Goal: Task Accomplishment & Management: Manage account settings

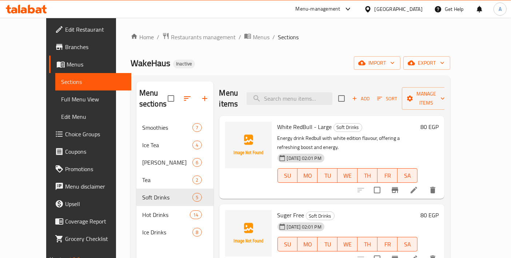
scroll to position [81, 0]
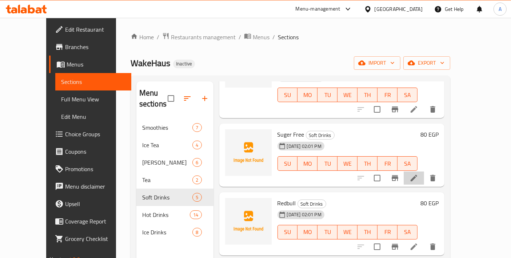
click at [424, 172] on li at bounding box center [414, 178] width 20 height 13
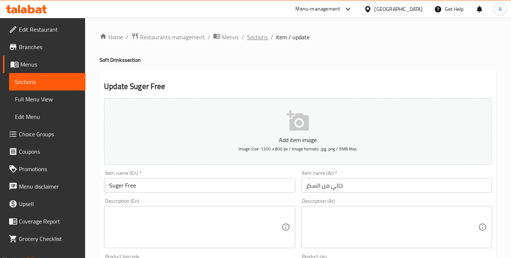
click at [248, 39] on span "Sections" at bounding box center [257, 37] width 21 height 9
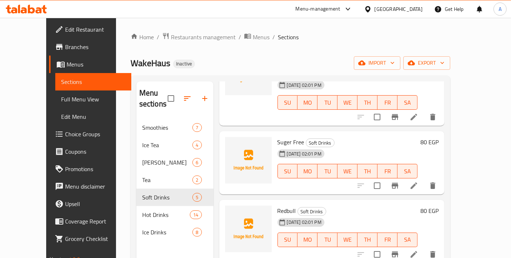
scroll to position [81, 0]
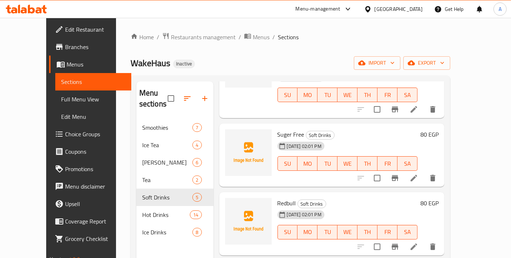
click at [418, 174] on icon at bounding box center [413, 178] width 9 height 9
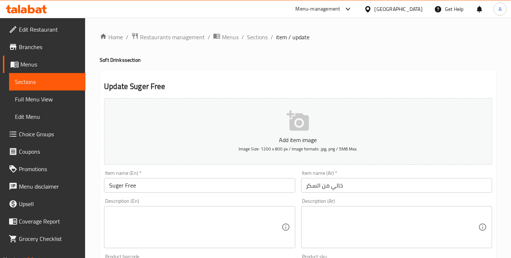
click at [223, 181] on input "Suger Free" at bounding box center [199, 185] width 191 height 15
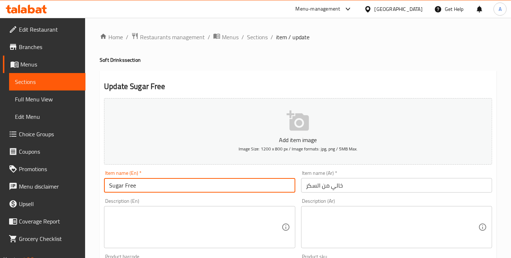
click at [151, 191] on input "Sugar Free" at bounding box center [199, 185] width 191 height 15
type input "Sugar Free - Large"
click at [196, 221] on textarea at bounding box center [195, 227] width 172 height 35
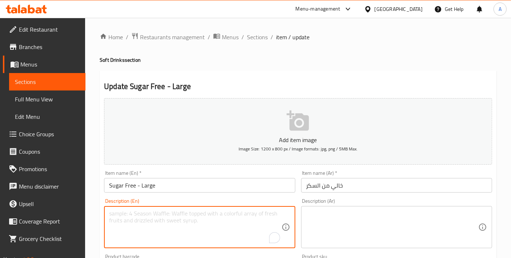
paste textarea "Redbull sugar-free, providing same energy kick without added sugar or calories."
type textarea "Redbull sugar-free, providing same energy kick without added sugar or calories."
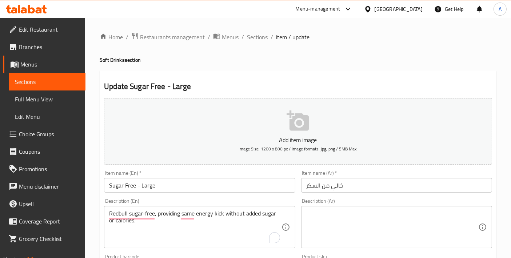
click at [221, 175] on div "Item name (En)   * Sugar Free - Large Item name (En) *" at bounding box center [199, 182] width 191 height 22
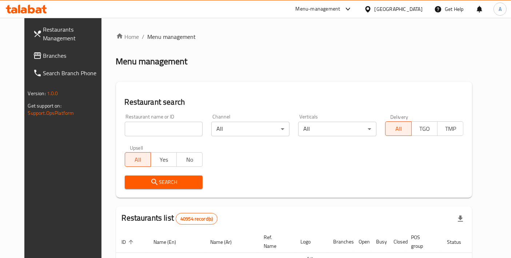
click at [183, 125] on input "search" at bounding box center [164, 129] width 78 height 15
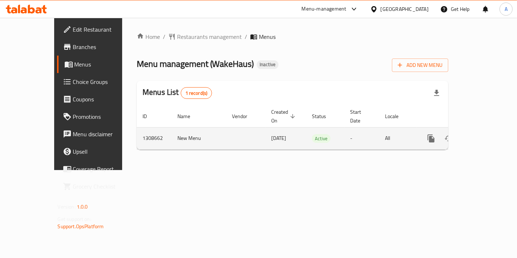
click at [492, 133] on link "enhanced table" at bounding box center [483, 138] width 17 height 17
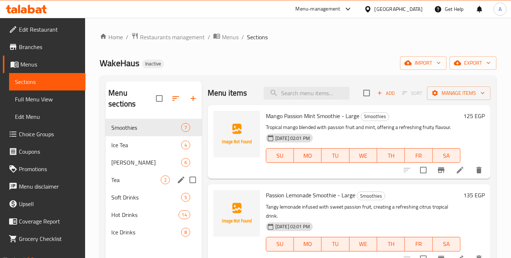
click at [124, 174] on div "Tea 2" at bounding box center [153, 179] width 96 height 17
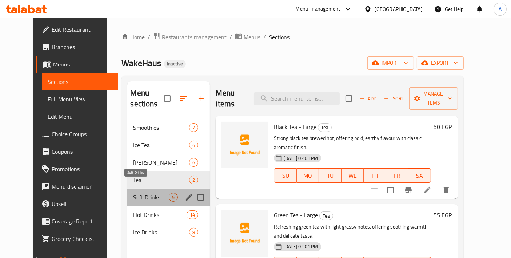
click at [133, 193] on span "Soft Drinks" at bounding box center [151, 197] width 36 height 9
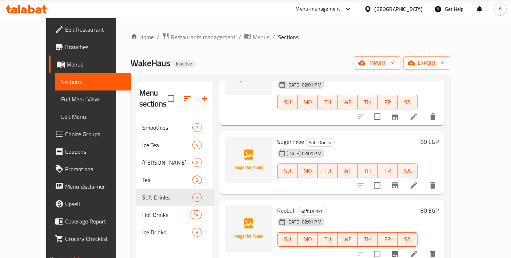
scroll to position [81, 0]
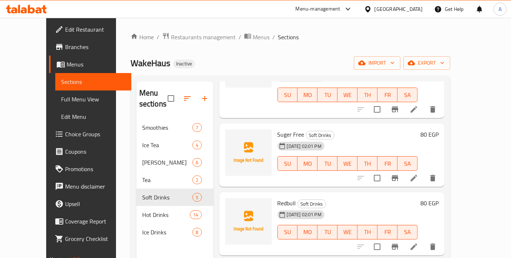
click at [418, 174] on icon at bounding box center [413, 178] width 9 height 9
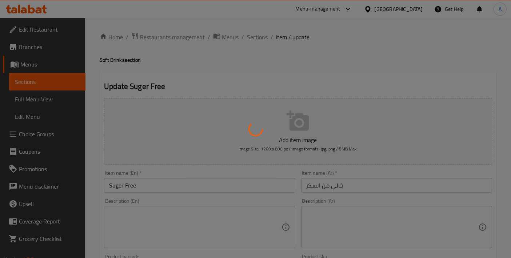
click at [241, 223] on div at bounding box center [255, 129] width 511 height 258
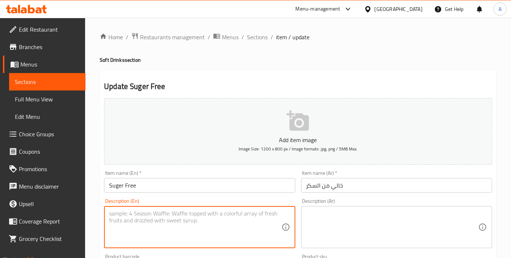
click at [238, 220] on textarea at bounding box center [195, 227] width 172 height 35
paste textarea "775943"
type textarea "775943"
paste textarea "Redbull sugar-free, providing same energy kick without added sugar or calories."
click at [203, 225] on textarea "Redbull sugar-free, providing same energy kick without added sugar or calories." at bounding box center [195, 227] width 172 height 35
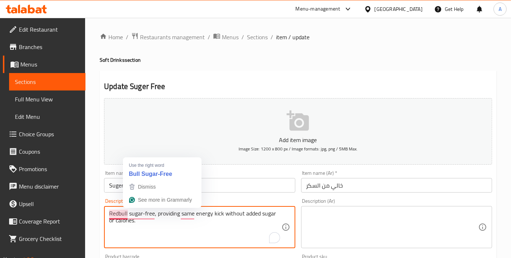
click at [120, 213] on textarea "Redbull sugar-free, providing same energy kick without added sugar or calories." at bounding box center [195, 227] width 172 height 35
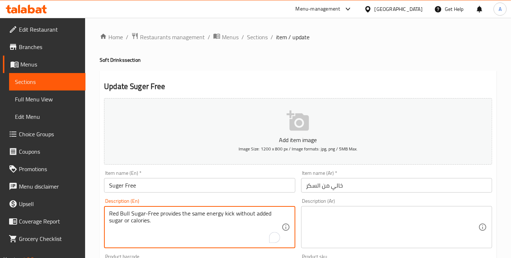
click at [207, 224] on textarea "Red Bull Sugar-Free provides the same energy kick without added sugar or calori…" at bounding box center [195, 227] width 172 height 35
type textarea "Red Bull Sugar-Free provides the same energy kick without added sugar or calori…"
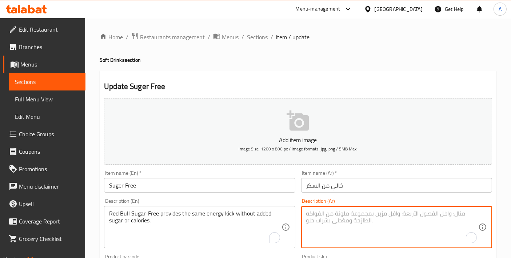
click at [341, 222] on textarea "To enrich screen reader interactions, please activate Accessibility in Grammarl…" at bounding box center [392, 227] width 172 height 35
paste textarea "يقدم ريد بُل الخالي من السكر نفس الطاقة دون إضافة سكر أو سعرات حرارية."
click at [444, 215] on textarea "يقدم ريد بُل الخالي من السكر نفس الطاقة دون إضافة سكر أو سعرات حرارية." at bounding box center [392, 227] width 172 height 35
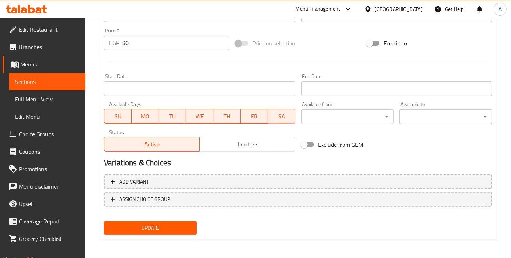
type textarea "يقدم ريد بُول الخالي من السكر نفس الطاقة دون إضافة سكر أو سعرات حرارية."
click at [137, 238] on div "Home / Restaurants management / Menus / Sections / item / update Soft Drinks se…" at bounding box center [298, 11] width 397 height 467
click at [139, 229] on span "Update" at bounding box center [150, 228] width 81 height 9
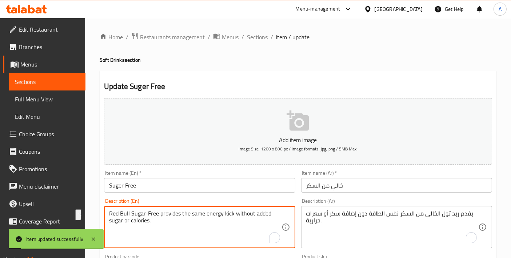
drag, startPoint x: 157, startPoint y: 214, endPoint x: 105, endPoint y: 213, distance: 52.4
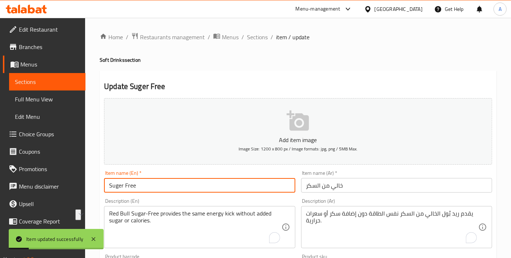
drag, startPoint x: 145, startPoint y: 188, endPoint x: 94, endPoint y: 187, distance: 51.6
paste input "Red Bull Sugar-"
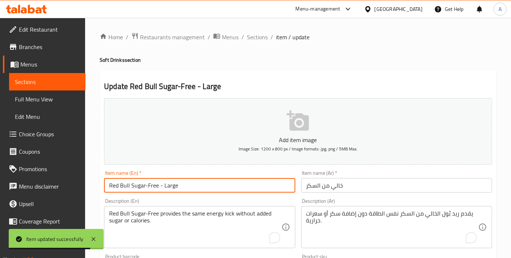
type input "Red Bull Sugar-Free - Large"
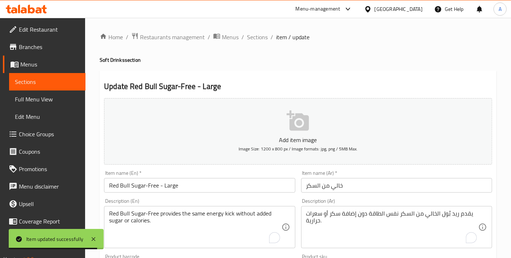
click at [187, 193] on div "Item name (En)   * Red Bull Sugar-Free - Large Item name (En) *" at bounding box center [199, 182] width 197 height 28
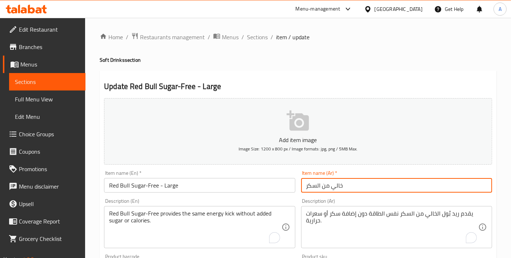
click at [303, 186] on input "خالي من السكر" at bounding box center [396, 185] width 191 height 15
click at [372, 190] on input "ريد بول خالي من السكر" at bounding box center [396, 185] width 191 height 15
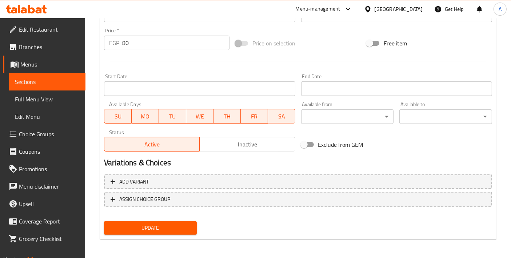
type input "ريد بول خالي من السكر - كبير"
click at [192, 229] on button "Update" at bounding box center [150, 227] width 93 height 13
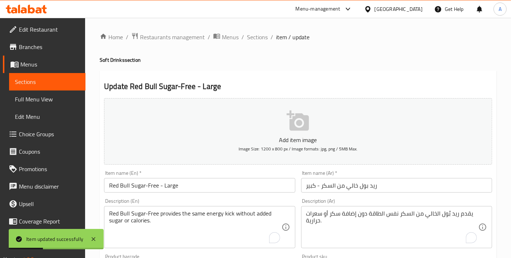
click at [245, 36] on ol "Home / Restaurants management / Menus / Sections / item / update" at bounding box center [298, 36] width 397 height 9
click at [256, 40] on span "Sections" at bounding box center [257, 37] width 21 height 9
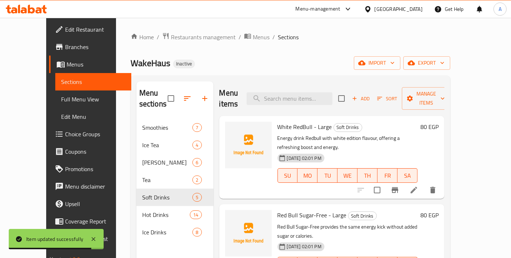
click at [418, 186] on icon at bounding box center [413, 190] width 9 height 9
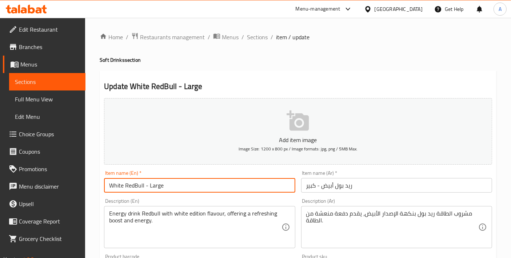
click at [134, 186] on input "White RedBull - Large" at bounding box center [199, 185] width 191 height 15
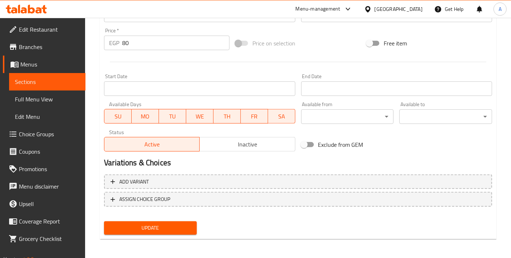
type input "White Red Bull - Large"
click at [185, 225] on span "Update" at bounding box center [150, 228] width 81 height 9
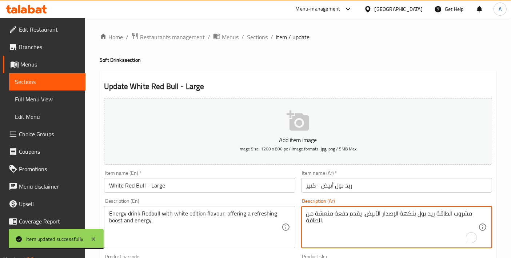
click at [387, 217] on textarea "مشروب الطاقة ريد بول بنكهة الإصدار الأبيض، يقدم دفعة منعشة من الطاقة." at bounding box center [392, 227] width 172 height 35
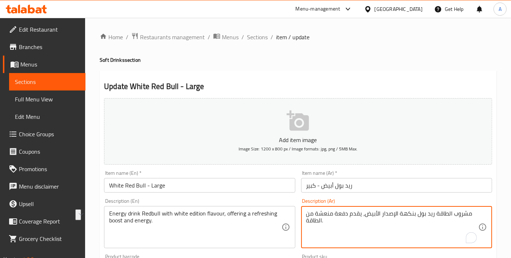
drag, startPoint x: 363, startPoint y: 215, endPoint x: 393, endPoint y: 210, distance: 30.5
click at [393, 210] on textarea "مشروب الطاقة ريد بول بنكهة الإصدار الأبيض، يقدم دفعة منعشة من الطاقة." at bounding box center [392, 227] width 172 height 35
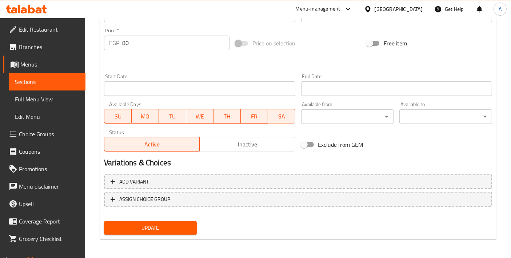
type textarea "مشروب الطاقة ريد بول بنكهة النسخة البيضاء، يقدم دفعة منعشة من الطاقة."
click at [172, 233] on button "Update" at bounding box center [150, 227] width 93 height 13
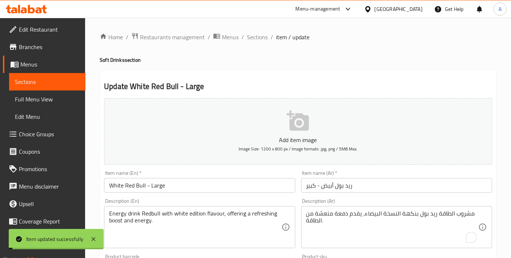
click at [257, 38] on span "Sections" at bounding box center [257, 37] width 21 height 9
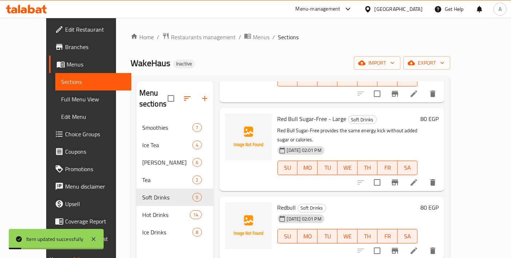
scroll to position [124, 0]
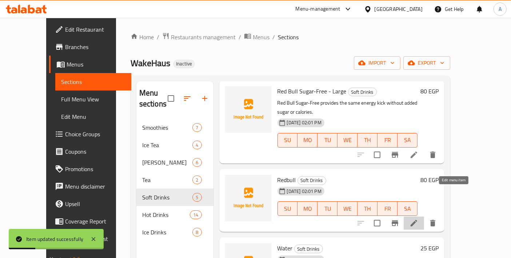
click at [418, 219] on icon at bounding box center [413, 223] width 9 height 9
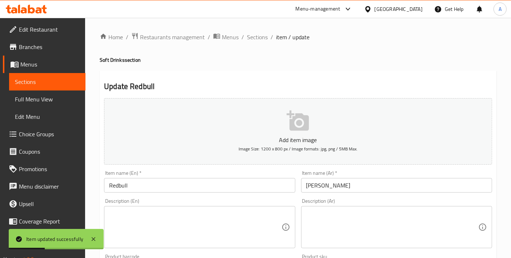
click at [168, 186] on input "Redbull" at bounding box center [199, 185] width 191 height 15
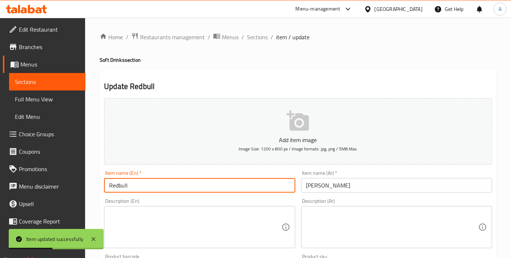
click at [119, 184] on input "Redbull" at bounding box center [199, 185] width 191 height 15
click at [126, 189] on input "Red bull" at bounding box center [199, 185] width 191 height 15
type input "Red Bull"
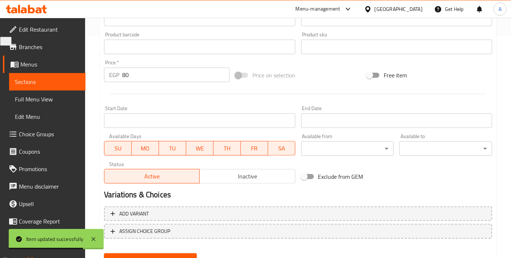
scroll to position [254, 0]
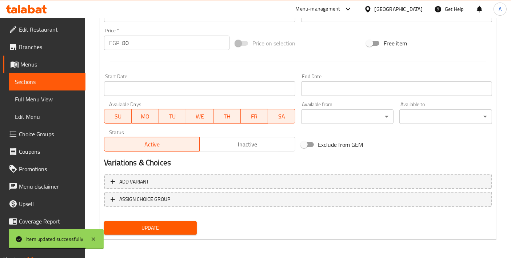
click at [159, 227] on span "Update" at bounding box center [150, 228] width 81 height 9
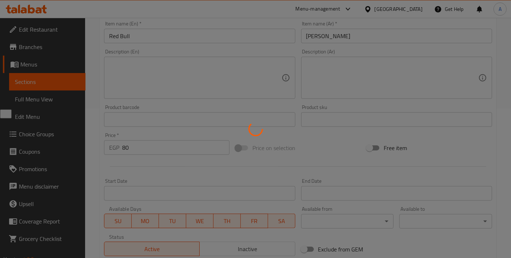
scroll to position [12, 0]
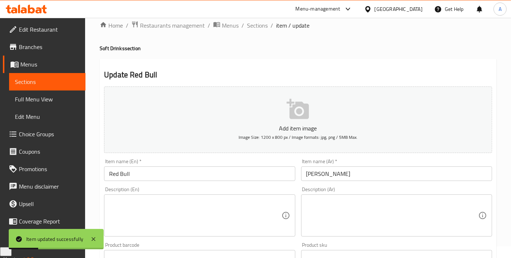
click at [167, 215] on textarea at bounding box center [195, 216] width 172 height 35
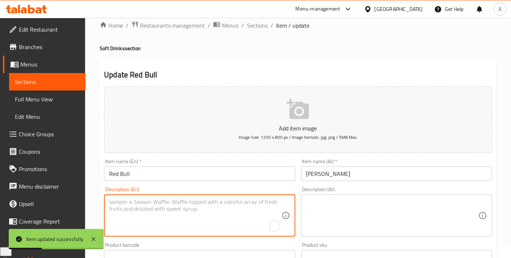
paste textarea "Classic Redbull energy drink, providing refreshing taste with strong energizing…"
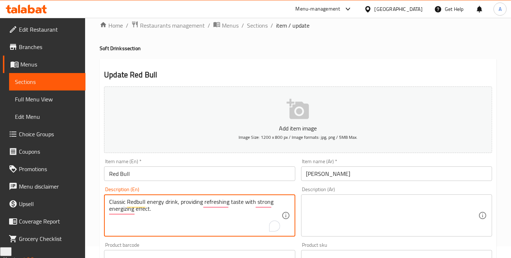
click at [196, 213] on textarea "Classic Redbull energy drink, providing refreshing taste with strong energizing…" at bounding box center [195, 216] width 172 height 35
click at [217, 216] on textarea "Classic Redbull energy drink, providing a refreshing taste with strong energizi…" at bounding box center [195, 216] width 172 height 35
type textarea "Classic Redbull energy drink, providing a refreshing taste with strong energizi…"
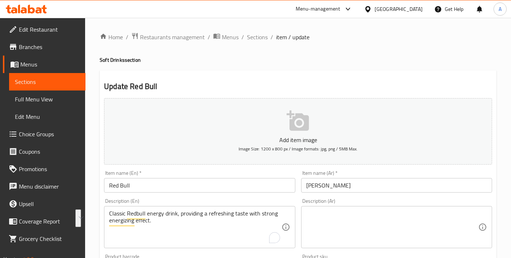
scroll to position [12, 0]
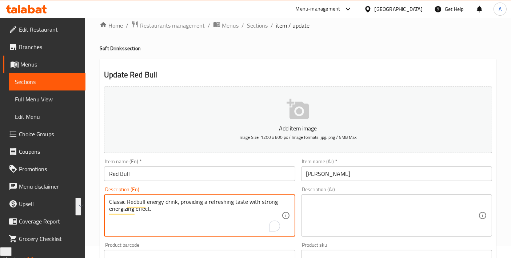
paste textarea "Bull energy drink, providing a refreshing taste with a strong energis"
type textarea "Classic Red Bull energy drink, providing a refreshing taste with a strong energ…"
click at [323, 209] on textarea at bounding box center [392, 216] width 172 height 35
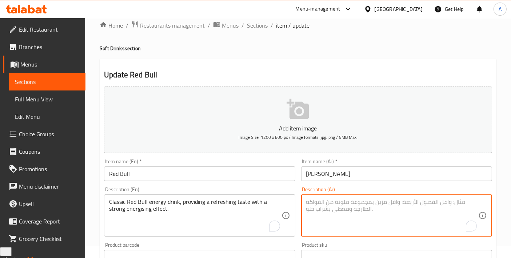
paste textarea "مشروب الطاقة الكلاسيكي ريد بول، يوفر طعمًا منعشًا مع تأثير منشط قوي."
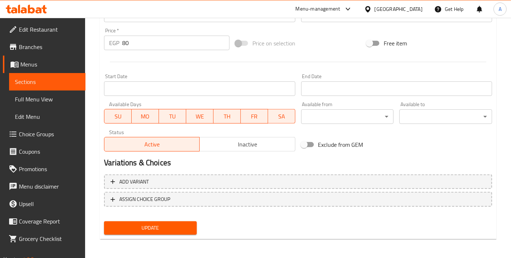
type textarea "مشروب الطاقة الكلاسيكي ريد بول، يوفر طعمًا منعشًا مع تأثير منشط قوي."
click at [155, 231] on span "Update" at bounding box center [150, 228] width 81 height 9
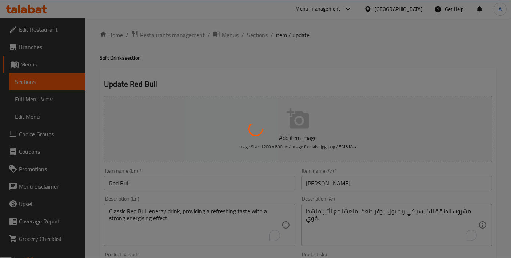
scroll to position [0, 0]
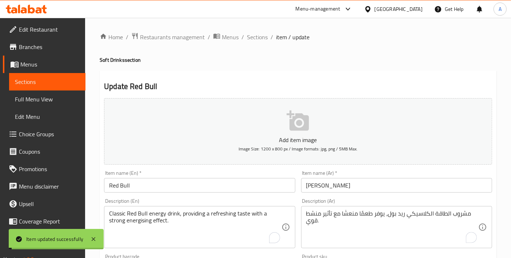
click at [259, 41] on span "Sections" at bounding box center [257, 37] width 21 height 9
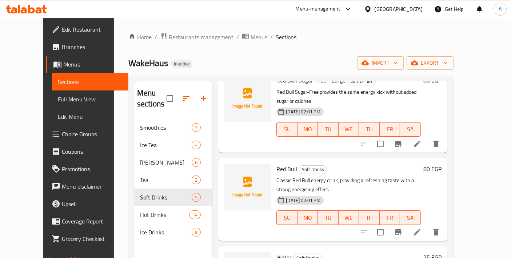
scroll to position [81, 0]
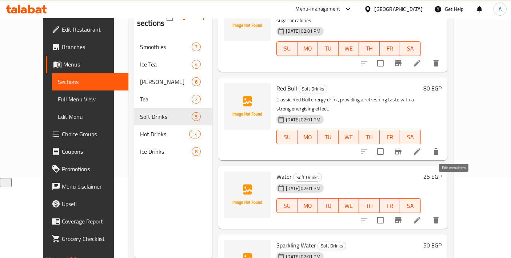
click at [421, 216] on icon at bounding box center [417, 220] width 9 height 9
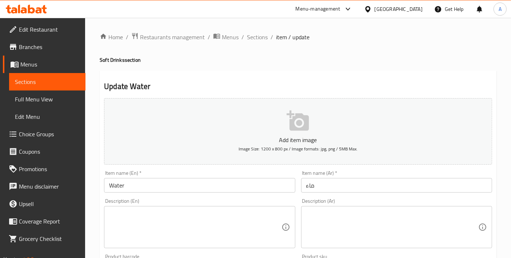
click at [208, 227] on textarea at bounding box center [195, 227] width 172 height 35
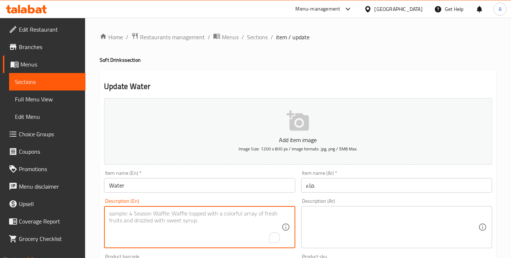
paste textarea "Fresh bottled water, hydrating and pure, perfect alongside meals or refreshment…"
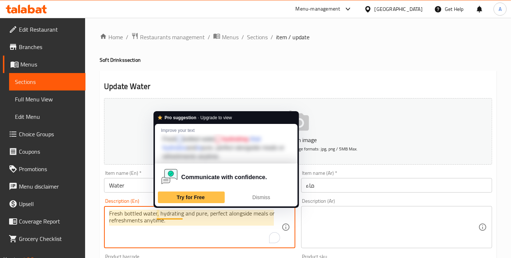
click at [180, 216] on textarea "Fresh bottled water, hydrating and pure, perfect alongside meals or refreshment…" at bounding box center [195, 227] width 172 height 35
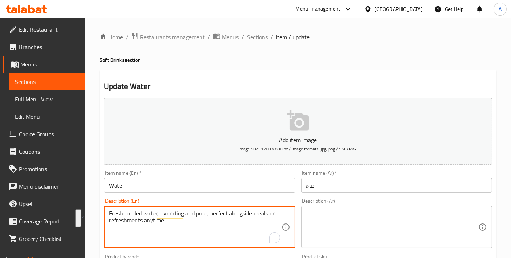
type textarea "Fresh bottled water, hydrating and pure, perfect alongside meals or refreshment…"
click at [428, 234] on textarea at bounding box center [392, 227] width 172 height 35
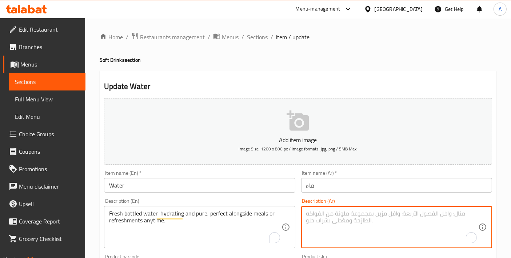
paste textarea "مياه معبأة طازجة، مرطبة ونقية، مثالية مع الوجبات أو المرطبات في أي وقت."
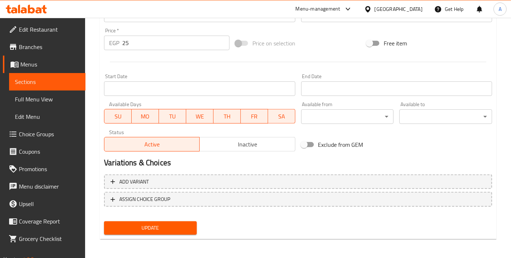
type textarea "مياه معبأة طازجة، مرطبة ونقية، مثالية مع الوجبات أو المرطبات في أي وقت."
click at [169, 226] on span "Update" at bounding box center [150, 228] width 81 height 9
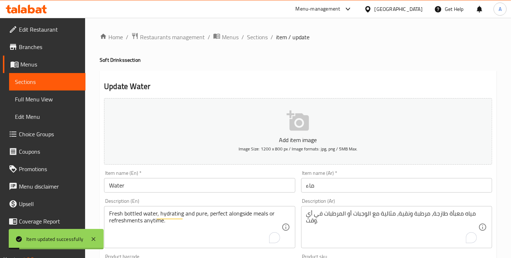
click at [176, 188] on input "Water" at bounding box center [199, 185] width 191 height 15
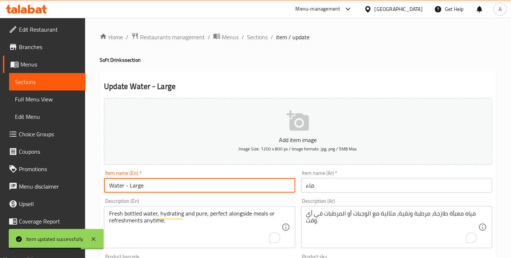
type input "Water - Large"
click at [356, 205] on div "Description (Ar) مياه معبأة طازجة، مرطبة ونقية، مثالية مع الوجبات أو المرطبات ف…" at bounding box center [396, 224] width 191 height 50
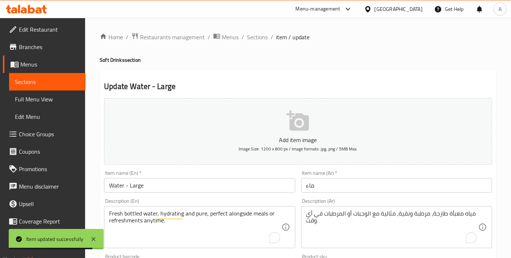
click at [345, 186] on input "ماء" at bounding box center [396, 185] width 191 height 15
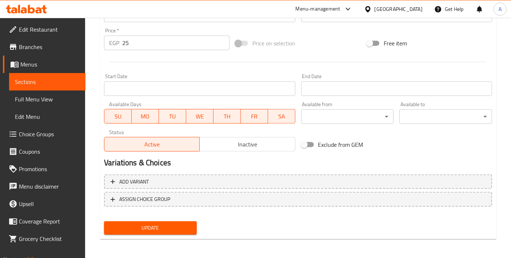
click at [179, 224] on span "Update" at bounding box center [150, 228] width 81 height 9
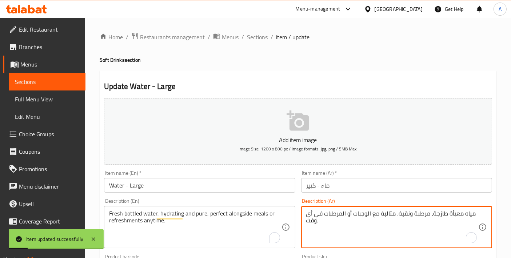
click at [470, 216] on textarea "مياه معبأة طازجة، مرطبة ونقية، مثالية مع الوجبات أو المرطبات في أي وقت." at bounding box center [392, 227] width 172 height 35
click at [324, 185] on input "ماء - كبير" at bounding box center [396, 185] width 191 height 15
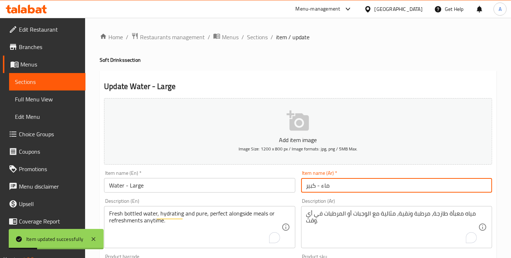
click at [324, 185] on input "ماء - كبير" at bounding box center [396, 185] width 191 height 15
paste input "ياه"
click at [347, 189] on input "مياه - كبير" at bounding box center [396, 185] width 191 height 15
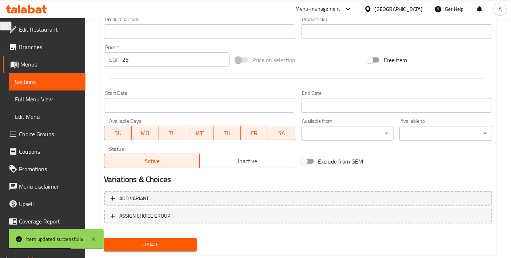
scroll to position [242, 0]
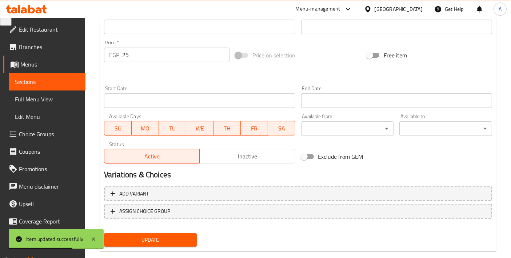
type input "مياه - كبيرة"
click at [153, 231] on div "Update" at bounding box center [150, 240] width 99 height 19
click at [146, 239] on span "Update" at bounding box center [150, 240] width 81 height 9
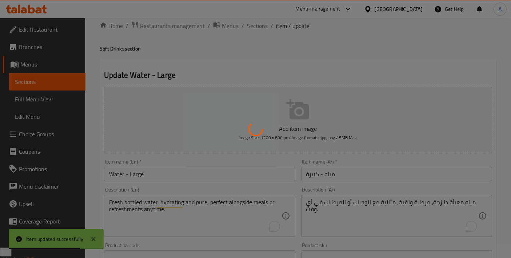
scroll to position [0, 0]
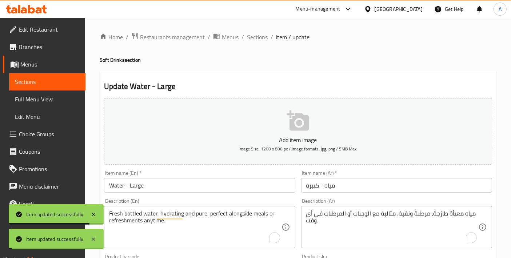
click at [262, 37] on span "Sections" at bounding box center [257, 37] width 21 height 9
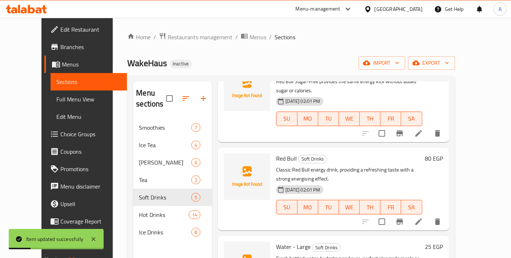
scroll to position [155, 0]
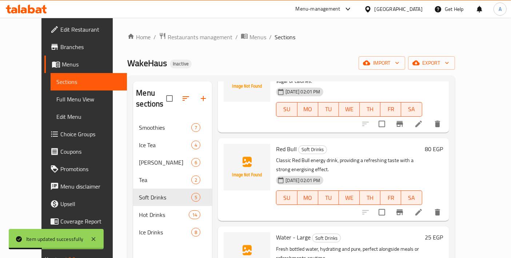
click at [429, 206] on li at bounding box center [418, 212] width 20 height 13
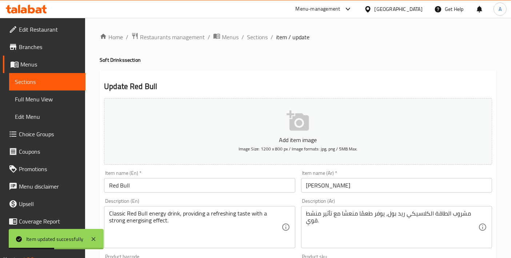
click at [185, 177] on div "Item name (En)   * Red Bull Item name (En) *" at bounding box center [199, 182] width 191 height 22
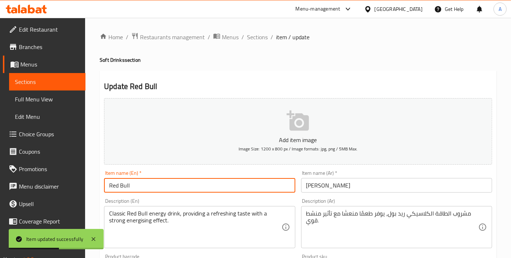
click at [185, 180] on input "Red Bull" at bounding box center [199, 185] width 191 height 15
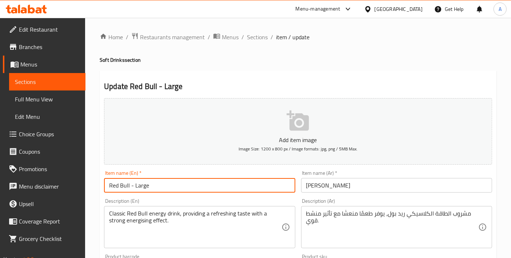
type input "Red Bull - Large"
click at [353, 181] on input "ريد بول" at bounding box center [396, 185] width 191 height 15
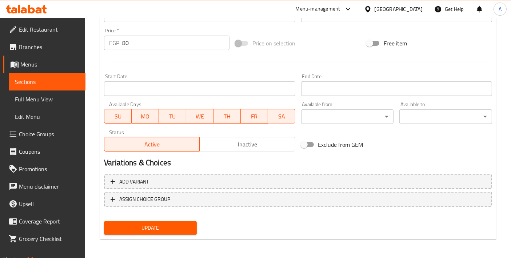
type input "ريد بول - كبير"
click at [152, 227] on span "Update" at bounding box center [150, 228] width 81 height 9
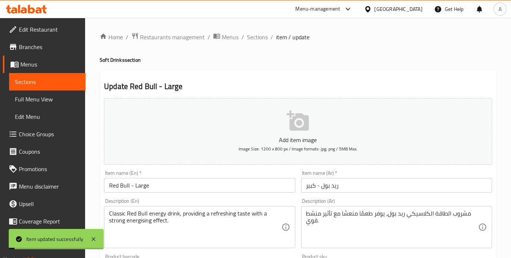
click at [253, 39] on span "Sections" at bounding box center [257, 37] width 21 height 9
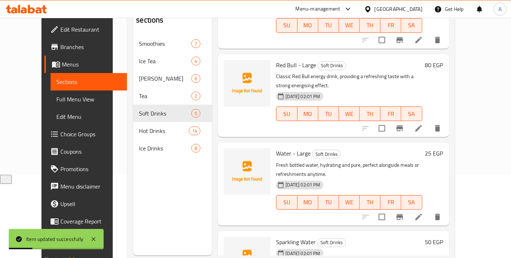
scroll to position [101, 0]
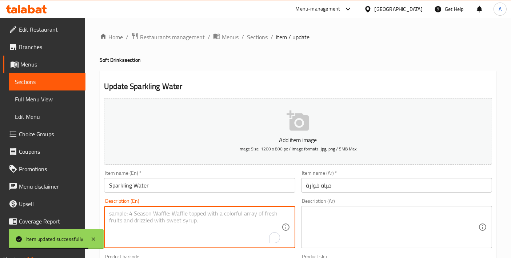
click at [184, 219] on textarea "To enrich screen reader interactions, please activate Accessibility in Grammarl…" at bounding box center [195, 227] width 172 height 35
paste textarea "Sparkling carbonated water, crisp refreshing bubbles, balancing hydration with …"
click at [195, 219] on textarea "Sparkling carbonated water, crisp refreshing bubbles, balancing hydration with …" at bounding box center [195, 227] width 172 height 35
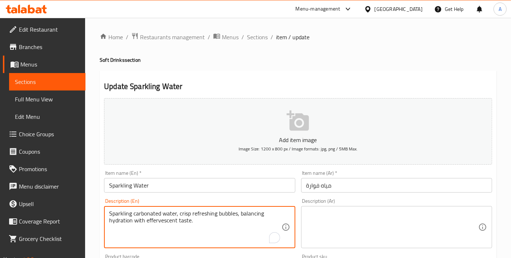
click at [195, 219] on textarea "Sparkling carbonated water, crisp refreshing bubbles, balancing hydration with …" at bounding box center [195, 227] width 172 height 35
type textarea "Sparkling carbonated water, crisp refreshing bubbles, balancing hydration with …"
click at [351, 223] on textarea at bounding box center [392, 227] width 172 height 35
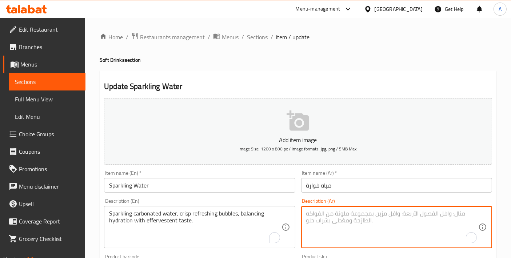
paste textarea "مياه غازية فوارة، فقاعات منعشة، ترطيب متوازن مع طعم فوار."
click at [376, 215] on textarea "مياه غازية فوارة، فقاعات منعشة، ترطيب متوازن مع طعم فوار." at bounding box center [392, 227] width 172 height 35
type textarea "مياه غازية فوارة، فقاعات منعشة قوية، ترطيب متوازن مع طعم فوار."
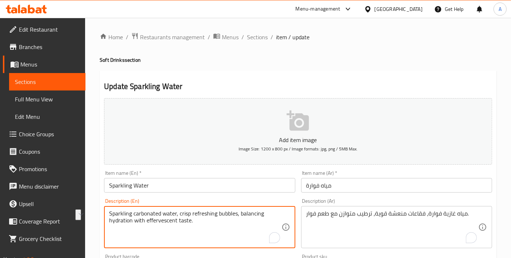
drag, startPoint x: 147, startPoint y: 219, endPoint x: 190, endPoint y: 220, distance: 42.9
click at [214, 223] on textarea "Sparkling carbonated water, crisp refreshing bubbles, balancing hydration with …" at bounding box center [195, 227] width 172 height 35
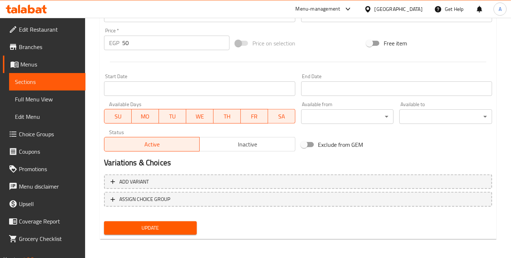
click at [175, 225] on span "Update" at bounding box center [150, 228] width 81 height 9
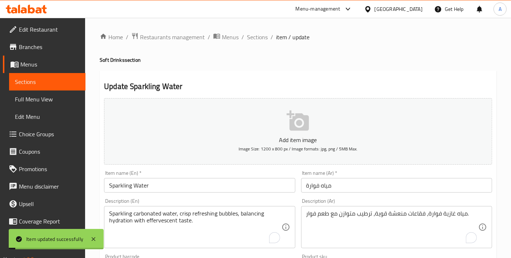
click at [192, 185] on input "Sparkling Water" at bounding box center [199, 185] width 191 height 15
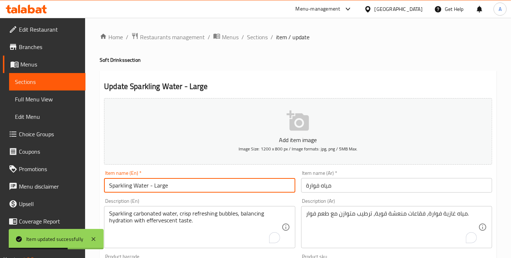
type input "Sparkling Water - Large"
click at [333, 184] on input "مياه فوارة" at bounding box center [396, 185] width 191 height 15
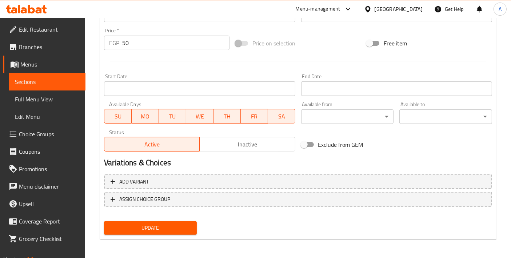
type input "مياه فوارة - كبير"
click at [164, 230] on span "Update" at bounding box center [150, 228] width 81 height 9
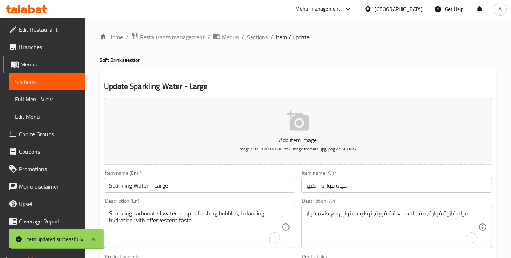
click at [253, 40] on span "Sections" at bounding box center [257, 37] width 21 height 9
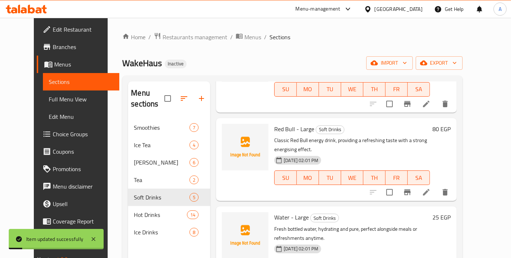
scroll to position [81, 0]
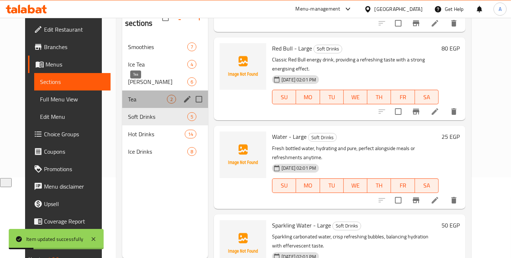
click at [134, 95] on span "Tea" at bounding box center [147, 99] width 39 height 9
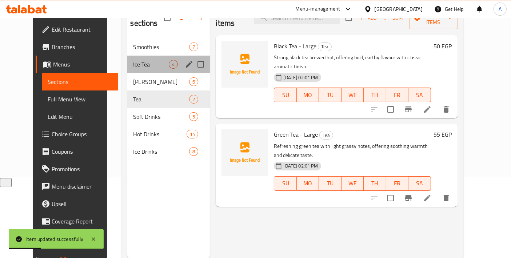
click at [142, 59] on div "Ice Tea 4" at bounding box center [168, 64] width 83 height 17
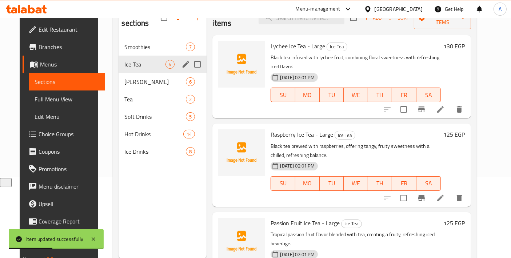
click at [146, 77] on span "[PERSON_NAME]" at bounding box center [154, 81] width 61 height 9
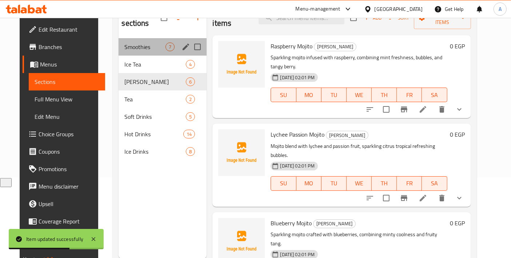
click at [151, 41] on div "Smoothies 7" at bounding box center [163, 46] width 88 height 17
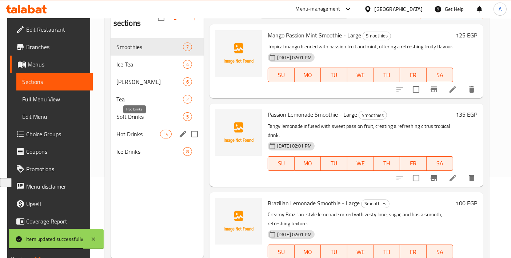
click at [150, 130] on span "Hot Drinks" at bounding box center [138, 134] width 44 height 9
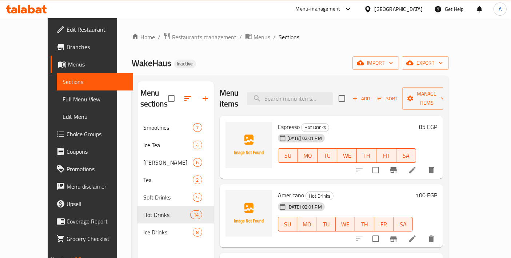
click at [423, 164] on li at bounding box center [412, 170] width 20 height 13
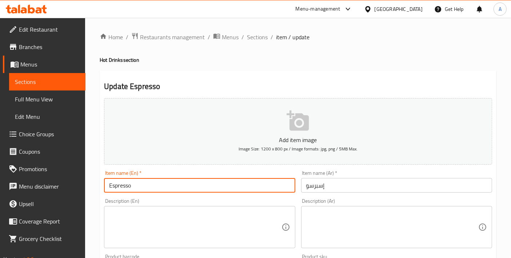
click at [167, 184] on input "Espresso" at bounding box center [199, 185] width 191 height 15
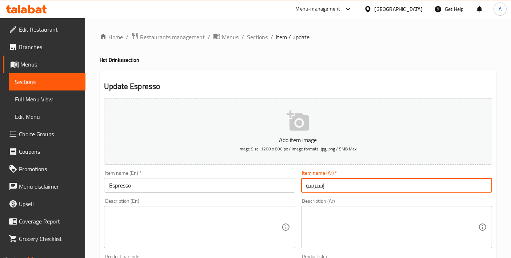
click at [312, 185] on input "إسبرسو" at bounding box center [396, 185] width 191 height 15
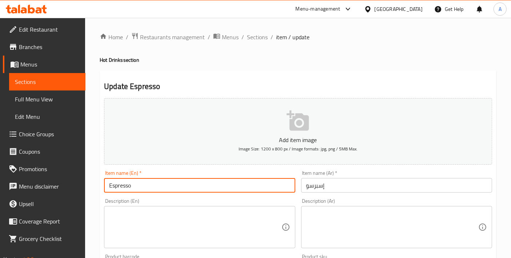
click at [221, 187] on input "Espresso" at bounding box center [199, 185] width 191 height 15
type input "Espresso"
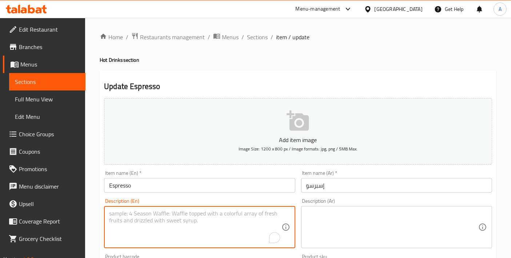
click at [151, 213] on textarea "To enrich screen reader interactions, please activate Accessibility in Grammarl…" at bounding box center [195, 227] width 172 height 35
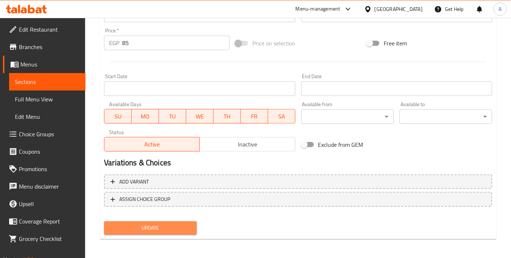
drag, startPoint x: 144, startPoint y: 224, endPoint x: 144, endPoint y: 228, distance: 4.4
click at [144, 228] on span "Update" at bounding box center [150, 228] width 81 height 9
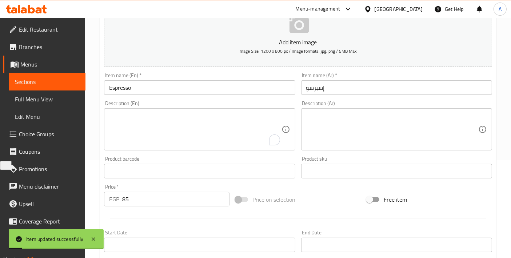
scroll to position [92, 0]
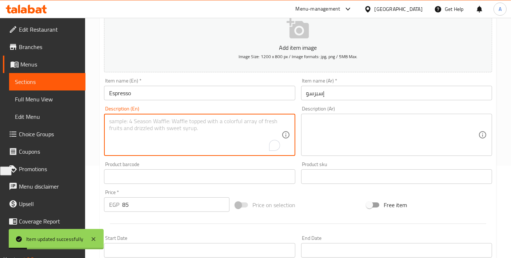
click at [214, 142] on textarea "To enrich screen reader interactions, please activate Accessibility in Grammarl…" at bounding box center [195, 135] width 172 height 35
paste textarea "Strong espresso shot, rich crema, bold concentrated flavor, energizing traditio…"
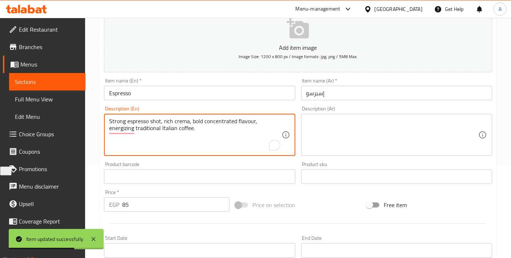
click at [133, 147] on textarea "Strong espresso shot, rich crema, bold concentrated flavour, energizing traditi…" at bounding box center [195, 135] width 172 height 35
click at [141, 130] on textarea "Strong espresso shot, rich crema, bold concentrated flavour, energising traditi…" at bounding box center [195, 135] width 172 height 35
type textarea "Strong espresso shot, rich crema, bold concentrated flavour, energising traditi…"
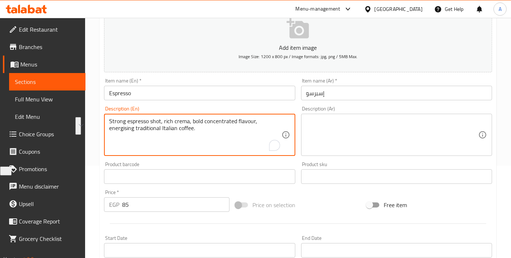
click at [355, 121] on textarea at bounding box center [392, 135] width 172 height 35
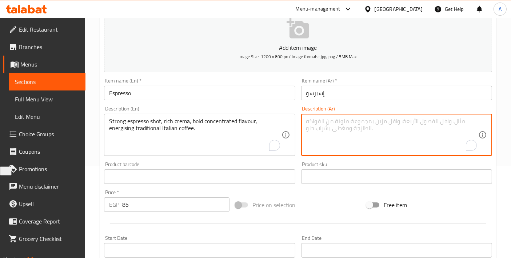
paste textarea "جرعة قوية من الإسبريسو، كريمة غنية، نكهة مركزة جريئة، قهوة إيطالية تقليدية منشط…"
click at [333, 121] on textarea "جرعة قوية من الإسبريسو، كريمة غنية، نكهة مركزة جريئة، قهوة إيطالية تقليدية منشط…" at bounding box center [392, 135] width 172 height 35
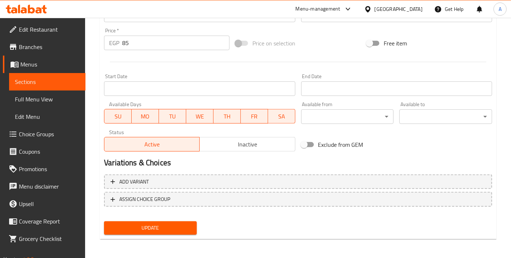
type textarea "جرعة قوية من الإسبريسو، كريمة غنية، نكهة مركزة قوية، قهوة إيطالية تقليدية منشطة."
click at [143, 224] on span "Update" at bounding box center [150, 228] width 81 height 9
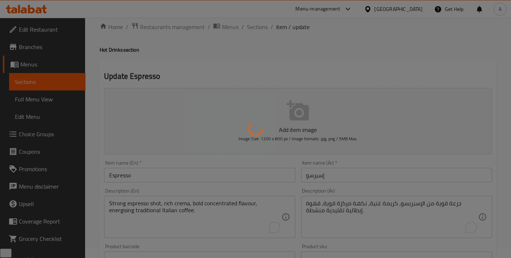
scroll to position [0, 0]
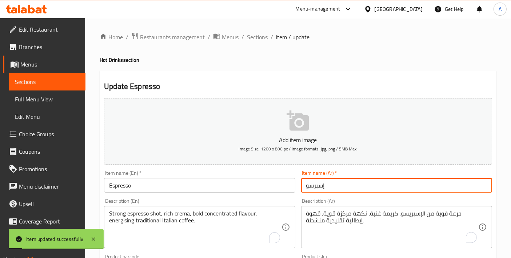
click at [313, 187] on input "إسبرسو" at bounding box center [396, 185] width 191 height 15
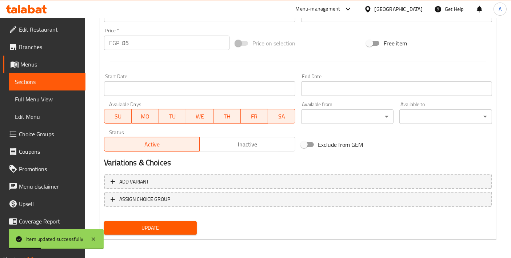
type input "إسبريسو"
click at [182, 241] on div "Home / Restaurants management / Menus / Sections / item / update Hot Drinks sec…" at bounding box center [298, 11] width 397 height 467
click at [173, 234] on div "Update" at bounding box center [150, 228] width 99 height 19
click at [173, 233] on button "Update" at bounding box center [150, 227] width 93 height 13
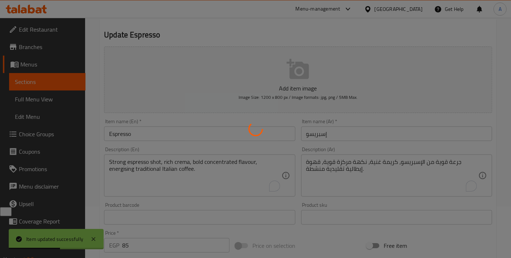
scroll to position [12, 0]
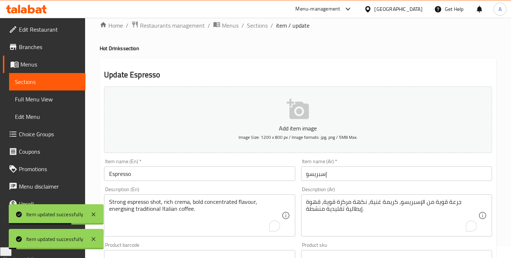
click at [267, 27] on ol "Home / Restaurants management / Menus / Sections / item / update" at bounding box center [298, 25] width 397 height 9
click at [265, 27] on span "Sections" at bounding box center [257, 25] width 21 height 9
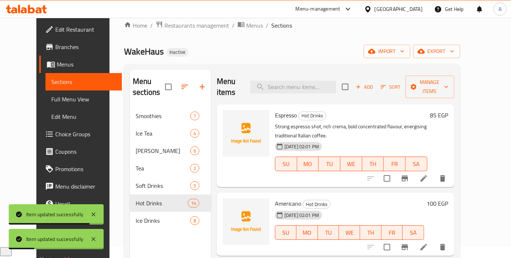
scroll to position [81, 0]
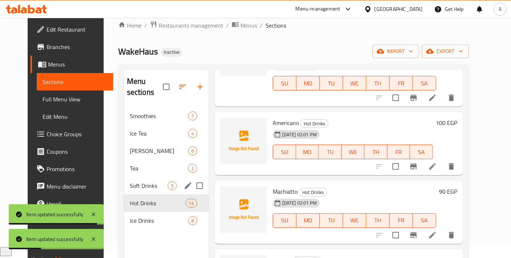
click at [157, 177] on div "Soft Drinks 5" at bounding box center [166, 185] width 85 height 17
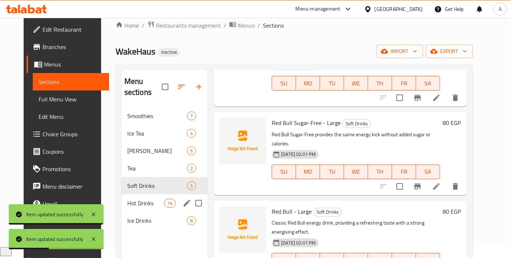
click at [142, 195] on div "Hot Drinks 14" at bounding box center [164, 203] width 86 height 17
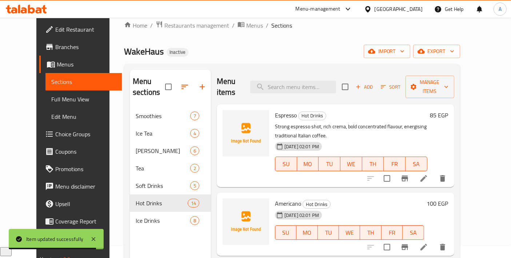
click at [434, 172] on li at bounding box center [423, 178] width 20 height 13
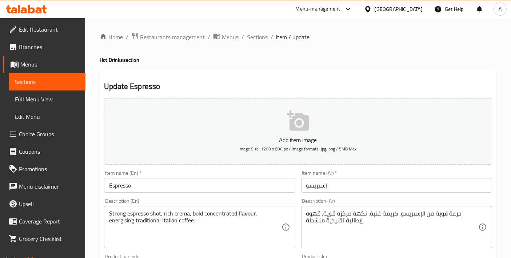
click at [207, 183] on input "Espresso" at bounding box center [199, 185] width 191 height 15
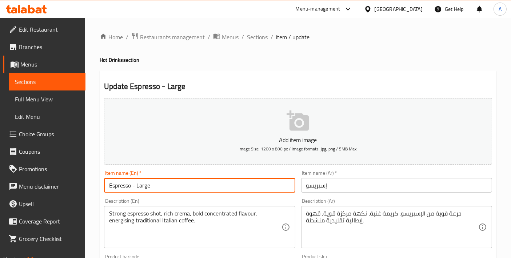
type input "Espresso - Large"
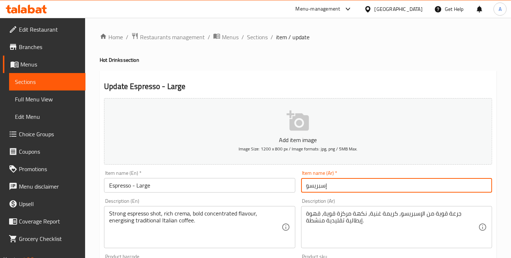
click at [305, 189] on input "إسبريسو" at bounding box center [396, 185] width 191 height 15
click at [351, 187] on input "إسبريسو" at bounding box center [396, 185] width 191 height 15
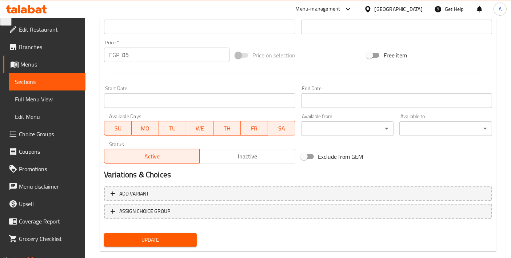
type input "إسبريسو - كبير"
click at [169, 244] on button "Update" at bounding box center [150, 239] width 93 height 13
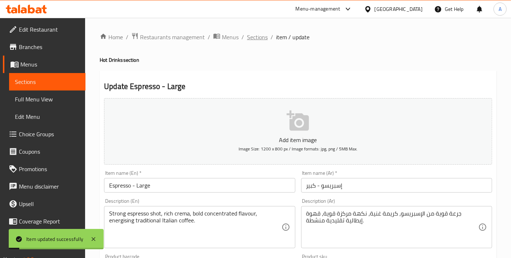
click at [247, 37] on span "Sections" at bounding box center [257, 37] width 21 height 9
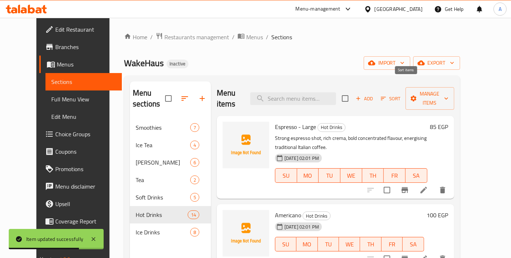
scroll to position [81, 0]
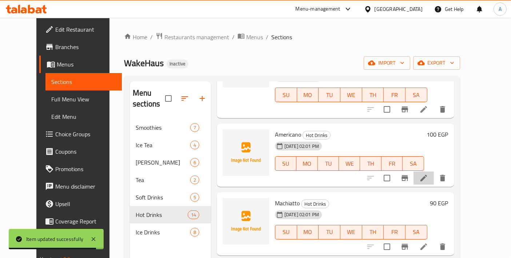
click at [434, 172] on li at bounding box center [423, 178] width 20 height 13
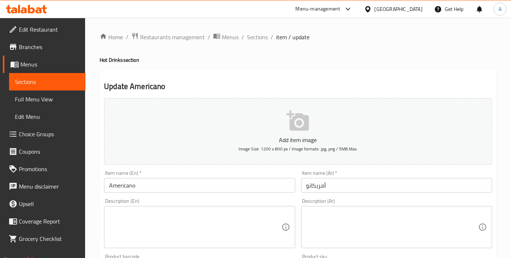
click at [185, 176] on div "Item name (En)   * Americano Item name (En) *" at bounding box center [199, 182] width 191 height 22
click at [185, 183] on input "Americano" at bounding box center [199, 185] width 191 height 15
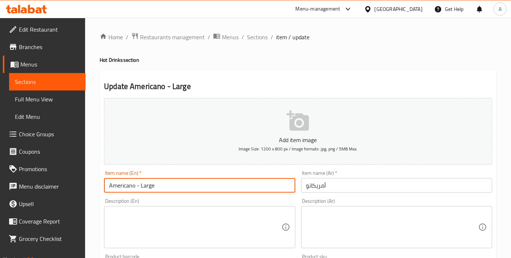
type input "Americano - Large"
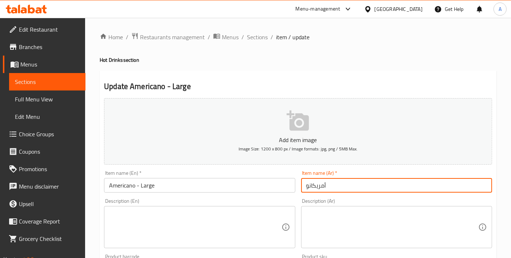
click at [369, 191] on input "أمريكانو" at bounding box center [396, 185] width 191 height 15
type input "أمريكانو - كبير"
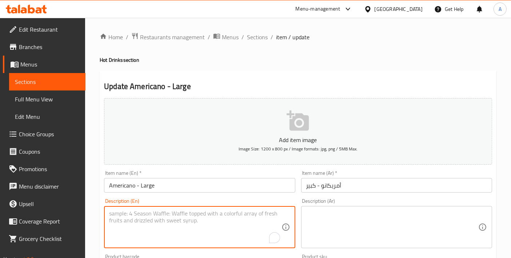
click at [168, 210] on textarea "To enrich screen reader interactions, please activate Accessibility in Grammarl…" at bounding box center [195, 227] width 172 height 35
paste textarea "Espresso diluted with hot water, creating smooth mild coffee with balanced bitt…"
click at [213, 219] on textarea "Espresso diluted with hot water, creating smooth, mild coffee with balanced bit…" at bounding box center [195, 227] width 172 height 35
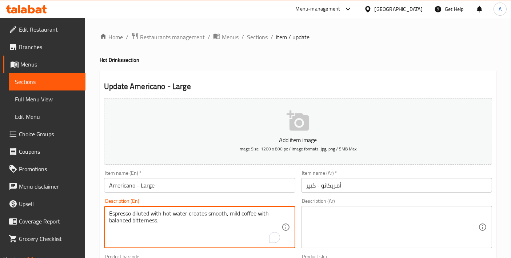
click at [184, 225] on textarea "Espresso diluted with hot water creates smooth, mild coffee with balanced bitte…" at bounding box center [195, 227] width 172 height 35
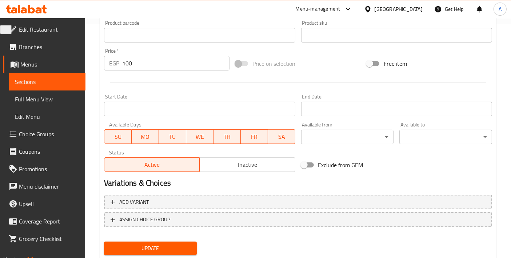
scroll to position [254, 0]
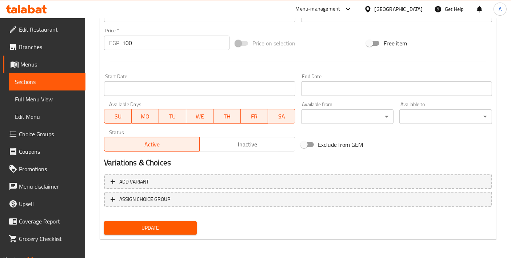
type textarea "Espresso diluted with hot water creates smooth, mild coffee with balanced bitte…"
click at [132, 224] on span "Update" at bounding box center [150, 228] width 81 height 9
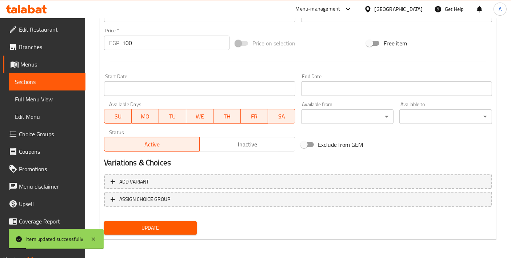
scroll to position [92, 0]
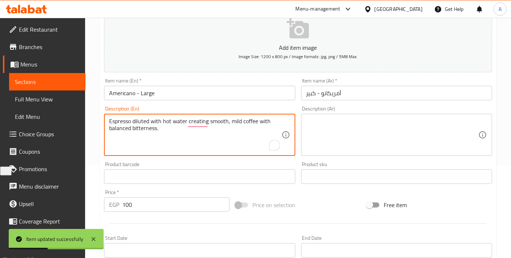
click at [233, 131] on textarea "Espresso diluted with hot water creating smooth, mild coffee with balanced bitt…" at bounding box center [195, 135] width 172 height 35
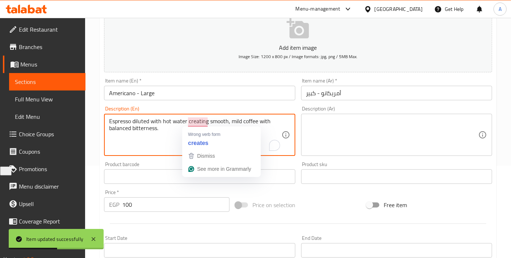
click at [187, 119] on textarea "Espresso diluted with hot water creating smooth, mild coffee with balanced bitt…" at bounding box center [195, 135] width 172 height 35
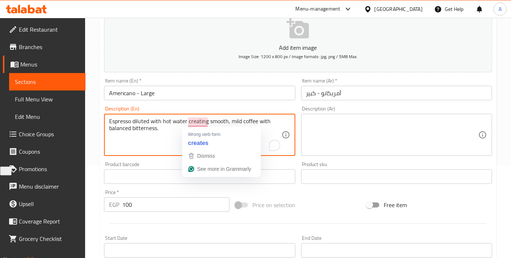
click at [174, 120] on textarea "Espresso diluted with hot water creating smooth, mild coffee with balanced bitt…" at bounding box center [195, 135] width 172 height 35
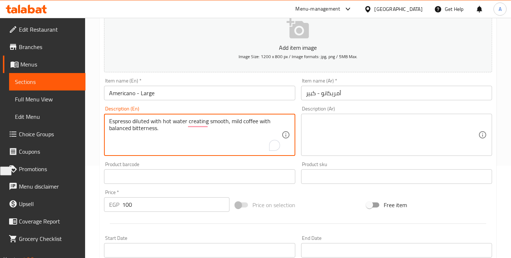
click at [174, 120] on textarea "Espresso diluted with hot water creating smooth, mild coffee with balanced bitt…" at bounding box center [195, 135] width 172 height 35
type textarea "Espresso diluted with hot water creating smooth, mild coffee with balanced bitt…"
click at [342, 119] on textarea at bounding box center [392, 135] width 172 height 35
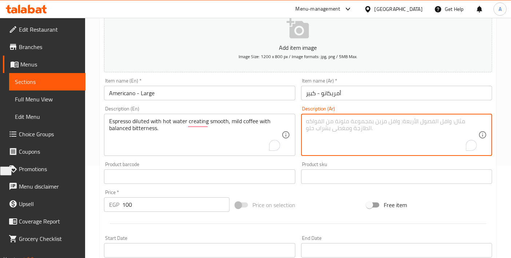
paste textarea "إسبرسو مخفف بالماء الساخن لخلق قهوة ناعمة وخفيفة مع مرارة متوازنة."
click at [452, 120] on textarea "إسبرسو مخفف بالماء الساخن لخلق قهوة ناعمة وخفيفة مع مرارة متوازنة." at bounding box center [392, 135] width 172 height 35
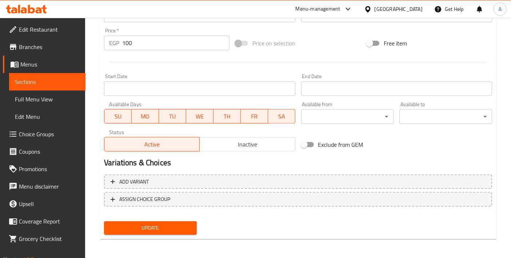
type textarea "إسبريسو مخفف بالماء الساخن لخلق قهوة ناعمة وخفيفة مع مرارة متوازنة."
click at [188, 216] on div "Add variant ASSIGN CHOICE GROUP" at bounding box center [298, 195] width 394 height 47
click at [180, 224] on span "Update" at bounding box center [150, 228] width 81 height 9
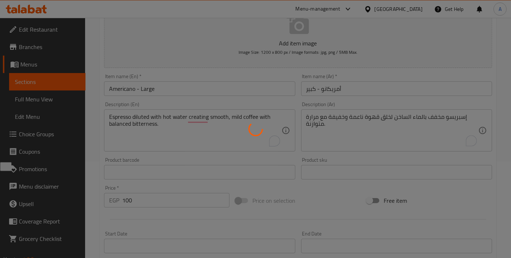
scroll to position [12, 0]
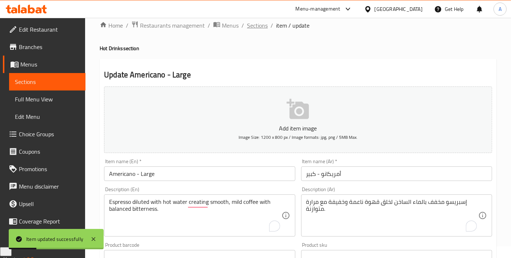
click at [257, 30] on span "Sections" at bounding box center [257, 25] width 21 height 9
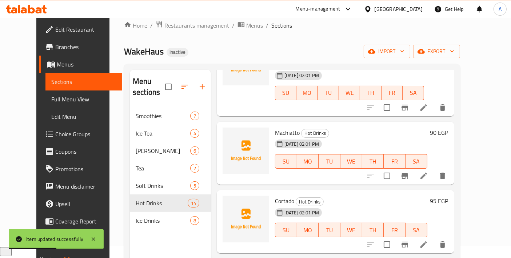
scroll to position [161, 0]
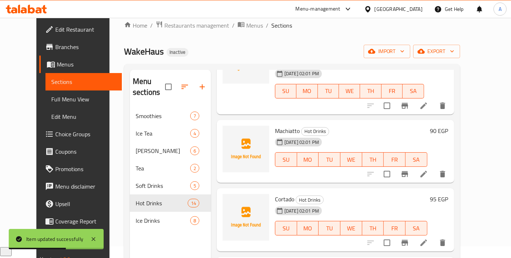
click at [427, 171] on icon at bounding box center [423, 174] width 7 height 7
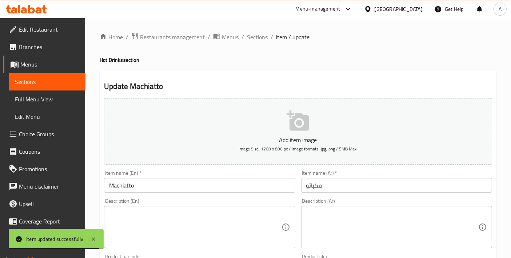
click at [168, 180] on input "Machiatto" at bounding box center [199, 185] width 191 height 15
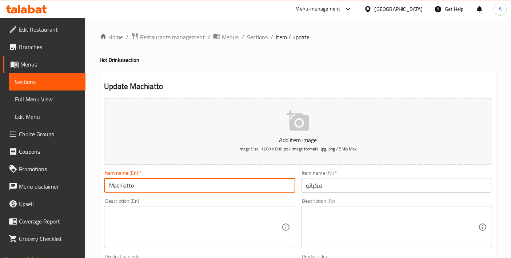
click at [207, 189] on input "Machiatto" at bounding box center [199, 185] width 191 height 15
paste input "chia"
type input "Macchiato"
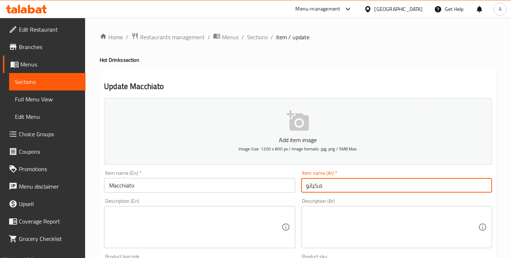
drag, startPoint x: 336, startPoint y: 188, endPoint x: 264, endPoint y: 181, distance: 73.0
click at [264, 181] on div "Add item image Image Size: 1200 x 800 px / Image formats: jpg, png / 5MB Max. I…" at bounding box center [298, 251] width 394 height 313
paste input "- ماكياتو"
drag, startPoint x: 323, startPoint y: 186, endPoint x: 374, endPoint y: 193, distance: 51.1
click at [374, 193] on div "Item name (Ar)   * [PERSON_NAME] Item name (Ar) *" at bounding box center [396, 182] width 197 height 28
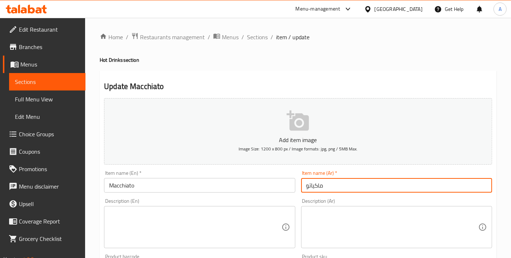
type input "ماكياتو"
click at [188, 181] on input "Macchiato" at bounding box center [199, 185] width 191 height 15
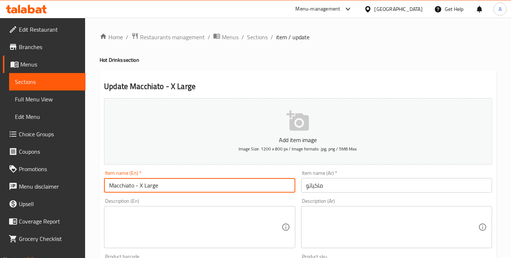
type input "Macchiato - X Large"
click at [342, 182] on input "ماكياتو" at bounding box center [396, 185] width 191 height 15
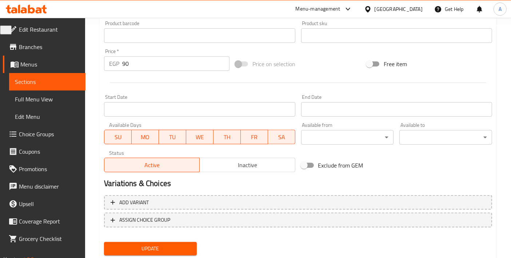
scroll to position [242, 0]
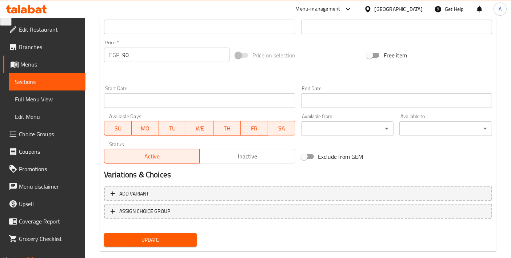
type input "ماكياتو - حجم أكبر"
click at [158, 239] on span "Update" at bounding box center [150, 240] width 81 height 9
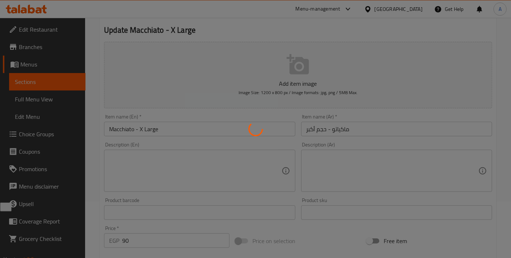
scroll to position [0, 0]
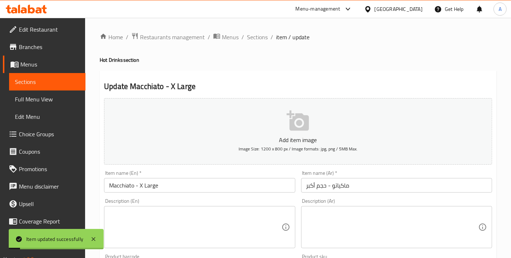
click at [208, 211] on textarea at bounding box center [195, 227] width 172 height 35
paste textarea "Espresso topped with foamed milk, delivering bold coffee with creamy layered te…"
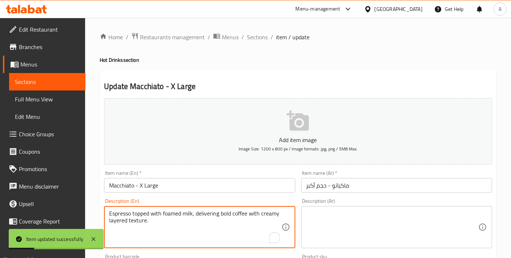
click at [202, 244] on div "Espresso topped with foamed milk, delivering bold coffee with creamy layered te…" at bounding box center [199, 227] width 191 height 42
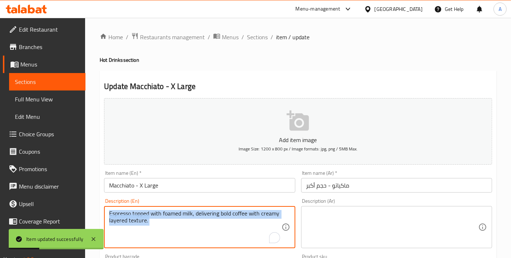
click at [202, 244] on div "Espresso topped with foamed milk, delivering bold coffee with creamy layered te…" at bounding box center [199, 227] width 191 height 42
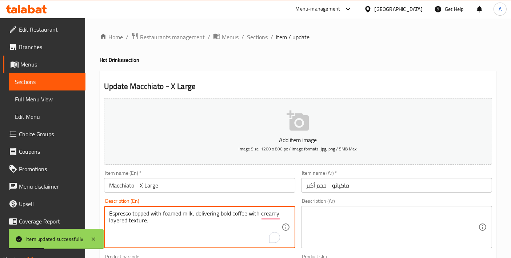
click at [200, 234] on textarea "Espresso topped with foamed milk, delivering bold coffee with creamy layered te…" at bounding box center [195, 227] width 172 height 35
click at [265, 213] on textarea "Espresso topped with foamed milk, delivering bold coffee with creamy layered te…" at bounding box center [195, 227] width 172 height 35
click at [217, 213] on textarea "Espresso topped with foamed milk, delivering bold coffee with a creamy layered …" at bounding box center [195, 227] width 172 height 35
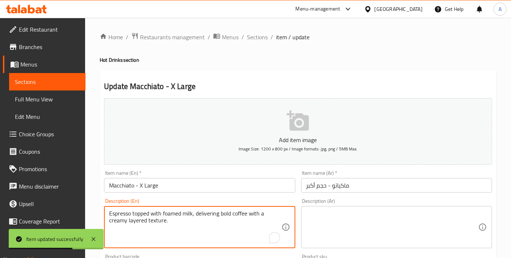
click at [217, 213] on textarea "Espresso topped with foamed milk, delivering bold coffee with a creamy layered …" at bounding box center [195, 227] width 172 height 35
type textarea "Espresso topped with foamed milk, delivering bold coffee with a creamy layered …"
click at [384, 214] on textarea at bounding box center [392, 227] width 172 height 35
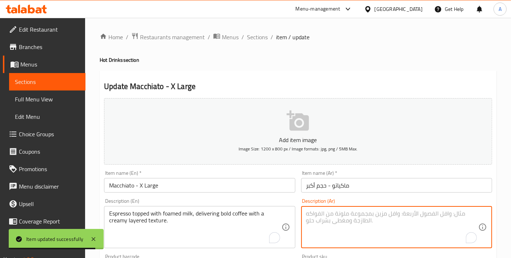
paste textarea "إسبرسو مغطى بالحليب الرغوي، يقدم قهوة جريئة ذات ملمس كريمي متعدد الطبقات."
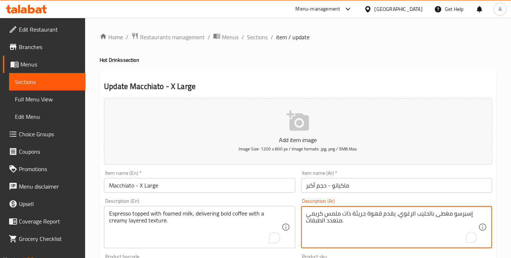
click at [460, 211] on textarea "إسبرسو مغطى بالحليب الرغوي، يقدم قهوة جريئة ذات ملمس كريمي متعدد الطبقات." at bounding box center [392, 227] width 172 height 35
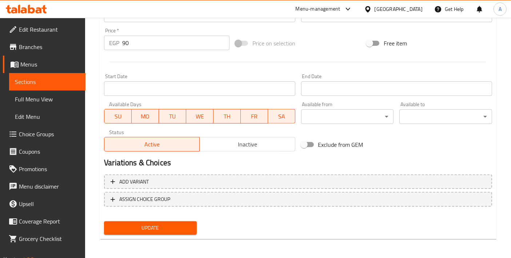
type textarea "إسبريسو مغطى بالحليب الرغوي، يقدم قهوة جريئة ذات ملمس كريمي متعدد الطبقات."
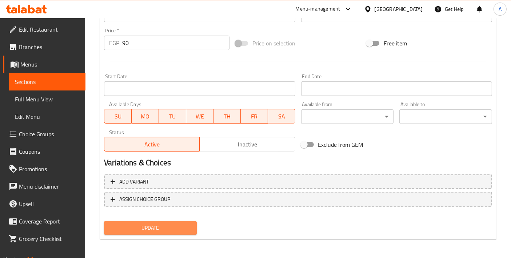
click at [148, 228] on span "Update" at bounding box center [150, 228] width 81 height 9
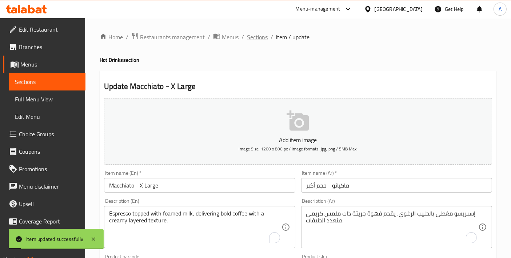
click at [256, 37] on span "Sections" at bounding box center [257, 37] width 21 height 9
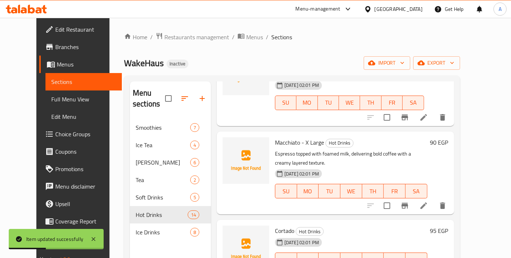
scroll to position [242, 0]
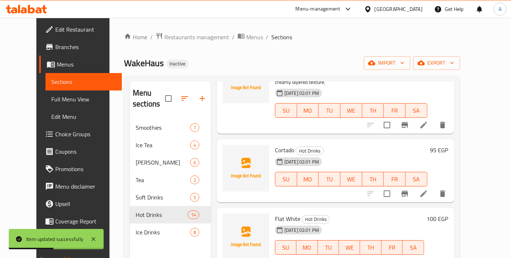
click at [451, 185] on div at bounding box center [406, 193] width 89 height 17
click at [434, 187] on li at bounding box center [423, 193] width 20 height 13
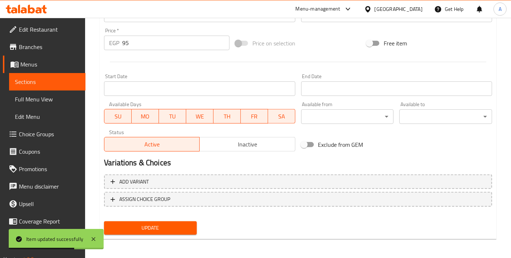
scroll to position [12, 0]
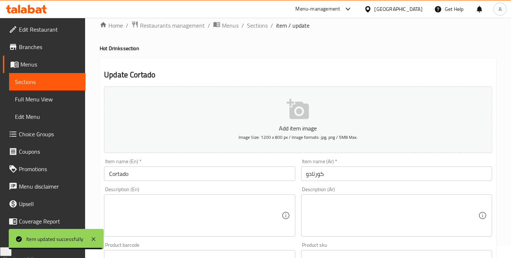
click at [172, 197] on div "Description (En)" at bounding box center [199, 216] width 191 height 42
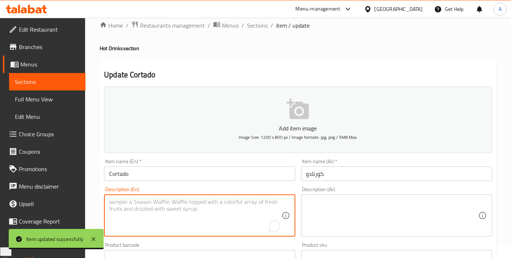
paste textarea "Equal espresso and warm milk, balanced flavor with smooth texture and gentle st…"
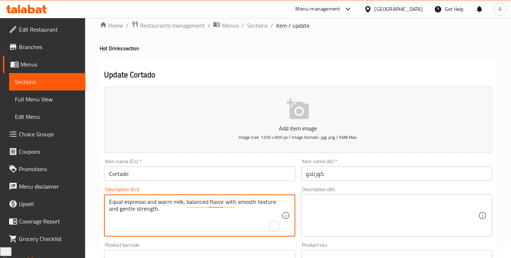
click at [169, 209] on textarea "Equal espresso and warm milk, balanced flavor with smooth texture and gentle st…" at bounding box center [195, 216] width 172 height 35
type textarea "Equal espresso and warm milk, balanced flavor with smooth texture and gentle st…"
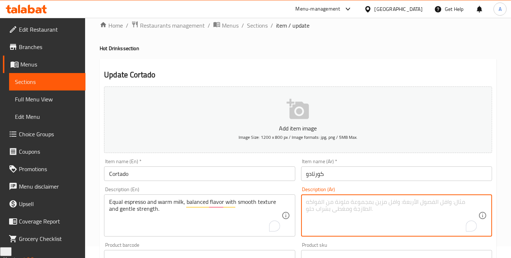
click at [328, 220] on textarea "To enrich screen reader interactions, please activate Accessibility in Grammarl…" at bounding box center [392, 216] width 172 height 35
paste textarea "مزيج متساوي من الإسبريسو والحليب الدافئ، نكهة متوازنة مع ملمس ناعم وقوة لطيفة."
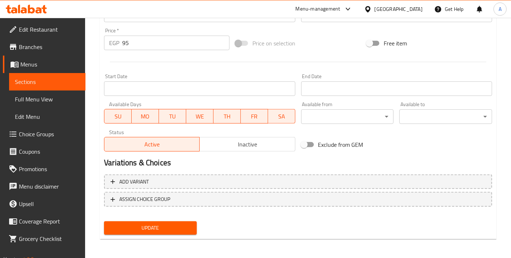
type textarea "مزيج متساوي من الإسبريسو والحليب الدافئ، نكهة متوازنة مع ملمس ناعم وقوة لطيفة."
click at [155, 214] on nav at bounding box center [298, 213] width 388 height 6
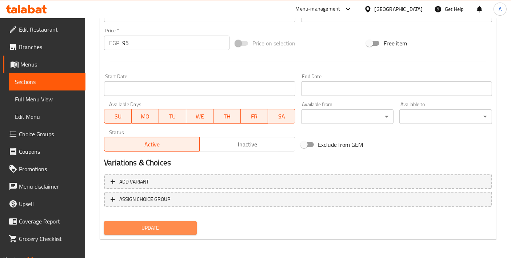
click at [148, 230] on span "Update" at bounding box center [150, 228] width 81 height 9
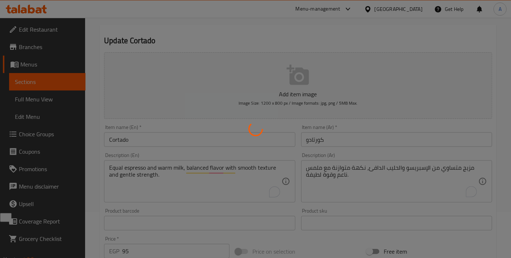
scroll to position [12, 0]
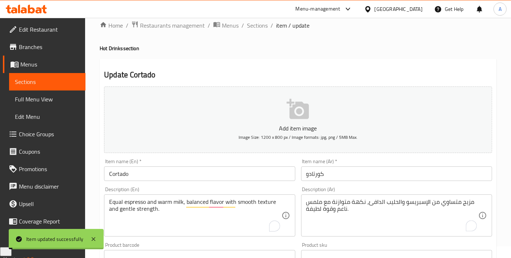
click at [176, 175] on input "Cortado" at bounding box center [199, 174] width 191 height 15
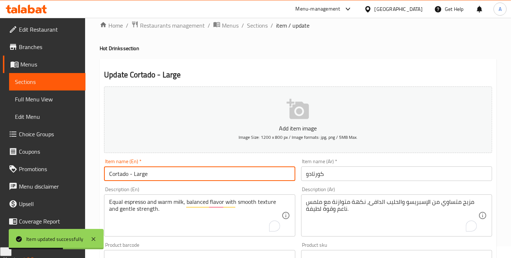
type input "Cortado - Large"
click at [349, 175] on input "كورتادو" at bounding box center [396, 174] width 191 height 15
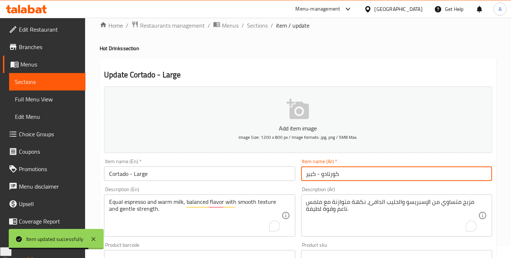
scroll to position [254, 0]
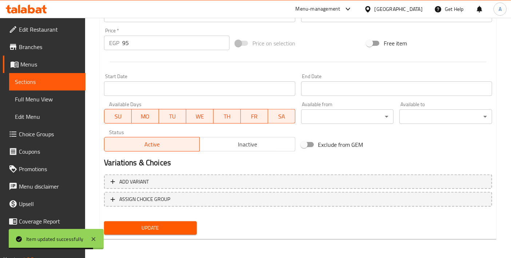
type input "كورتادو - كبير"
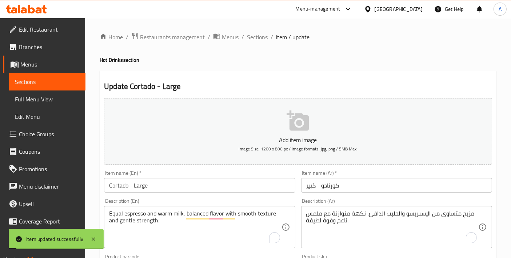
click at [252, 38] on span "Sections" at bounding box center [257, 37] width 21 height 9
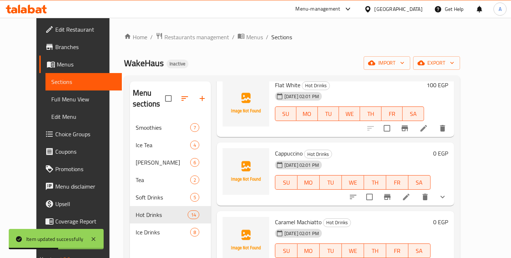
scroll to position [404, 0]
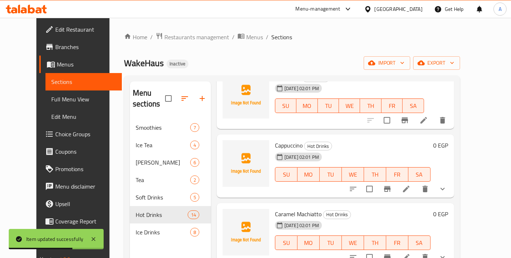
click at [416, 183] on li at bounding box center [406, 189] width 20 height 13
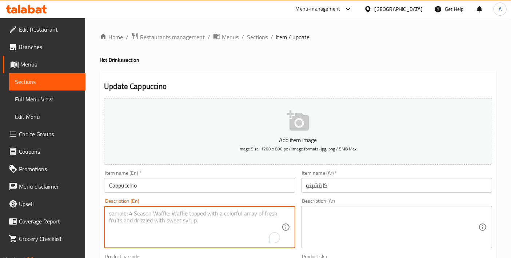
click at [166, 243] on textarea "To enrich screen reader interactions, please activate Accessibility in Grammarl…" at bounding box center [195, 227] width 172 height 35
paste textarea "Espresso with foamed milk and froth, combining bold coffee with creamy airy fin…"
type textarea "Espresso with foamed milk and froth, combining bold coffee with creamy, airy fi…"
click at [340, 230] on textarea at bounding box center [392, 227] width 172 height 35
paste textarea "إسبرسو مع حليب رغوي ورغوة، يجمع بين القهوة الجريئة واللمسة النهائية الكريمية ال…"
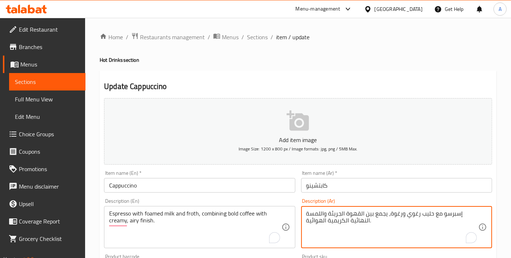
drag, startPoint x: 321, startPoint y: 221, endPoint x: 307, endPoint y: 223, distance: 14.7
click at [307, 223] on textarea "إسبرسو مع حليب رغوي ورغوة، يجمع بين القهوة الجريئة واللمسة النهائية الكريمية ال…" at bounding box center [392, 227] width 172 height 35
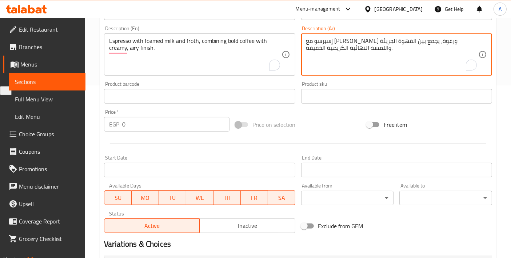
scroll to position [270, 0]
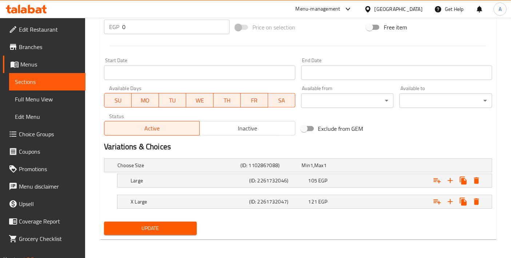
type textarea "إسبرسو مع حليب رغوي ورغوة، يجمع بين القهوة الجريئة واللمسة النهائية الكريمية ال…"
click at [183, 224] on span "Update" at bounding box center [150, 228] width 81 height 9
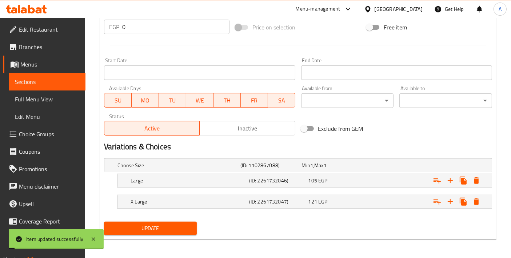
click at [205, 201] on h5 "X Large" at bounding box center [189, 201] width 116 height 7
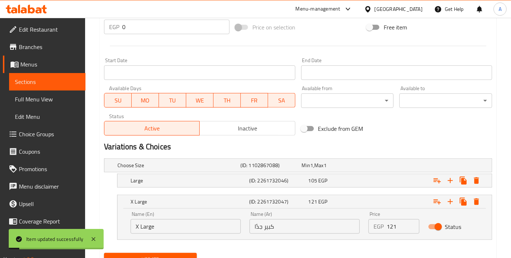
click at [205, 201] on h5 "X Large" at bounding box center [189, 201] width 116 height 7
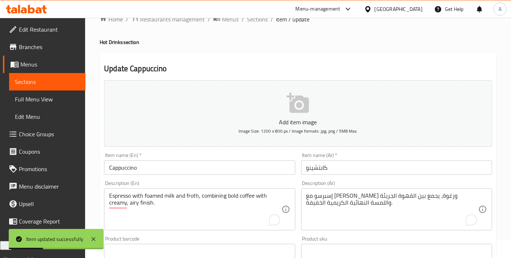
scroll to position [0, 0]
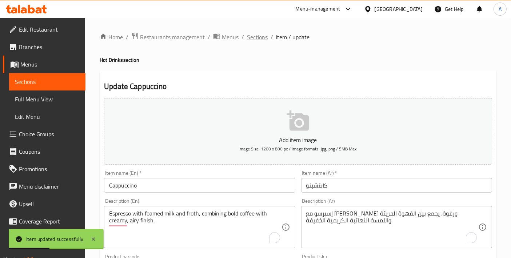
click at [253, 38] on span "Sections" at bounding box center [257, 37] width 21 height 9
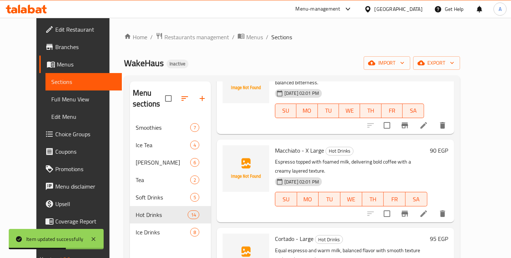
scroll to position [161, 0]
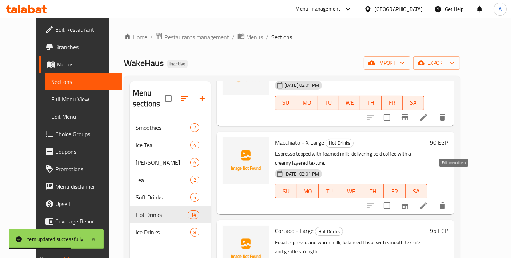
click at [434, 199] on li at bounding box center [423, 205] width 20 height 13
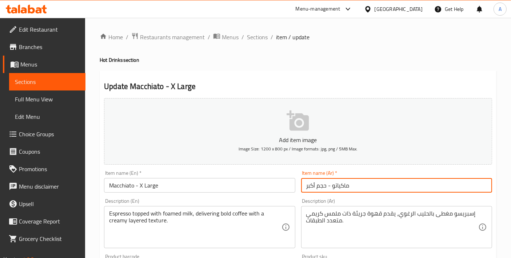
click at [314, 186] on input "ماكياتو - حجم أكبر" at bounding box center [396, 185] width 191 height 15
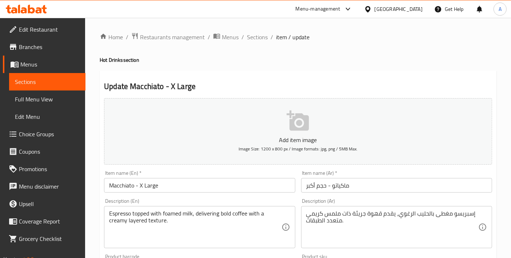
click at [252, 37] on span "Sections" at bounding box center [257, 37] width 21 height 9
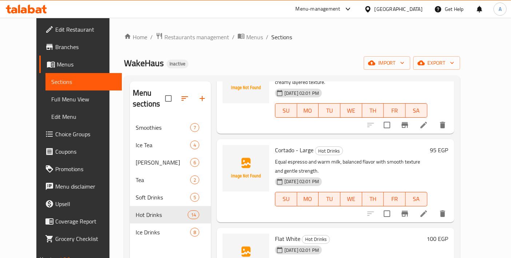
scroll to position [404, 0]
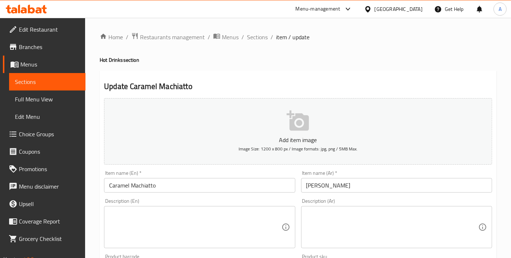
scroll to position [270, 0]
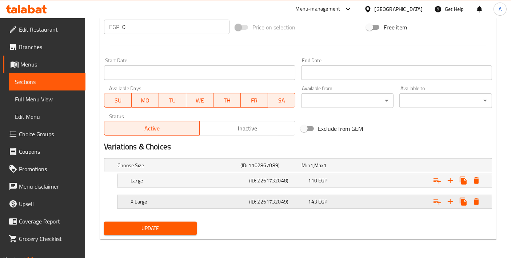
click at [149, 198] on h5 "X Large" at bounding box center [189, 201] width 116 height 7
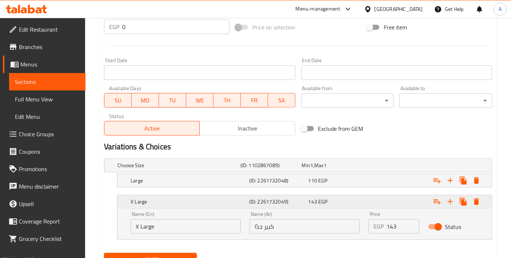
click at [149, 198] on h5 "X Large" at bounding box center [189, 201] width 116 height 7
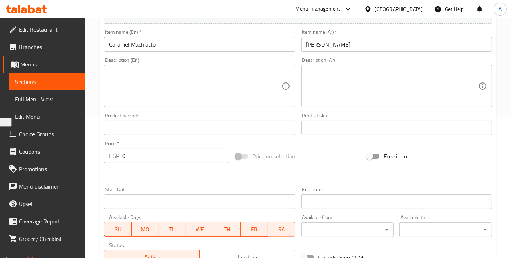
scroll to position [0, 0]
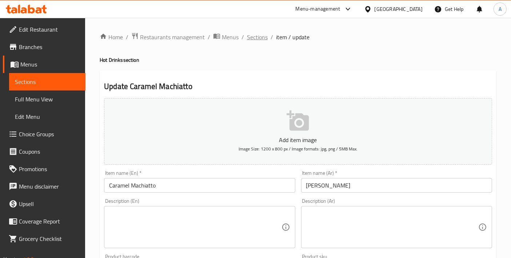
click at [256, 38] on span "Sections" at bounding box center [257, 37] width 21 height 9
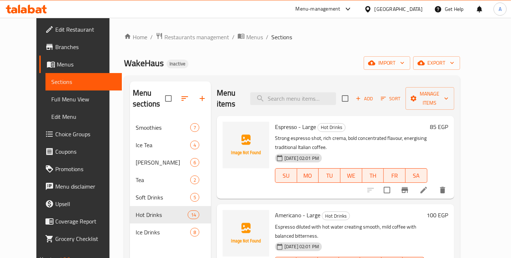
scroll to position [161, 0]
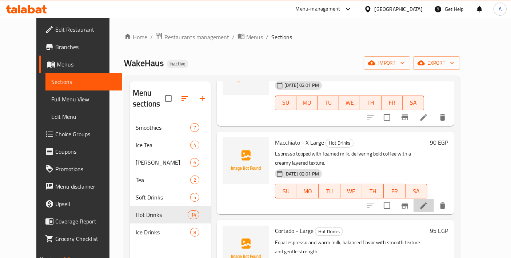
click at [434, 199] on li at bounding box center [423, 205] width 20 height 13
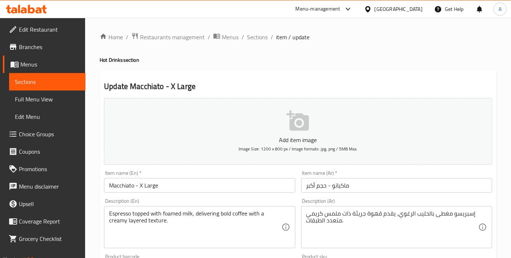
click at [319, 185] on input "ماكياتو - حجم أكبر" at bounding box center [396, 185] width 191 height 15
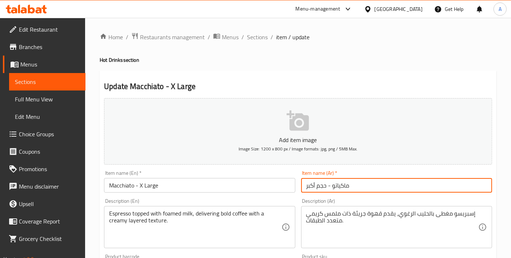
click at [319, 185] on input "ماكياتو - حجم أكبر" at bounding box center [396, 185] width 191 height 15
click at [326, 184] on input "ماكياتو - حجم أكبر" at bounding box center [396, 185] width 191 height 15
drag, startPoint x: 326, startPoint y: 184, endPoint x: 283, endPoint y: 184, distance: 43.3
click at [283, 184] on div "Add item image Image Size: 1200 x 800 px / Image formats: jpg, png / 5MB Max. I…" at bounding box center [298, 251] width 394 height 313
click at [300, 185] on div "Item name (Ar)   * ماكياتو - حجم أكبر Item name (Ar) *" at bounding box center [396, 182] width 197 height 28
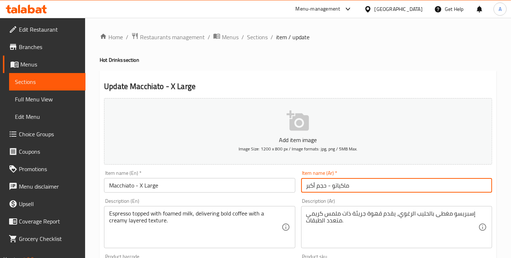
drag, startPoint x: 327, startPoint y: 187, endPoint x: 294, endPoint y: 193, distance: 33.5
click at [294, 193] on div "Add item image Image Size: 1200 x 800 px / Image formats: jpg, png / 5MB Max. I…" at bounding box center [298, 251] width 394 height 313
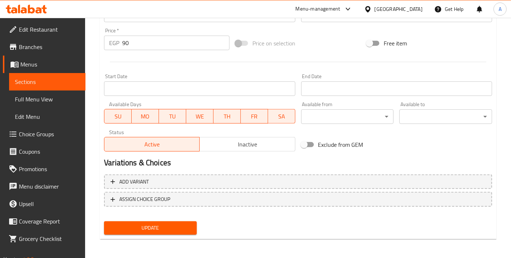
type input "ماكياتو - كبير جدا"
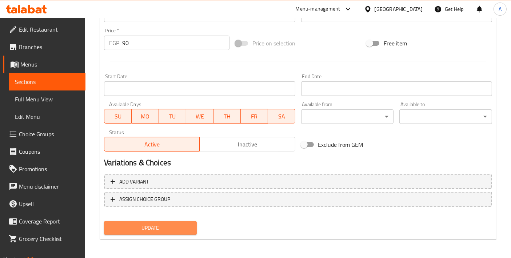
click at [173, 230] on span "Update" at bounding box center [150, 228] width 81 height 9
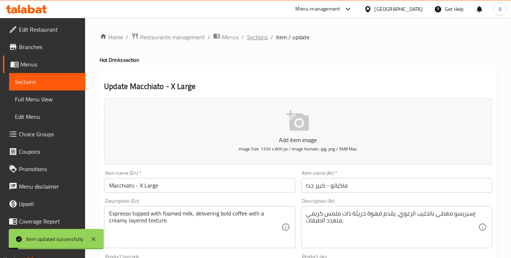
click at [253, 41] on span "Sections" at bounding box center [257, 37] width 21 height 9
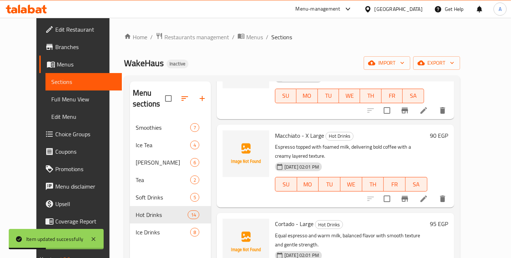
scroll to position [161, 0]
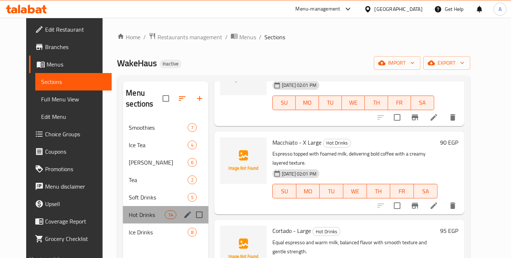
click at [140, 206] on div "Hot Drinks 14" at bounding box center [165, 214] width 85 height 17
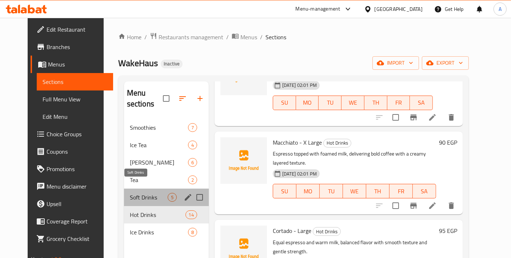
click at [140, 193] on span "Soft Drinks" at bounding box center [149, 197] width 38 height 9
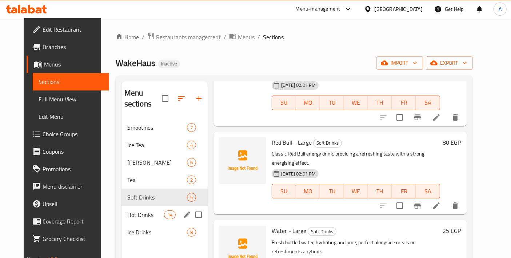
click at [141, 206] on div "Hot Drinks 14" at bounding box center [164, 214] width 86 height 17
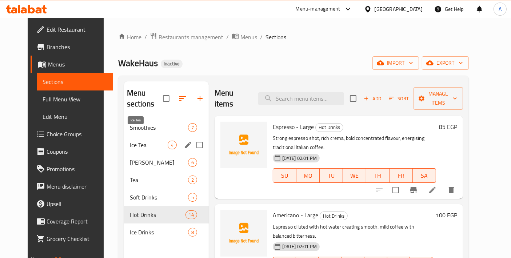
click at [139, 141] on span "Ice Tea" at bounding box center [149, 145] width 38 height 9
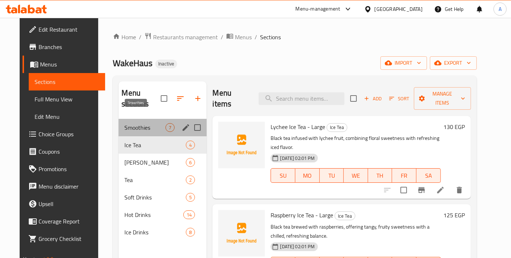
click at [136, 123] on span "Smoothies" at bounding box center [144, 127] width 41 height 9
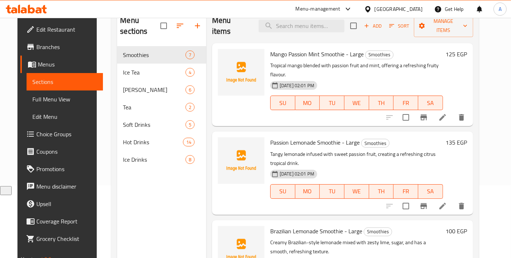
scroll to position [81, 0]
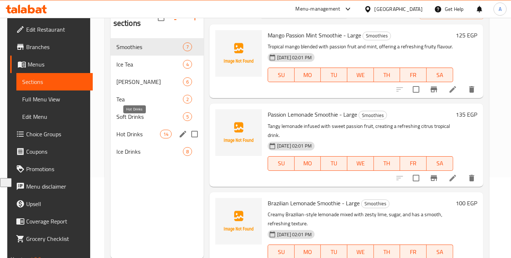
click at [123, 130] on span "Hot Drinks" at bounding box center [138, 134] width 44 height 9
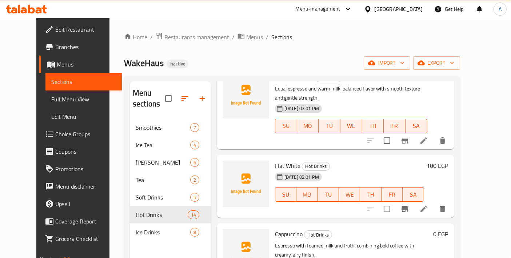
scroll to position [323, 0]
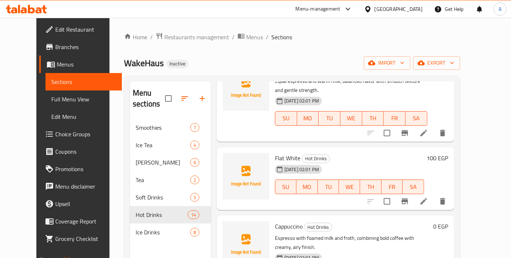
click at [428, 197] on icon at bounding box center [423, 201] width 9 height 9
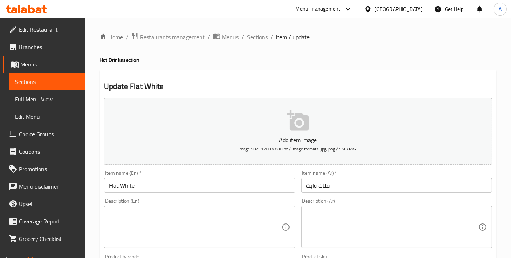
click at [152, 188] on input "Flat White" at bounding box center [199, 185] width 191 height 15
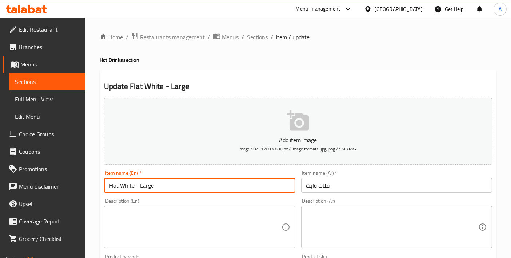
type input "Flat White - Large"
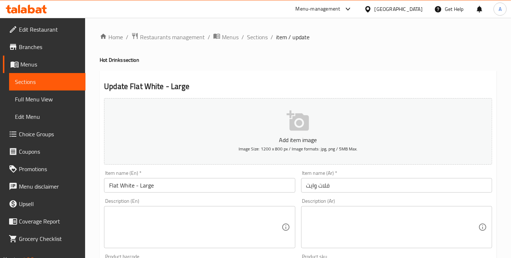
click at [352, 194] on div "Item name (Ar)   * فلات وايت Item name (Ar) *" at bounding box center [396, 182] width 197 height 28
click at [353, 188] on input "فلات وايت" at bounding box center [396, 185] width 191 height 15
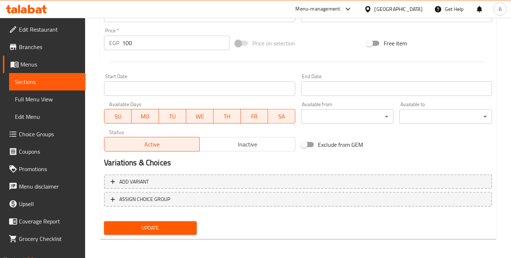
type input "فلات وايت - كبير"
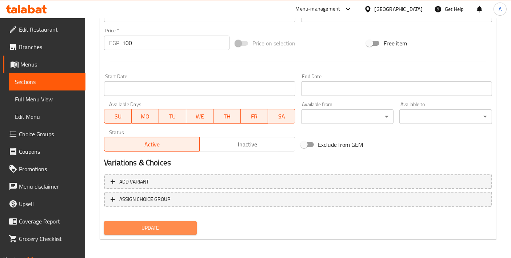
click at [166, 231] on span "Update" at bounding box center [150, 228] width 81 height 9
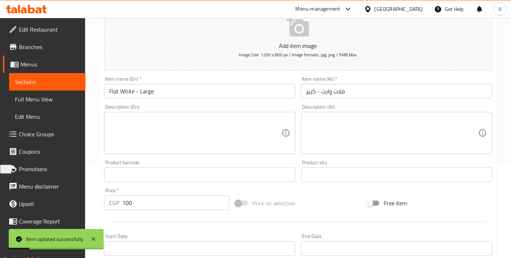
scroll to position [92, 0]
click at [179, 133] on textarea at bounding box center [195, 135] width 172 height 35
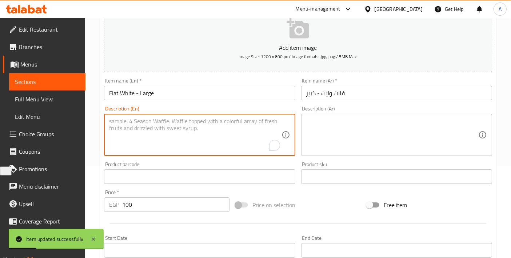
paste textarea "Velvety espresso-based coffee with steamed milk, smooth texture, mild strength,…"
click at [197, 133] on textarea "Velvety espresso-based coffee with steamed milk, smooth texture, mild strength,…" at bounding box center [195, 135] width 172 height 35
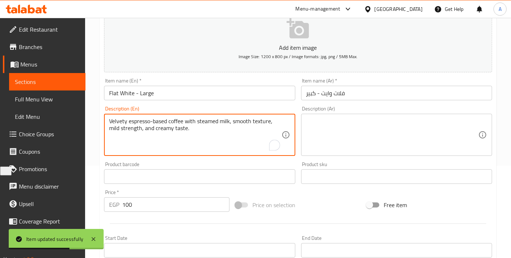
click at [158, 126] on textarea "Velvety espresso-based coffee with steamed milk, smooth texture, mild strength,…" at bounding box center [195, 135] width 172 height 35
type textarea "Velvety espresso-based coffee with steamed milk, smooth texture, mild strength,…"
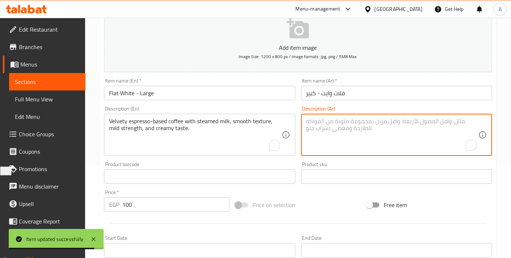
click at [345, 129] on textarea "To enrich screen reader interactions, please activate Accessibility in Grammarl…" at bounding box center [392, 135] width 172 height 35
paste textarea "قهوة إسبريسو مخملية مع حليب مبخر، ملمس ناعم، قوة خفيفة، وطعم كريمي."
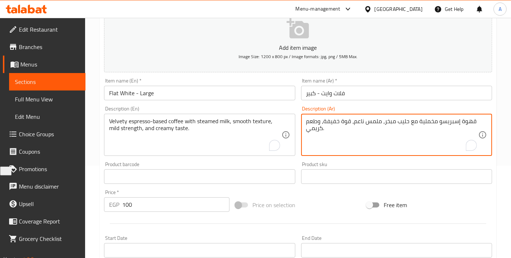
scroll to position [254, 0]
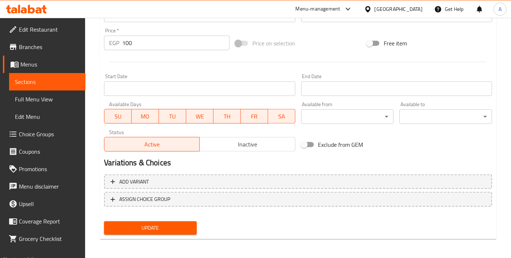
type textarea "قهوة إسبريسو مخملية مع حليب مبخر، ملمس ناعم، قوة خفيفة، وطعم كريمي."
click at [159, 233] on div "Update" at bounding box center [150, 228] width 99 height 19
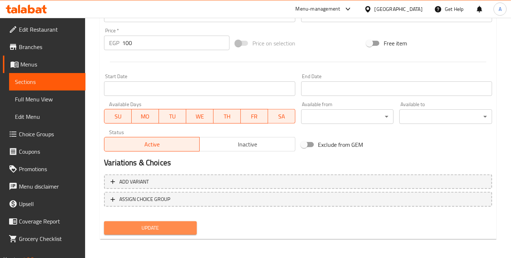
click at [159, 229] on span "Update" at bounding box center [150, 228] width 81 height 9
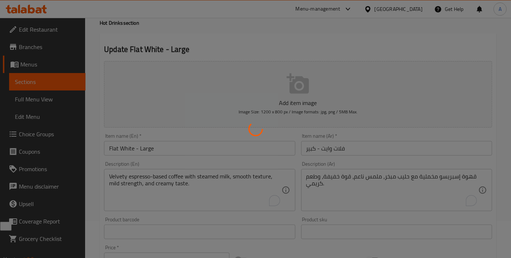
scroll to position [0, 0]
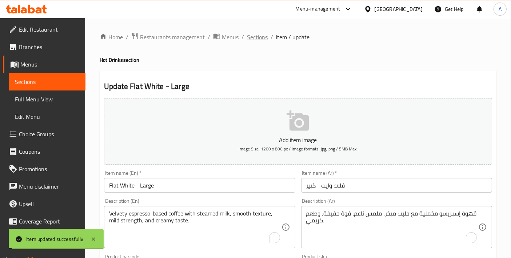
click at [259, 36] on span "Sections" at bounding box center [257, 37] width 21 height 9
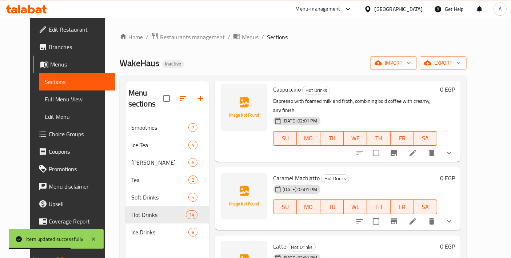
scroll to position [485, 0]
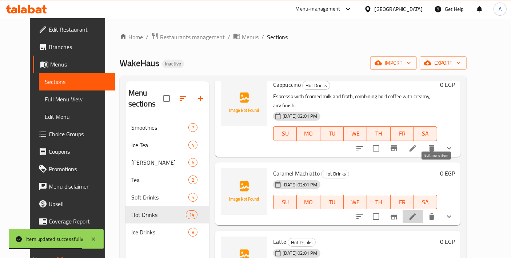
click at [417, 212] on icon at bounding box center [412, 216] width 9 height 9
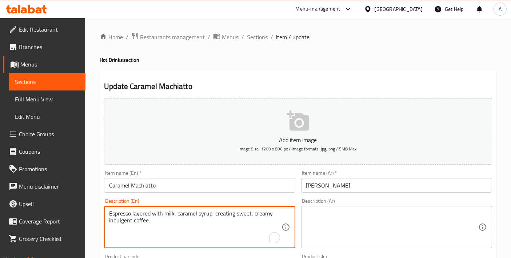
click at [235, 221] on textarea "Espresso layered with milk, caramel syrup, creating sweet, creamy, indulgent co…" at bounding box center [195, 227] width 172 height 35
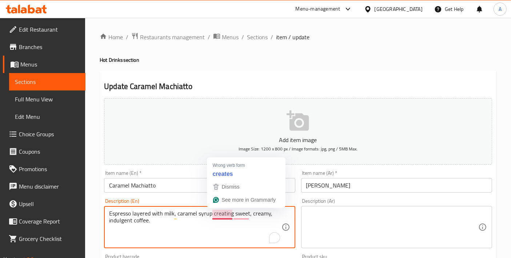
click at [205, 223] on textarea "Espresso layered with milk, caramel syrup creating sweet, creamy, indulgent cof…" at bounding box center [195, 227] width 172 height 35
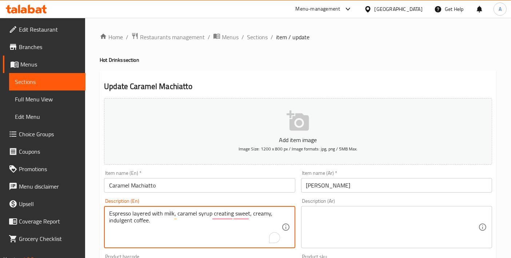
click at [205, 223] on textarea "Espresso layered with milk, caramel syrup creating sweet, creamy, indulgent cof…" at bounding box center [195, 227] width 172 height 35
click at [125, 227] on textarea "Espresso layered with milk, caramel syrup creating sweet, creamy, indulgent cof…" at bounding box center [195, 227] width 172 height 35
click at [125, 223] on textarea "Espresso layered with milk, caramel syrup creating sweet, creamy, indulgent cof…" at bounding box center [195, 227] width 172 height 35
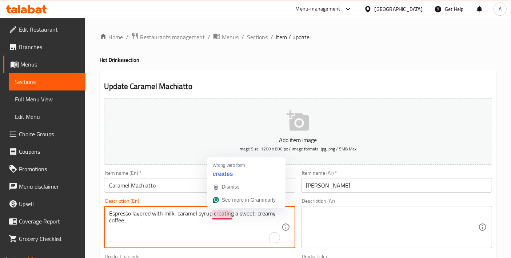
click at [229, 215] on textarea "Espresso layered with milk, caramel syrup creating a sweet, creamy coffee." at bounding box center [195, 227] width 172 height 35
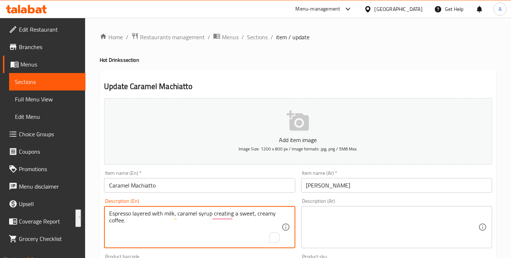
type textarea "Espresso layered with milk, caramel syrup creating a sweet, creamy coffee."
click at [371, 241] on textarea at bounding box center [392, 227] width 172 height 35
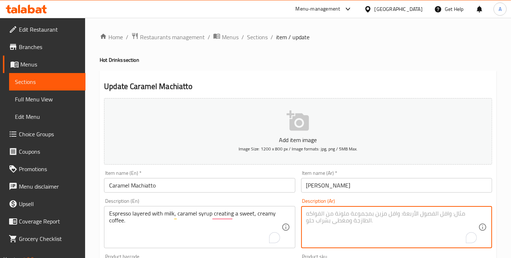
paste textarea "إسبرسو مع طبقات من الحليب وشراب الكراميل لخلق قهوة حلوة وكريمية."
click at [445, 212] on textarea "إسبرسو مع طبقات من الحليب وشراب الكراميل لخلق قهوة حلوة وكريمية." at bounding box center [392, 227] width 172 height 35
click at [433, 214] on textarea "إسبريسو مع طبقات من الحليب وشراب الكراميل لخلق قهوة حلوة وكريمية." at bounding box center [392, 227] width 172 height 35
click at [434, 215] on textarea "إسبريسو مع طبقات من الحليب وشراب الكراميل لخلق قهوة حلوة وكريمية." at bounding box center [392, 227] width 172 height 35
click at [410, 213] on textarea "إسبريسو ذو طبقات من الحليب وشراب الكراميل لخلق قهوة حلوة وكريمية." at bounding box center [392, 227] width 172 height 35
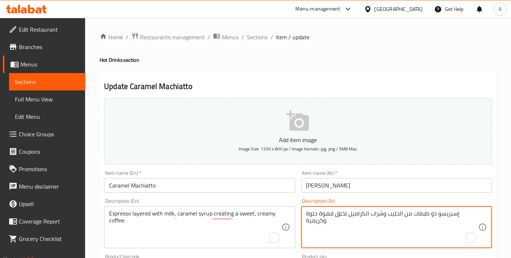
click at [409, 213] on textarea "إسبريسو ذو طبقات من الحليب وشراب الكراميل لخلق قهوة حلوة وكريمية." at bounding box center [392, 227] width 172 height 35
click at [408, 215] on textarea "إسبريسو ذو طبقات من الحليب وشراب الكراميل لخلق قهوة حلوة وكريمية." at bounding box center [392, 227] width 172 height 35
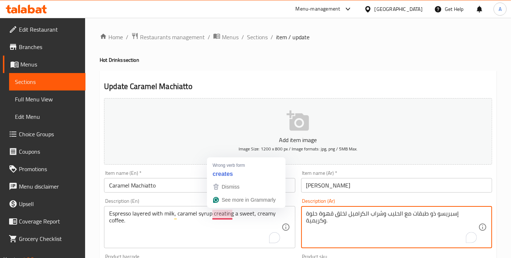
click at [370, 236] on textarea "إسبريسو ذو طبقات مع الحليب وشراب الكراميل لخلق قهوة حلوة وكريمية." at bounding box center [392, 227] width 172 height 35
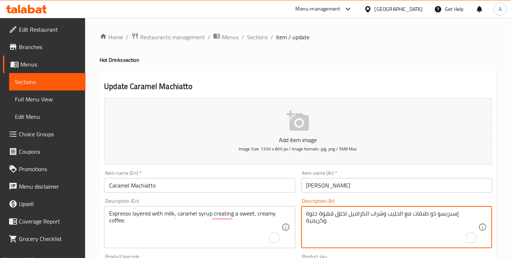
scroll to position [270, 0]
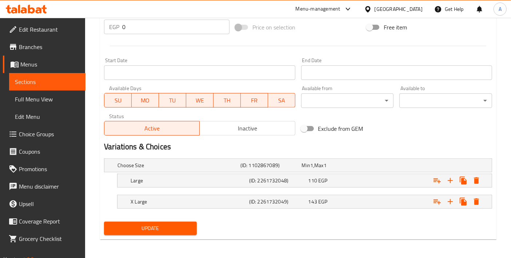
type textarea "إسبريسو ذو طبقات مع الحليب وشراب الكراميل لخلق قهوة حلوة وكريمية."
click at [175, 224] on span "Update" at bounding box center [150, 228] width 81 height 9
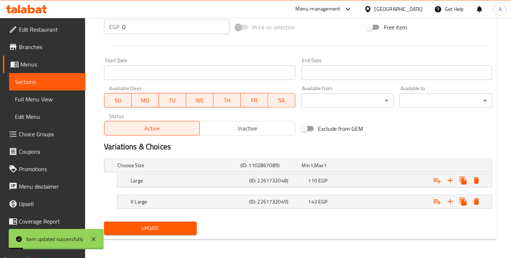
scroll to position [0, 0]
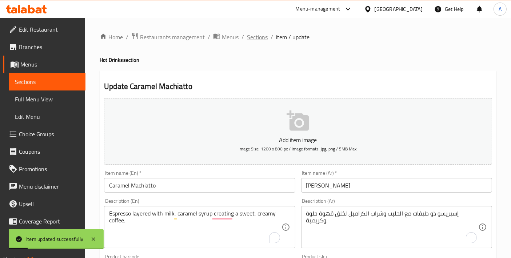
click at [256, 39] on span "Sections" at bounding box center [257, 37] width 21 height 9
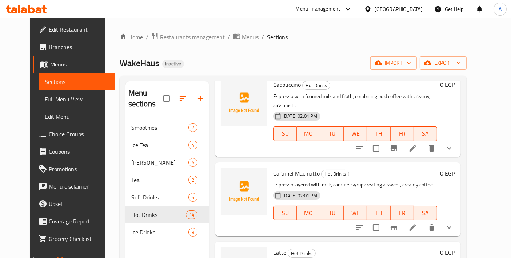
scroll to position [566, 0]
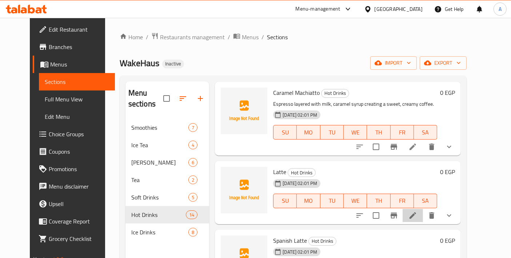
click at [423, 209] on li at bounding box center [413, 215] width 20 height 13
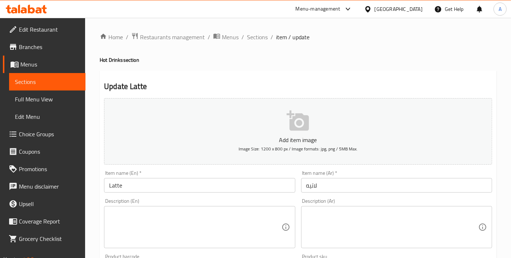
click at [200, 247] on div "Description (En)" at bounding box center [199, 227] width 191 height 42
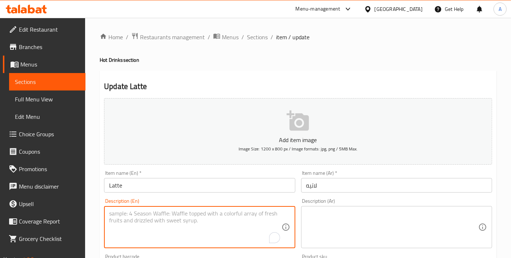
paste textarea "Espresso blended with steamed milk, light foam, creating creamy smooth balanced…"
click at [200, 228] on textarea "Espresso blended with steamed milk, light foam, creating creamy smooth balanced…" at bounding box center [195, 227] width 172 height 35
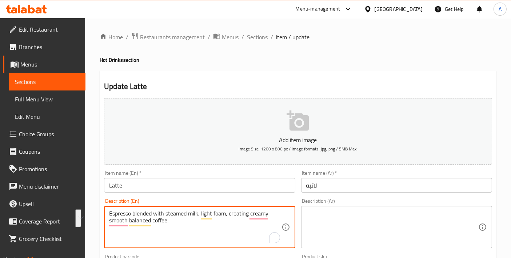
paste textarea ", smooth,"
type textarea "Espresso blended with steamed milk, light foam, creating creamy, smooth, balanc…"
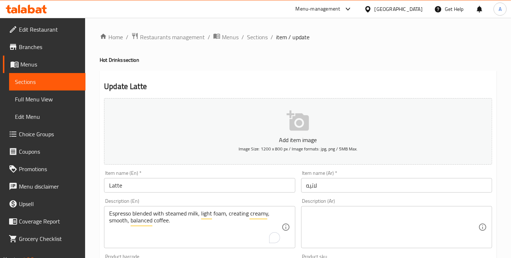
click at [298, 206] on div "Description (Ar) Description (Ar)" at bounding box center [396, 224] width 197 height 56
click at [311, 211] on textarea at bounding box center [392, 227] width 172 height 35
paste textarea "إسبرسو مخلوط مع الحليب المبخر، رغوة خفيفة، لخلق قهوة كريمية ناعمة ومتوازنة."
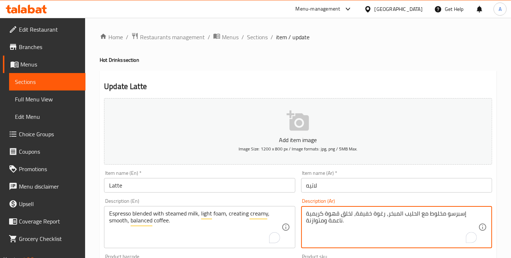
click at [439, 215] on textarea "إسبرسو مخلوط مع الحليب المبخر، رغوة خفيفة، لخلق قهوة كريمية ناعمة ومتوازنة." at bounding box center [392, 227] width 172 height 35
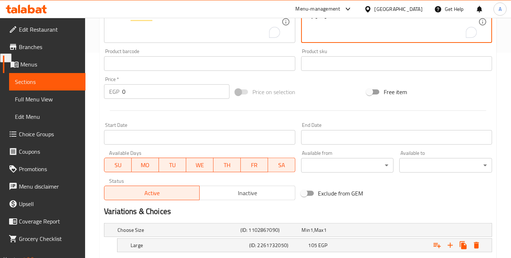
scroll to position [270, 0]
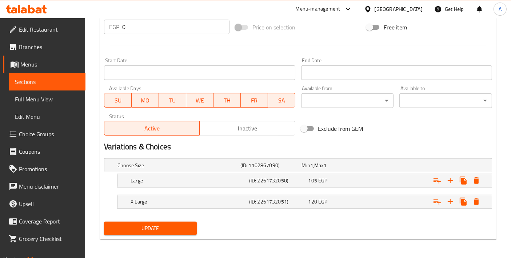
type textarea "إسبريسو ممزوج مع الحليب المبخر، رغوة خفيفة، لخلق قهوة كريمية ناعمة ومتوازنة."
click at [153, 225] on span "Update" at bounding box center [150, 228] width 81 height 9
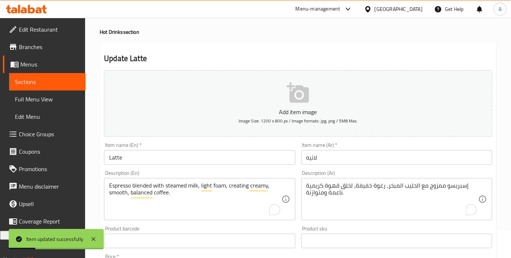
scroll to position [0, 0]
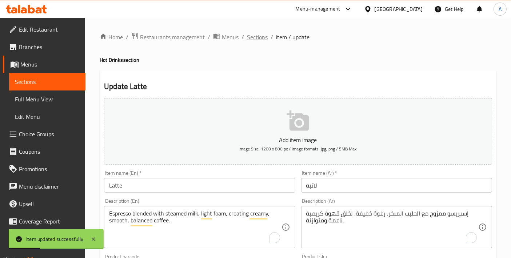
click at [263, 40] on span "Sections" at bounding box center [257, 37] width 21 height 9
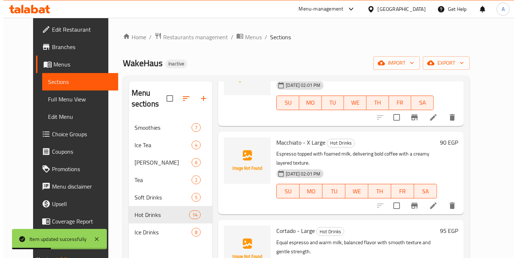
scroll to position [404, 0]
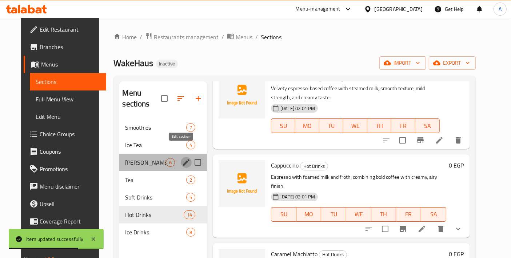
click at [182, 158] on icon "edit" at bounding box center [186, 162] width 9 height 9
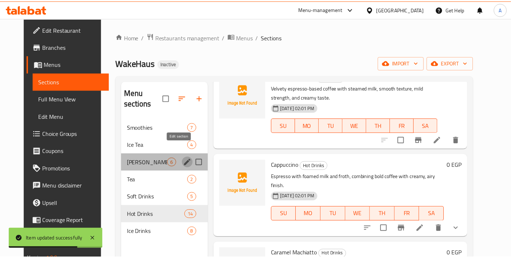
scroll to position [255, 0]
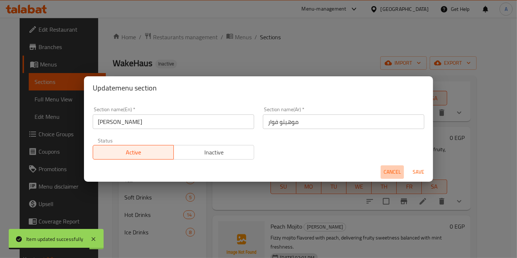
click at [392, 172] on span "Cancel" at bounding box center [392, 172] width 17 height 9
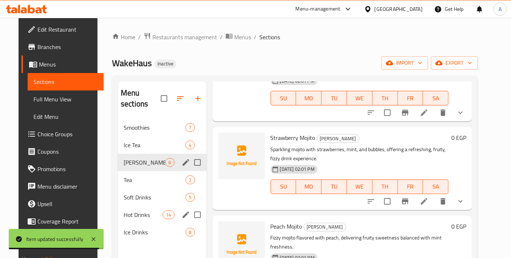
click at [155, 211] on span "Hot Drinks" at bounding box center [143, 215] width 39 height 9
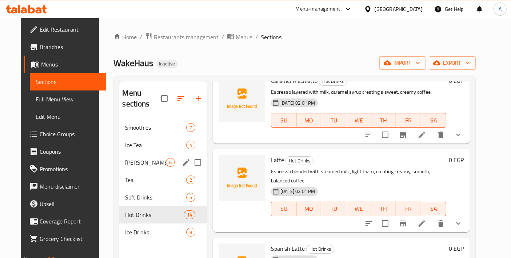
scroll to position [659, 0]
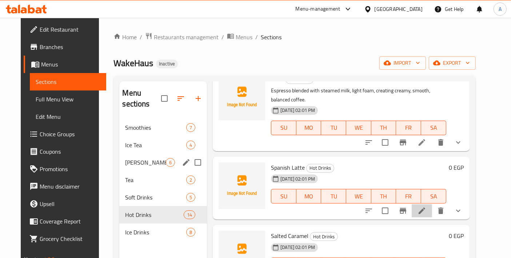
click at [432, 204] on li at bounding box center [422, 210] width 20 height 13
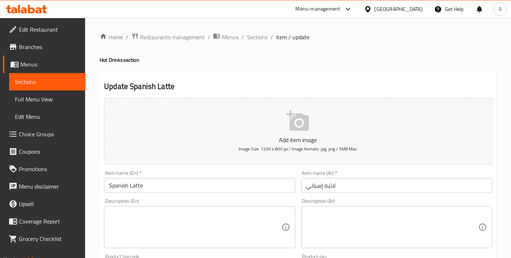
click at [185, 207] on div "Description (En)" at bounding box center [199, 227] width 191 height 42
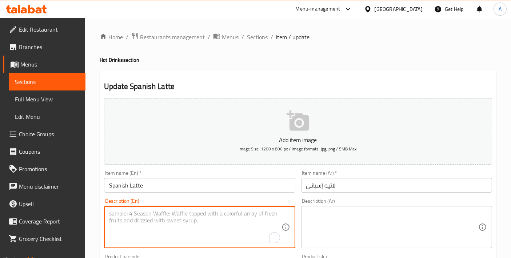
click at [179, 220] on textarea "To enrich screen reader interactions, please activate Accessibility in Grammarl…" at bounding box center [195, 227] width 172 height 35
paste textarea "Espresso with milk and sugar, creating sweet creamy coffee with balanced flavor."
click at [224, 212] on textarea "Espresso with milk and sugar, creating sweet creamy coffee with balanced flavor." at bounding box center [195, 227] width 172 height 35
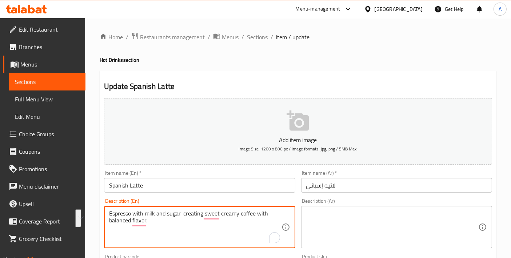
type textarea "Espresso with milk and sugar, creating sweet creamy coffee with balanced flavor."
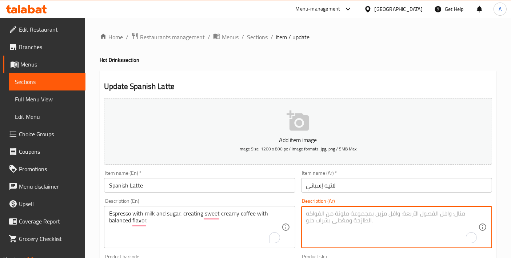
click at [360, 229] on textarea "To enrich screen reader interactions, please activate Accessibility in Grammarl…" at bounding box center [392, 227] width 172 height 35
paste textarea "إسبرسو مع الحليب والسكر، لخلق قهوة كريمية حلوة ذات نكهة متوازنة."
click at [463, 212] on textarea "إسبرسو مع الحليب والسكر، لخلق قهوة كريمية حلوة ذات نكهة متوازنة." at bounding box center [392, 227] width 172 height 35
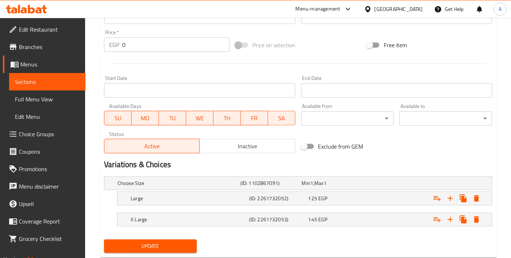
scroll to position [270, 0]
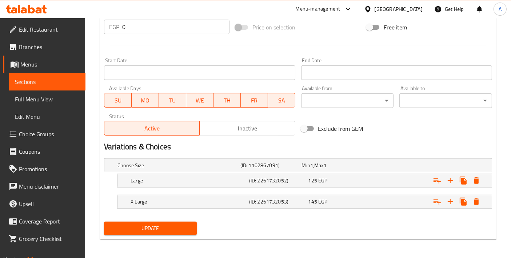
type textarea "إسبريسو مع الحليب والسكر، لخلق قهوة كريمية حلوة ذات نكهة متوازنة."
click at [175, 227] on span "Update" at bounding box center [150, 228] width 81 height 9
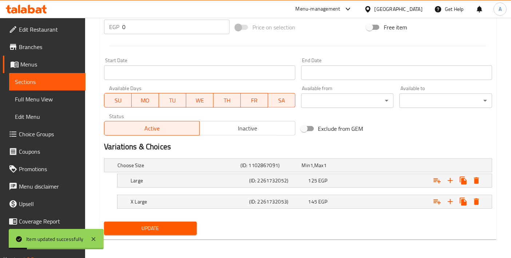
click at [183, 226] on span "Update" at bounding box center [150, 228] width 81 height 9
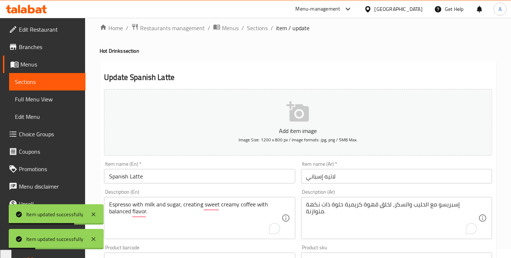
scroll to position [0, 0]
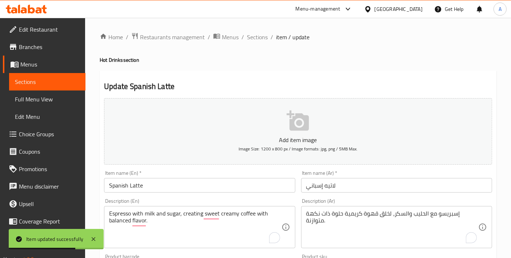
scroll to position [270, 0]
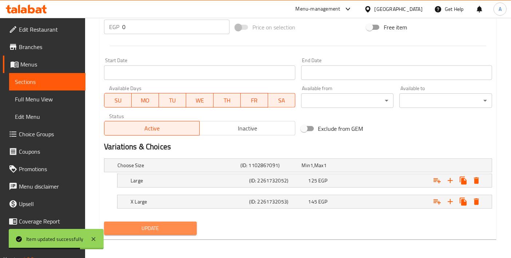
click at [148, 231] on span "Update" at bounding box center [150, 228] width 81 height 9
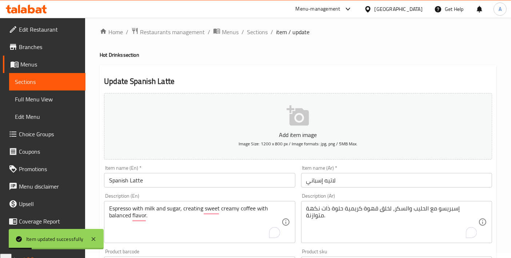
scroll to position [0, 0]
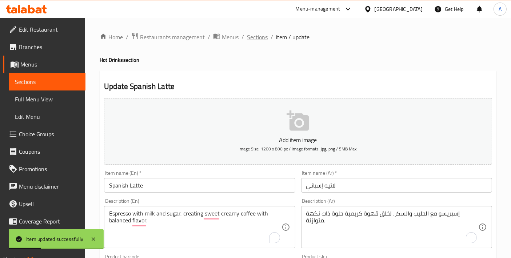
click at [254, 41] on span "Sections" at bounding box center [257, 37] width 21 height 9
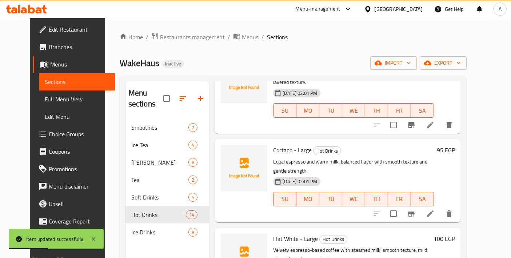
scroll to position [566, 0]
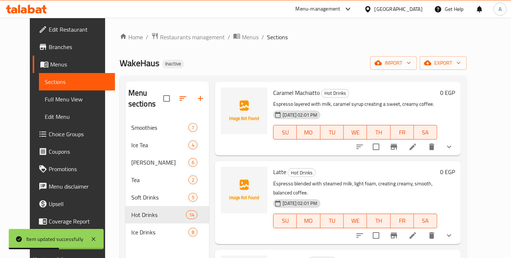
click at [417, 231] on icon at bounding box center [412, 235] width 9 height 9
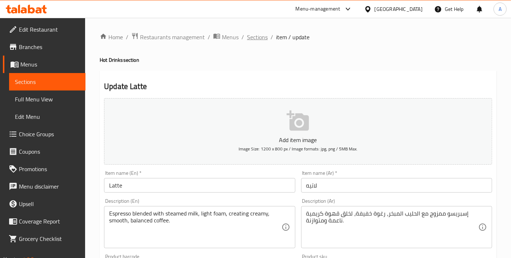
click at [259, 37] on span "Sections" at bounding box center [257, 37] width 21 height 9
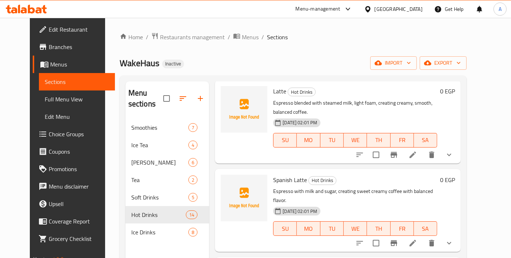
scroll to position [727, 0]
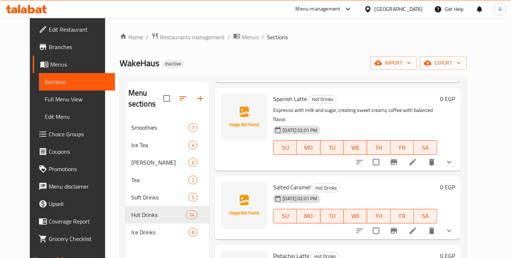
click at [417, 227] on icon at bounding box center [412, 231] width 9 height 9
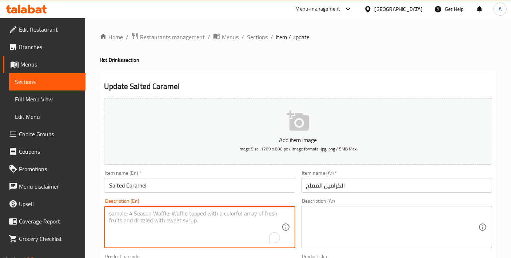
click at [189, 215] on textarea "To enrich screen reader interactions, please activate Accessibility in Grammarl…" at bounding box center [195, 227] width 172 height 35
paste textarea "Espresso with milk and salted caramel syrup, delivering sweet creamy rich flavo…"
click at [189, 215] on textarea "Espresso with milk and salted caramel syrup, delivering sweet creamy rich flavo…" at bounding box center [195, 227] width 172 height 35
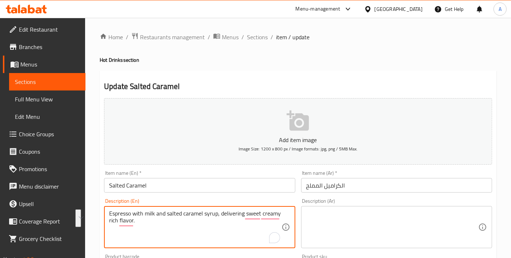
type textarea "Espresso with milk and salted caramel syrup, delivering sweet creamy rich flavo…"
click at [388, 228] on textarea at bounding box center [392, 227] width 172 height 35
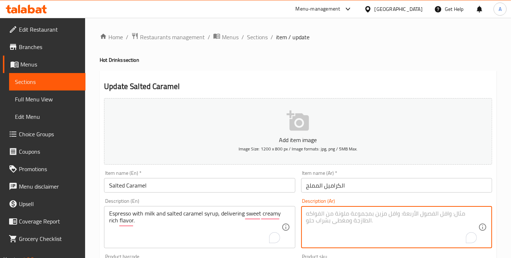
paste textarea "إسبرسو مع الحليب وشراب الكراميل المملح، يقدم نكهة كريمة غنية حلوة."
click at [454, 213] on textarea "إسبرسو مع الحليب وشراب الكراميل المملح، يقدم نكهة كريمة غنية حلوة." at bounding box center [392, 227] width 172 height 35
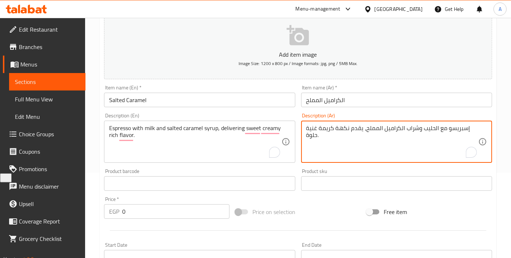
scroll to position [270, 0]
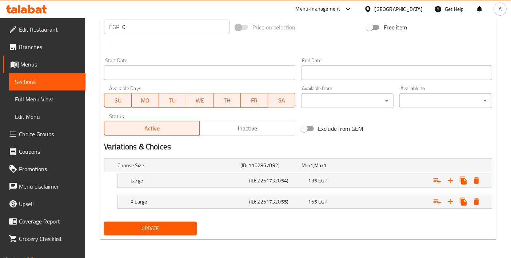
type textarea "إسبريسو مع الحليب وشراب الكراميل المملح، يقدم نكهة كريمة غنية حلوة."
click at [178, 219] on div "Update" at bounding box center [150, 228] width 99 height 19
click at [175, 224] on span "Update" at bounding box center [150, 228] width 81 height 9
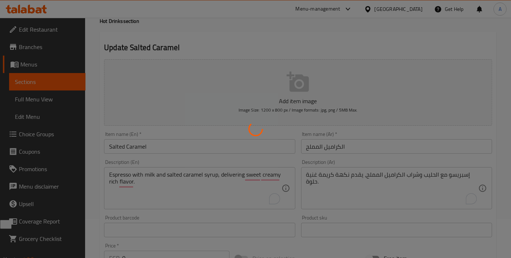
scroll to position [0, 0]
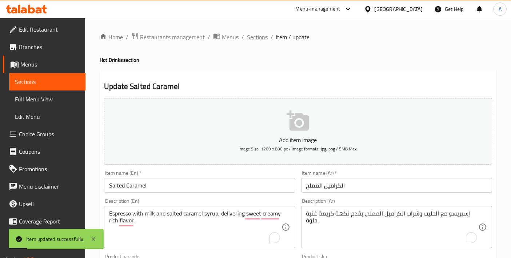
click at [262, 38] on span "Sections" at bounding box center [257, 37] width 21 height 9
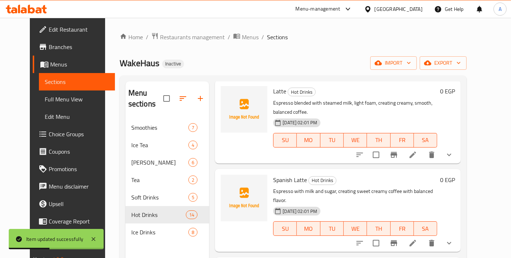
scroll to position [727, 0]
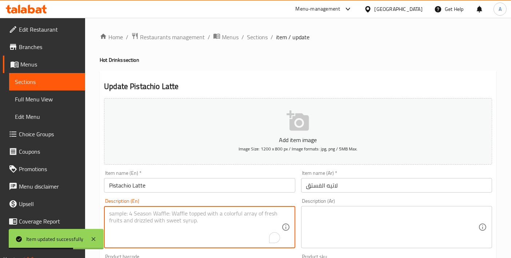
click at [137, 232] on textarea "To enrich screen reader interactions, please activate Accessibility in Grammarl…" at bounding box center [195, 227] width 172 height 35
paste textarea "Espresso combined with pistachio flavor and milk, offering nutty creamy coffee …"
click at [155, 223] on textarea "Espresso combined with pistachio flavor and milk, offering nutty creamy coffee …" at bounding box center [195, 227] width 172 height 35
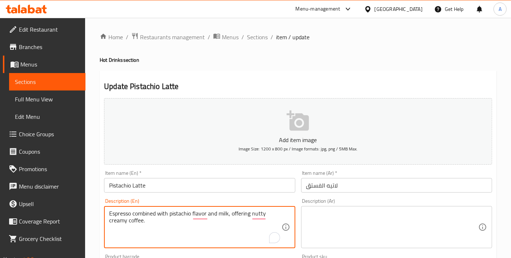
click at [176, 220] on textarea "Espresso combined with pistachio flavor and milk, offering nutty creamy coffee." at bounding box center [195, 227] width 172 height 35
type textarea "Espresso combined with pistachio flavor and milk, offering nutty creamy coffee."
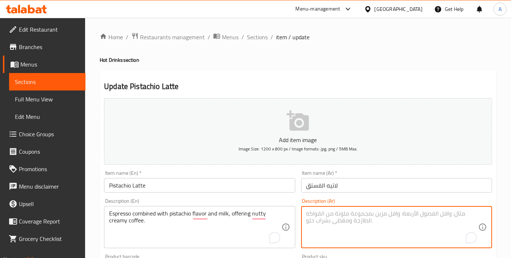
click at [335, 234] on textarea "To enrich screen reader interactions, please activate Accessibility in Grammarl…" at bounding box center [392, 227] width 172 height 35
paste textarea "مزيج من الإسبريسو مع نكهة الفستق والحليب، ليقدم قهوة كريمية بنكهة الجوز."
type textarea "مزيج من الإسبريسو مع نكهة الفستق والحليب، ليقدم قهوة كريمية بنكهة الجوز."
click at [332, 219] on textarea "مزيج من الإسبريسو مع نكهة الفستق والحليب، ليقدم قهوة كريمية بنكهة الجوز." at bounding box center [392, 227] width 172 height 35
drag, startPoint x: 306, startPoint y: 220, endPoint x: 335, endPoint y: 219, distance: 29.1
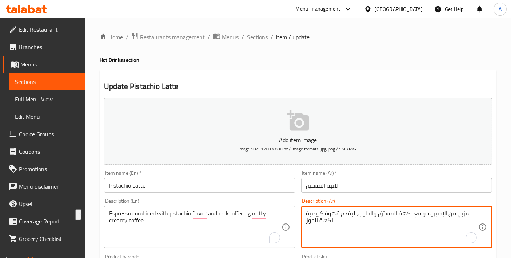
click at [335, 219] on textarea "مزيج من الإسبريسو مع نكهة الفستق والحليب، ليقدم قهوة كريمية بنكهة الجوز." at bounding box center [392, 227] width 172 height 35
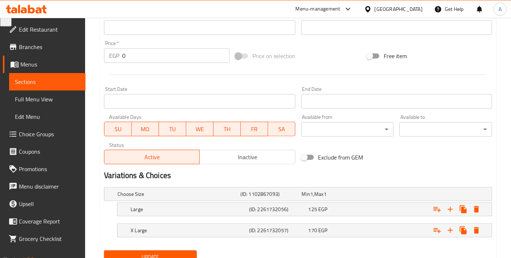
scroll to position [242, 0]
type textarea "مزيج من الإسبريسو مع نكهة الفستق والحليب، ليقدم قهوة كريمية جوزية."
click at [132, 252] on span "Update" at bounding box center [150, 256] width 81 height 9
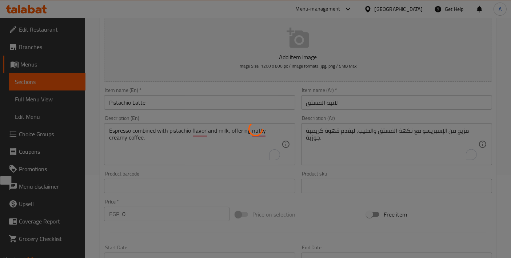
scroll to position [0, 0]
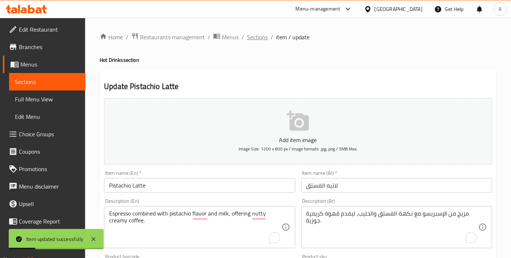
click at [263, 40] on span "Sections" at bounding box center [257, 37] width 21 height 9
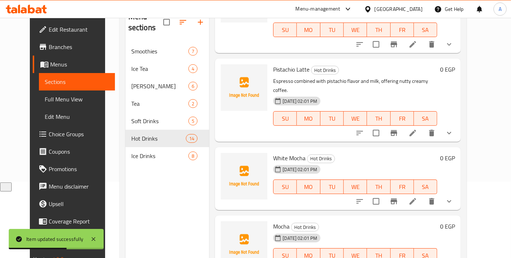
scroll to position [101, 0]
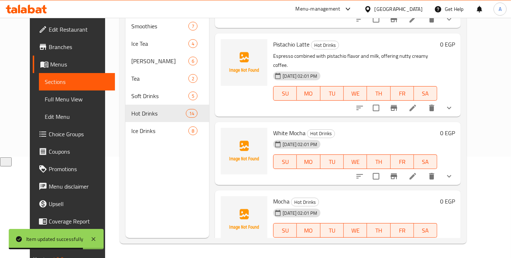
click at [431, 168] on div at bounding box center [404, 176] width 107 height 17
click at [417, 172] on icon at bounding box center [412, 176] width 9 height 9
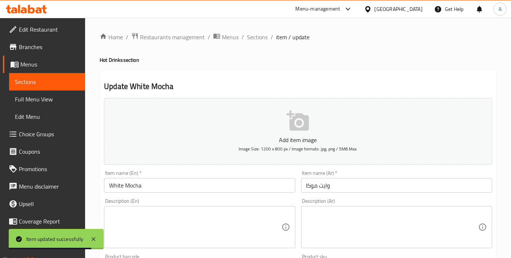
click at [197, 223] on textarea at bounding box center [195, 227] width 172 height 35
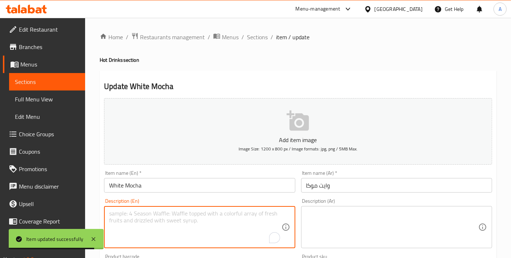
paste textarea "Espresso mixed with white chocolate syrup and milk, creating creamy sweet drink."
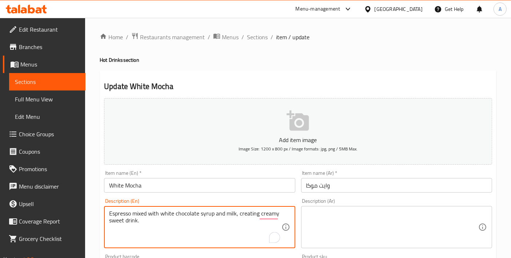
type textarea "Espresso mixed with white chocolate syrup and milk, creating creamy sweet drink."
click at [342, 229] on textarea at bounding box center [392, 227] width 172 height 35
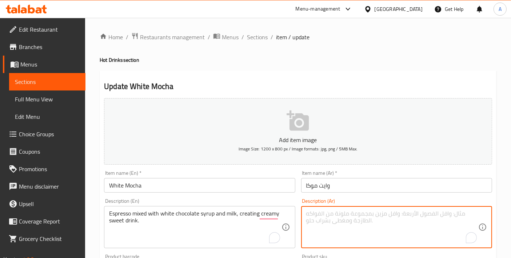
paste textarea "مزيج من الإسبريسو مع شراب الشوكولاتة البيضاء والحليب، لخلق مشروب حلو كريمي."
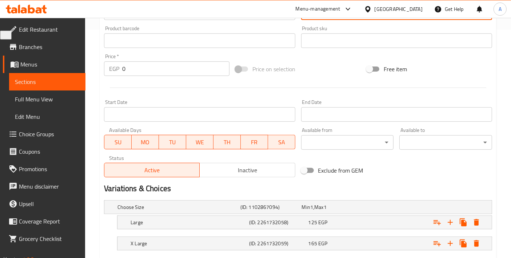
scroll to position [270, 0]
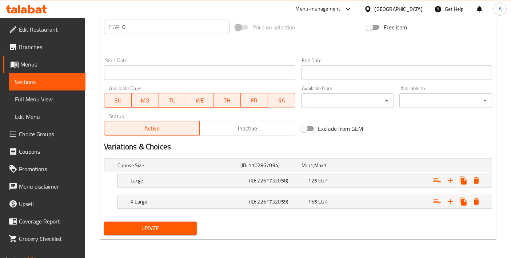
click at [190, 240] on div "Home / Restaurants management / Menus / Sections / item / update Hot Drinks sec…" at bounding box center [298, 3] width 397 height 483
click at [190, 235] on div "Update" at bounding box center [150, 228] width 99 height 19
click at [189, 227] on span "Update" at bounding box center [150, 228] width 81 height 9
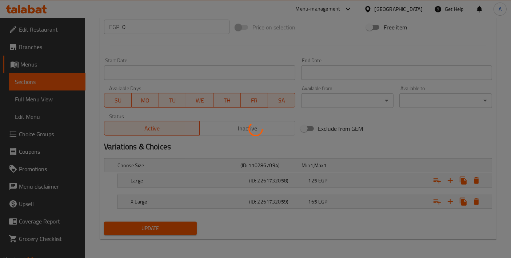
scroll to position [0, 0]
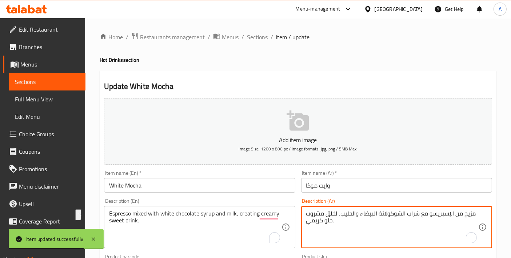
drag, startPoint x: 451, startPoint y: 212, endPoint x: 475, endPoint y: 211, distance: 23.7
click at [438, 215] on textarea "=إسبريسو مع شراب الشوكولاتة البيضاء والحليب، لخلق مشروب حلو كريمي." at bounding box center [392, 227] width 172 height 35
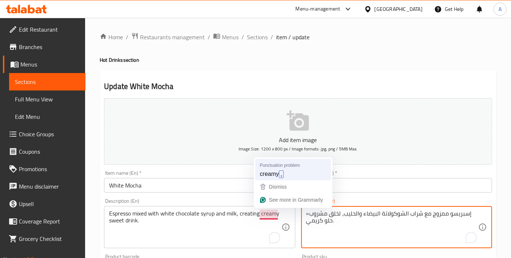
type textarea "=إسبريسو ممزوج مع شراب الشوكولاتة البيضاء والحليب، لخلق مشروب حلو كريمي."
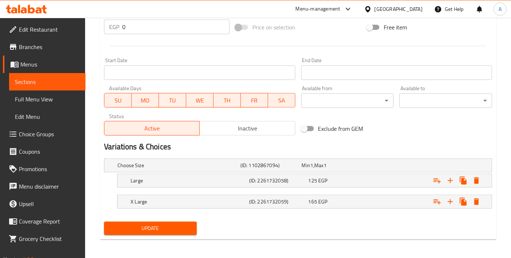
type textarea "Espresso mixed with white chocolate syrup and milk, creating creamy, sweet drin…"
click at [159, 240] on div "Home / Restaurants management / Menus / Sections / item / update Hot Drinks sec…" at bounding box center [298, 3] width 397 height 483
click at [152, 224] on span "Update" at bounding box center [150, 228] width 81 height 9
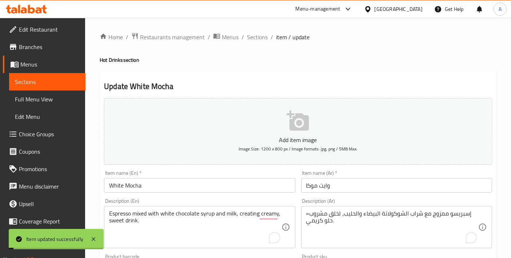
click at [488, 215] on div "=إسبريسو ممزوج مع شراب الشوكولاتة البيضاء والحليب، لخلق مشروب حلو كريمي. Descri…" at bounding box center [396, 227] width 191 height 42
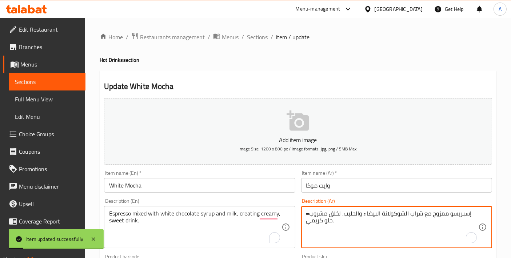
click at [352, 220] on textarea "=إسبريسو ممزوج مع شراب الشوكولاتة البيضاء والحليب، لخلق مشروب حلو كريمي." at bounding box center [392, 227] width 172 height 35
click at [308, 212] on textarea "=إسبريسو ممزوج مع شراب الشوكولاتة البيضاء والحليب، لخلق مشروب حلو كريمي" at bounding box center [392, 227] width 172 height 35
click at [309, 212] on textarea "=إسبريسو ممزوج مع شراب الشوكولاتة البيضاء والحليب، لخلق مشروب حلو كريمي" at bounding box center [392, 227] width 172 height 35
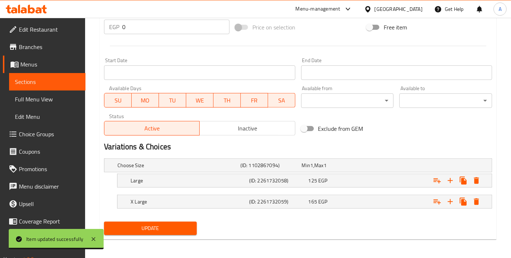
type textarea "إسبريسو ممزوج مع شراب الشوكولاتة البيضاء والحليب، لخلق مشروب حلو كريمي"
click at [171, 224] on span "Update" at bounding box center [150, 228] width 81 height 9
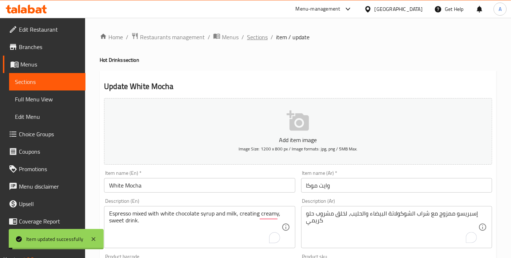
click at [248, 35] on span "Sections" at bounding box center [257, 37] width 21 height 9
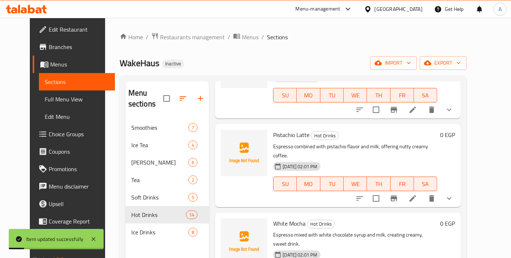
scroll to position [101, 0]
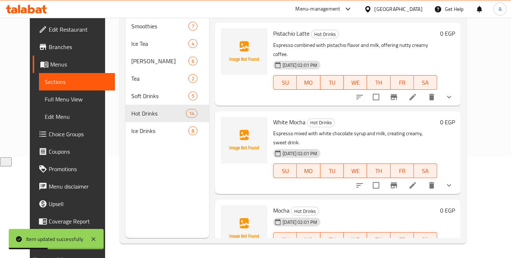
click at [423, 248] on li at bounding box center [413, 254] width 20 height 13
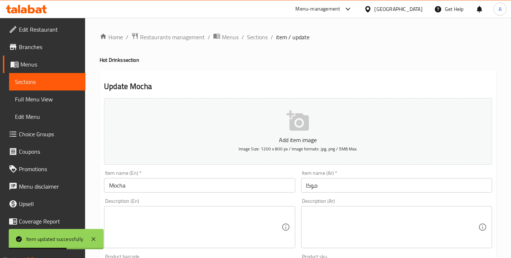
click at [197, 243] on textarea at bounding box center [195, 227] width 172 height 35
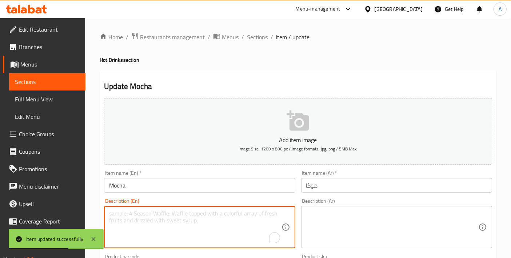
paste textarea "Espresso with chocolate syrup and milk, rich, creamy, indulgent coffee-chocolat…"
click at [248, 215] on textarea "Espresso with chocolate syrup and milk, rich, creamy, indulgent coffee-chocolat…" at bounding box center [195, 227] width 172 height 35
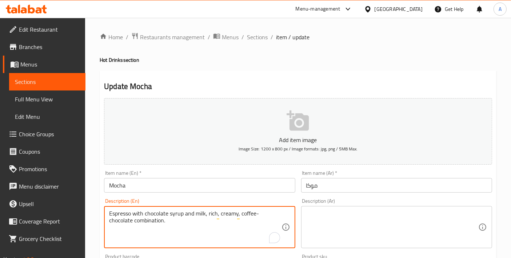
click at [191, 232] on textarea "Espresso with chocolate syrup and milk, rich, creamy, coffee-chocolate combinat…" at bounding box center [195, 227] width 172 height 35
type textarea "Espresso with chocolate syrup and milk, rich, creamy, coffee-chocolate combinat…"
click at [381, 216] on textarea at bounding box center [392, 227] width 172 height 35
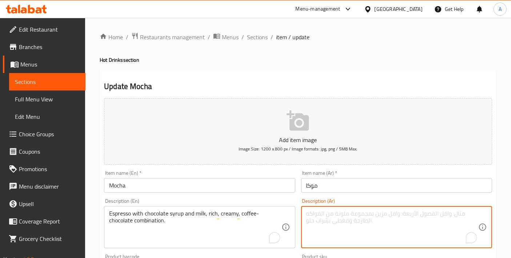
paste textarea "إسبرسو مع شراب الشوكولاتة والحليب، مزيج غني وكريمي من القهوة والشوكولاتة."
click at [460, 215] on textarea "إسبرسو مع شراب الشوكولاتة والحليب، مزيج غني وكريمي من القهوة والشوكولاتة." at bounding box center [392, 227] width 172 height 35
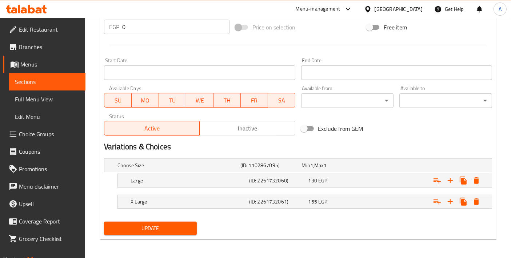
type textarea "إسبريسو مع شراب الشوكولاتة والحليب، مزيج غني وكريمي من القهوة والشوكولاتة."
click at [180, 231] on button "Update" at bounding box center [150, 228] width 93 height 13
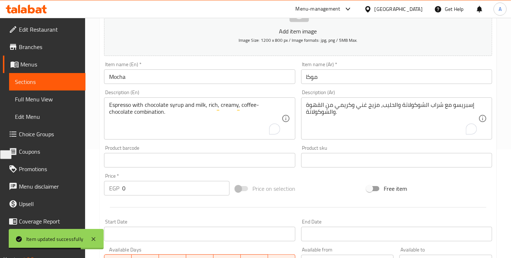
scroll to position [270, 0]
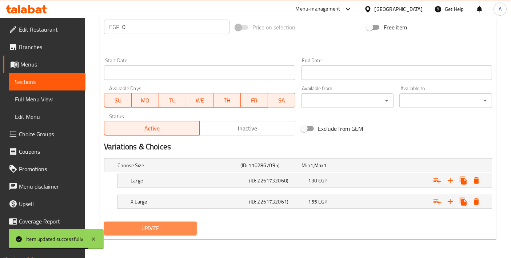
click at [176, 226] on span "Update" at bounding box center [150, 228] width 81 height 9
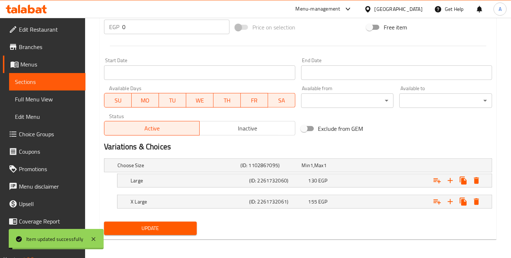
click at [211, 204] on div "X Large" at bounding box center [188, 202] width 119 height 10
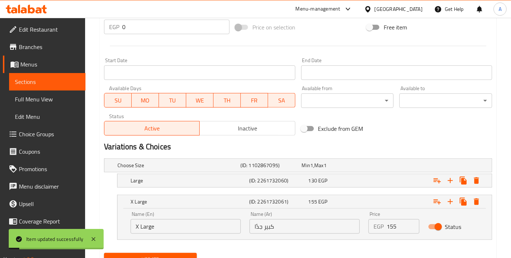
click at [211, 204] on div "X Large" at bounding box center [188, 202] width 119 height 10
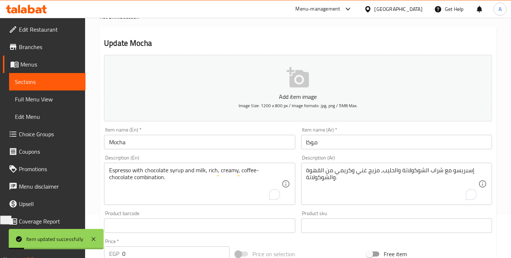
scroll to position [0, 0]
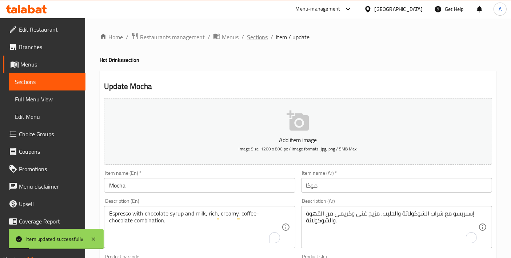
click at [252, 39] on span "Sections" at bounding box center [257, 37] width 21 height 9
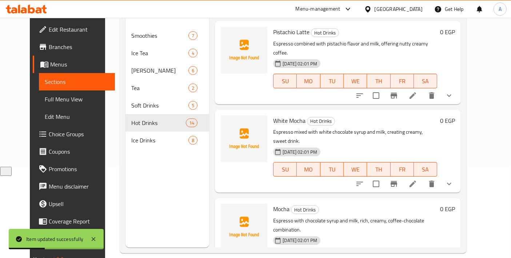
scroll to position [101, 0]
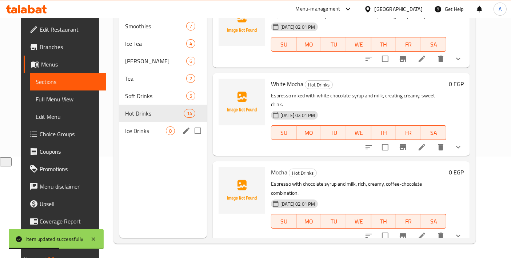
click at [150, 125] on div "Ice Drinks 8" at bounding box center [163, 130] width 88 height 17
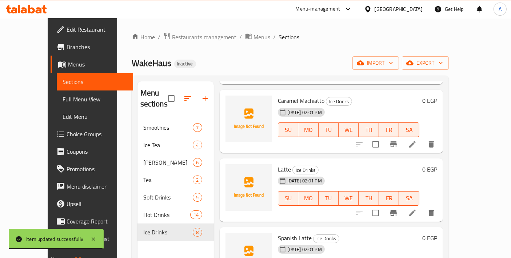
scroll to position [308, 0]
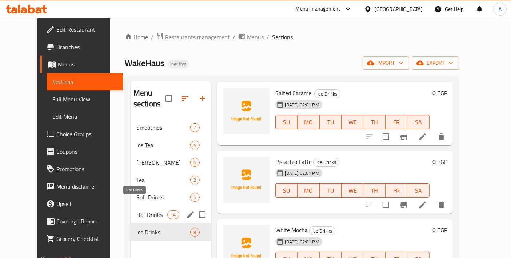
click at [136, 211] on span "Hot Drinks" at bounding box center [151, 215] width 31 height 9
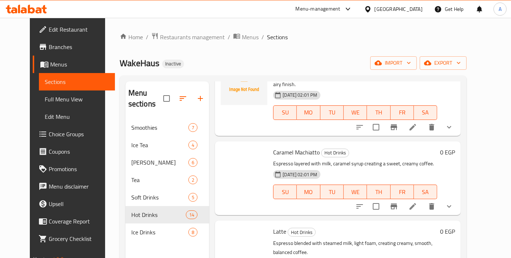
scroll to position [631, 0]
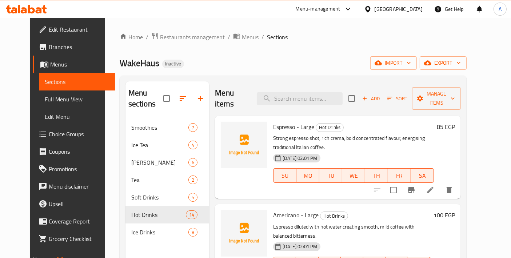
click at [280, 121] on span "Espresso - Large" at bounding box center [293, 126] width 41 height 11
click at [280, 210] on span "Americano - Large" at bounding box center [295, 215] width 45 height 11
copy span "Americano"
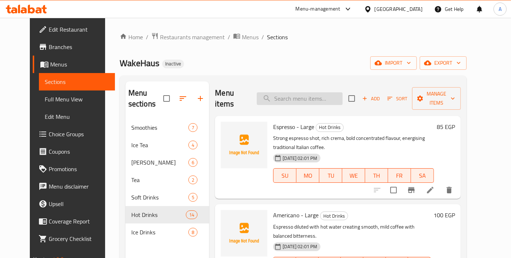
click at [301, 99] on input "search" at bounding box center [300, 98] width 86 height 13
paste input "Americano"
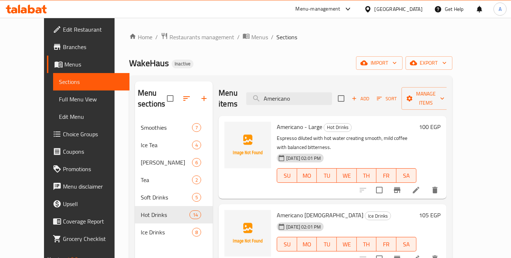
type input "Americano"
click at [298, 210] on span "Americano [DEMOGRAPHIC_DATA]" at bounding box center [320, 215] width 87 height 11
drag, startPoint x: 317, startPoint y: 93, endPoint x: 245, endPoint y: 99, distance: 71.9
click at [245, 99] on div "Menu items Americano Add Sort Manage items" at bounding box center [333, 98] width 228 height 35
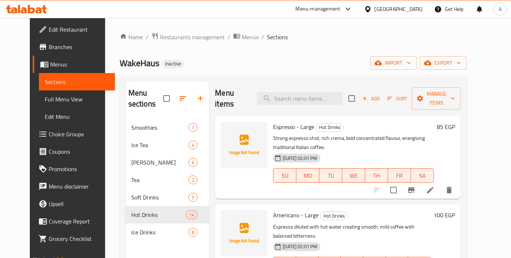
click at [274, 121] on span "Espresso - Large" at bounding box center [293, 126] width 41 height 11
copy span "Espresso"
click at [292, 93] on input "search" at bounding box center [300, 98] width 86 height 13
paste input "Espresso"
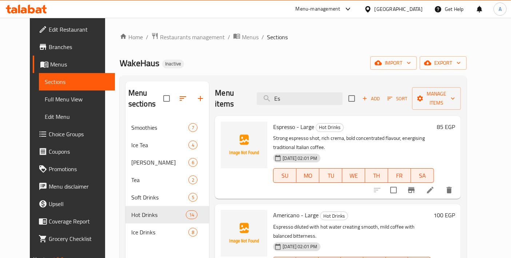
type input "E"
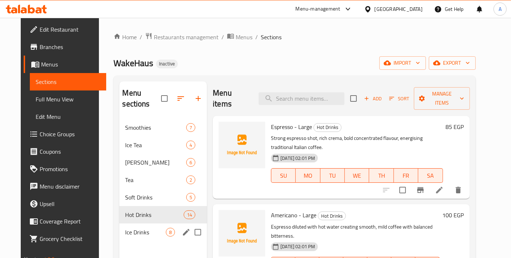
click at [137, 228] on span "Ice Drinks" at bounding box center [145, 232] width 41 height 9
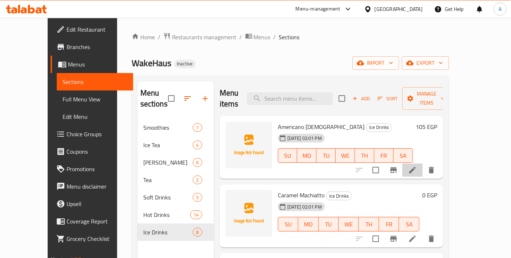
click at [416, 167] on icon at bounding box center [412, 170] width 7 height 7
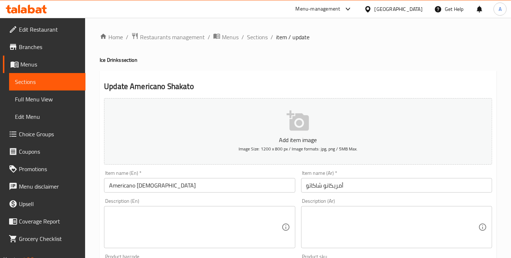
click at [261, 185] on input "Americano Shakato" at bounding box center [199, 185] width 191 height 15
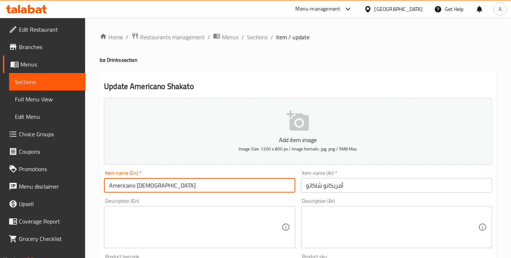
click at [261, 185] on input "Americano Shakato" at bounding box center [199, 185] width 191 height 15
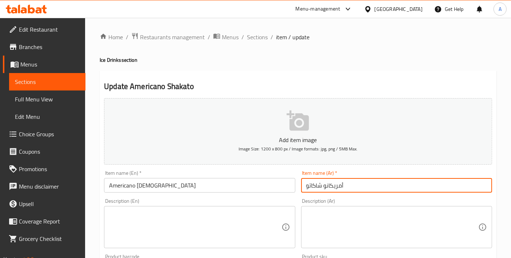
click at [335, 189] on input "أمريكانو شاكاتو" at bounding box center [396, 185] width 191 height 15
click at [243, 37] on li "/" at bounding box center [242, 37] width 3 height 9
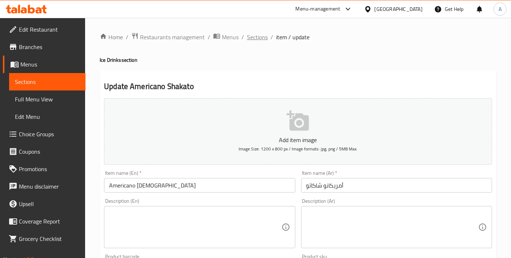
click at [249, 39] on span "Sections" at bounding box center [257, 37] width 21 height 9
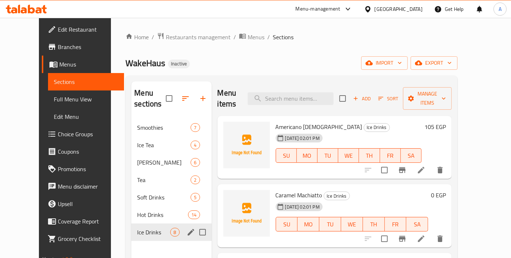
click at [150, 224] on div "Ice Drinks 8" at bounding box center [171, 232] width 80 height 17
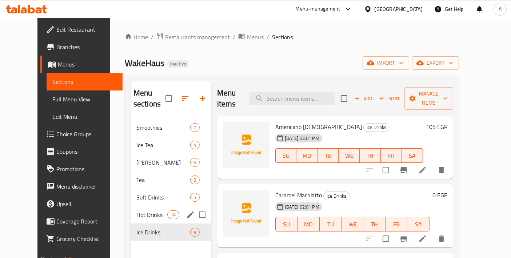
click at [150, 211] on span "Hot Drinks" at bounding box center [151, 215] width 31 height 9
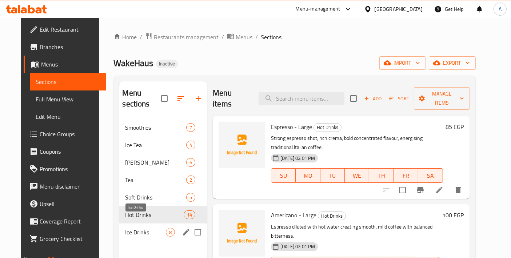
click at [156, 228] on span "Ice Drinks" at bounding box center [145, 232] width 41 height 9
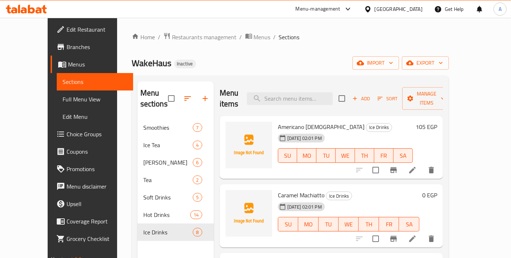
click at [423, 165] on li at bounding box center [412, 170] width 20 height 13
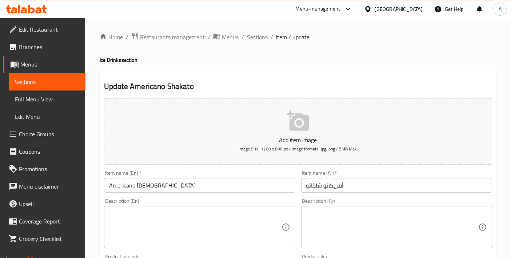
click at [251, 40] on span "Sections" at bounding box center [257, 37] width 21 height 9
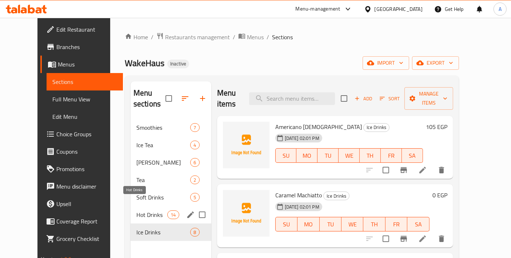
click at [148, 211] on span "Hot Drinks" at bounding box center [151, 215] width 31 height 9
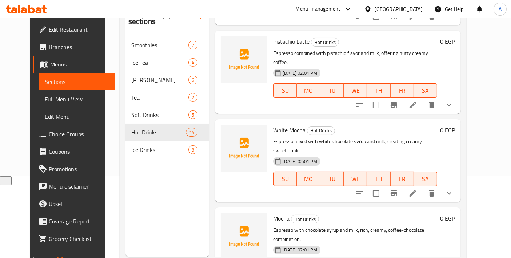
scroll to position [101, 0]
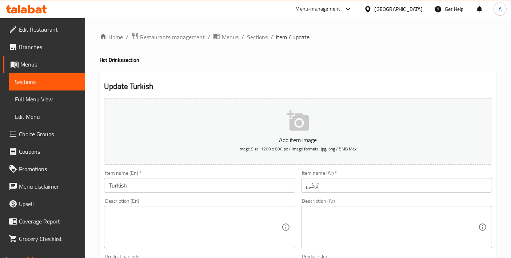
click at [196, 233] on textarea at bounding box center [195, 227] width 172 height 35
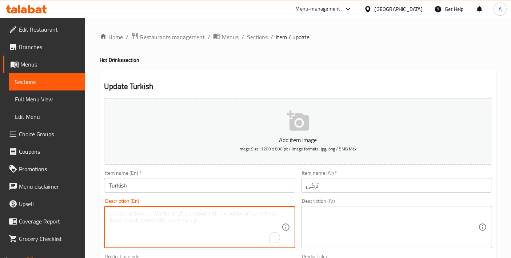
paste textarea "Traditional Turkish coffee, finely ground beans simmered, bold flavor, aromatic…"
click at [196, 233] on textarea "Traditional Turkish coffee, finely ground beans simmered, bold flavor, aromatic…" at bounding box center [195, 227] width 172 height 35
type textarea "Traditional Turkish coffee, finely ground beans simmered, bold flavor, aromatic…"
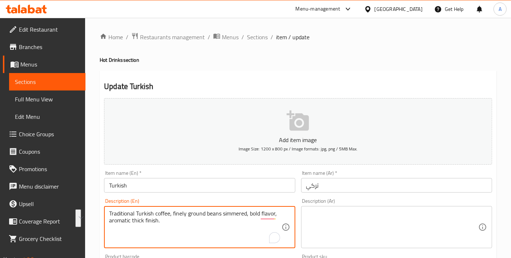
click at [381, 208] on div "Description (Ar)" at bounding box center [396, 227] width 191 height 42
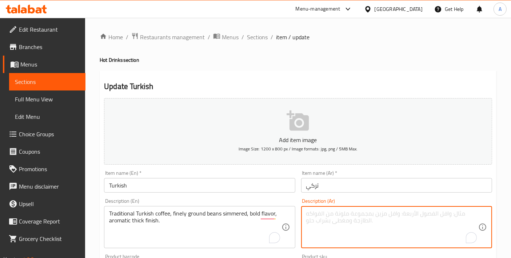
paste textarea "قهوة تركية تقليدية، حبوب مطحونة ناعماً، نكهة جريئة، نهاية عطرية سميكة."
click at [335, 213] on textarea "قهوة تركية تقليدية، حبوب مطحونة ناعماً، نكهة جريئة، نهاية عطرية سميكة." at bounding box center [392, 227] width 172 height 35
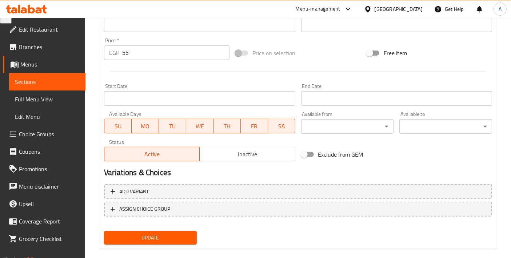
scroll to position [254, 0]
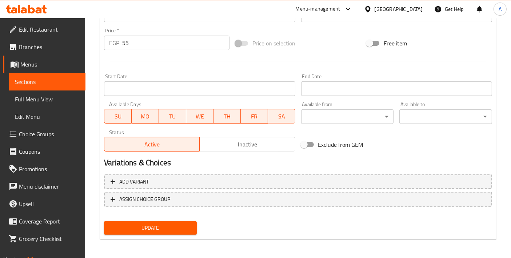
type textarea "قهوة تركية تقليدية، حبوب مطحونة ناعماً، نكهة جريئة، لمسة نهائية عطرية سميكة."
click at [141, 235] on div "Update" at bounding box center [150, 228] width 99 height 19
click at [141, 232] on button "Update" at bounding box center [150, 227] width 93 height 13
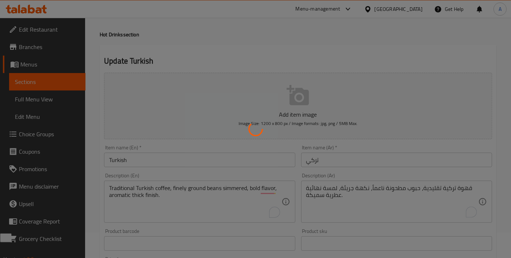
scroll to position [12, 0]
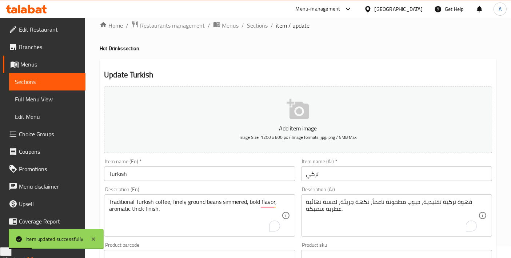
click at [191, 169] on input "Turkish" at bounding box center [199, 174] width 191 height 15
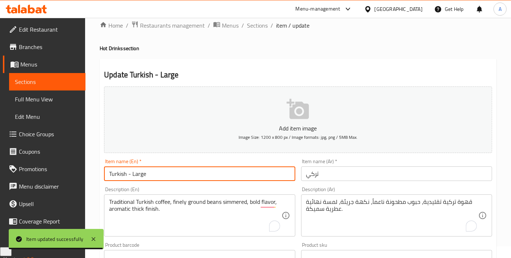
click at [128, 174] on input "Turkish - Large" at bounding box center [199, 174] width 191 height 15
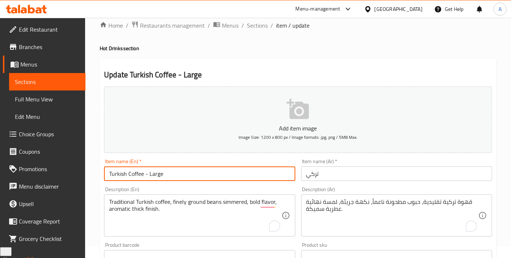
type input "Turkish Coffee - Large"
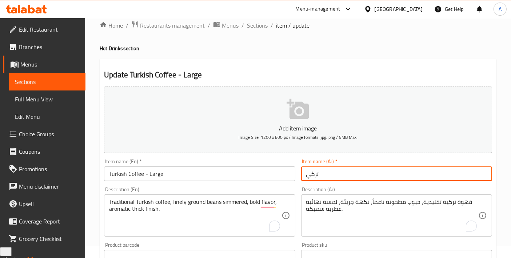
drag, startPoint x: 325, startPoint y: 176, endPoint x: 300, endPoint y: 179, distance: 25.6
click at [300, 179] on div "Item name (Ar)   * تركي Item name (Ar) *" at bounding box center [396, 170] width 197 height 28
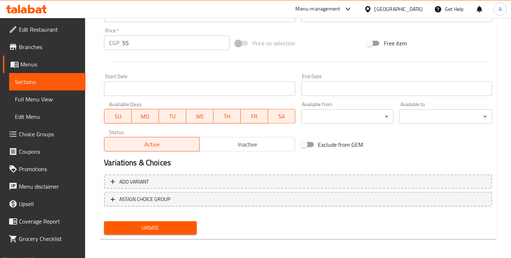
type input "قهوة تركية - كبير"
click at [153, 210] on nav at bounding box center [298, 213] width 388 height 6
click at [145, 224] on span "Update" at bounding box center [150, 228] width 81 height 9
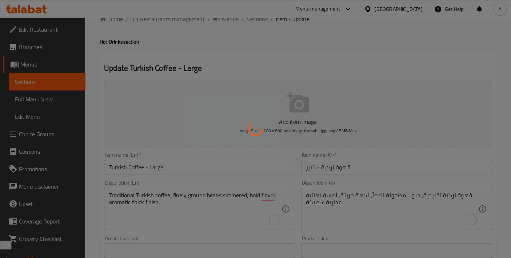
scroll to position [0, 0]
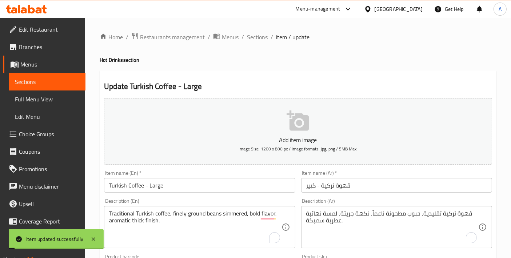
click at [254, 33] on span "Sections" at bounding box center [257, 37] width 21 height 9
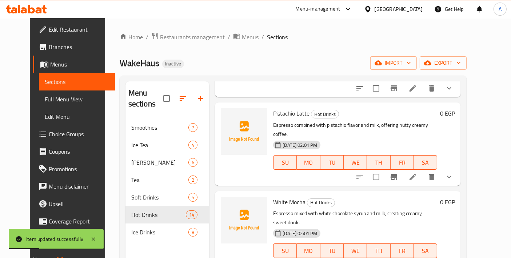
scroll to position [101, 0]
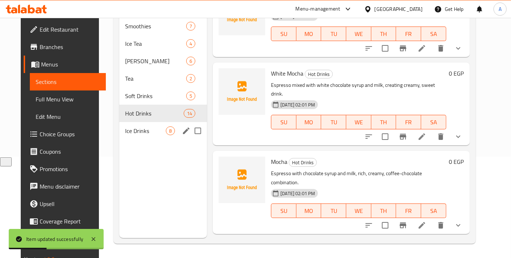
click at [119, 122] on div "Ice Drinks 8" at bounding box center [163, 130] width 88 height 17
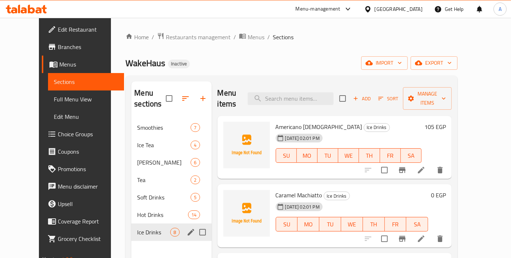
click at [156, 209] on div "Hot Drinks 14" at bounding box center [171, 214] width 80 height 17
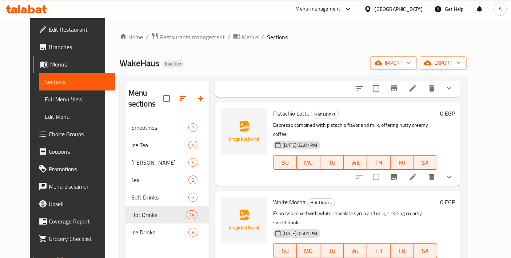
scroll to position [101, 0]
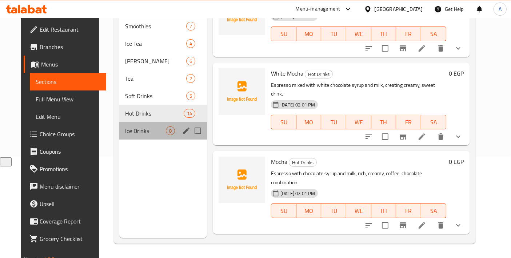
click at [142, 127] on div "Ice Drinks 8" at bounding box center [163, 130] width 88 height 17
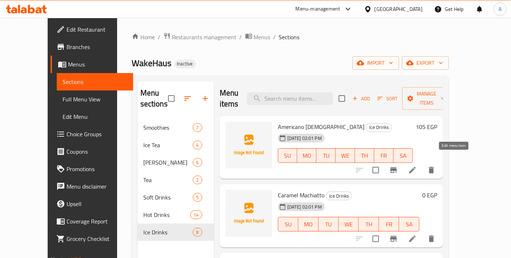
click at [417, 166] on icon at bounding box center [412, 170] width 9 height 9
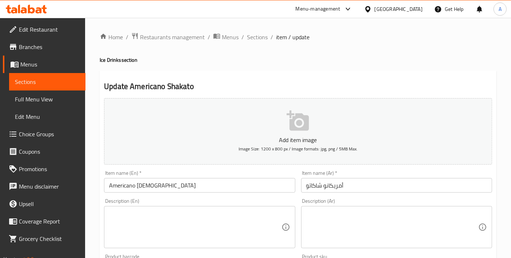
click at [171, 227] on textarea at bounding box center [195, 227] width 172 height 35
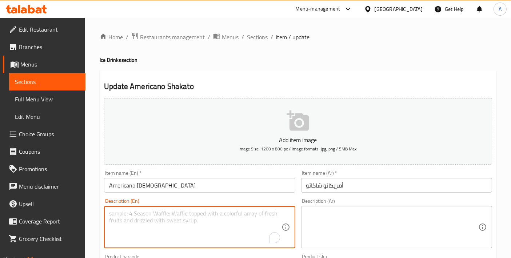
paste textarea "Iced shaken americano, espresso with ice, refreshing bold coffee served chilled."
click at [171, 228] on textarea "Iced shaken americano, espresso with ice, refreshing bold coffee served chilled." at bounding box center [195, 227] width 172 height 35
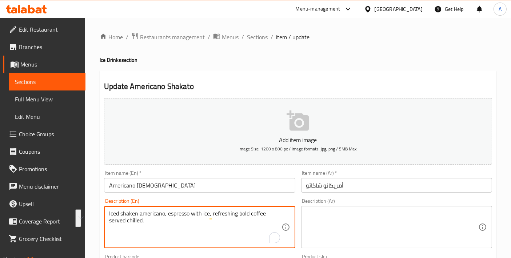
type textarea "Iced shaken americano, espresso with ice, refreshing bold coffee served chilled."
click at [369, 222] on textarea at bounding box center [392, 227] width 172 height 35
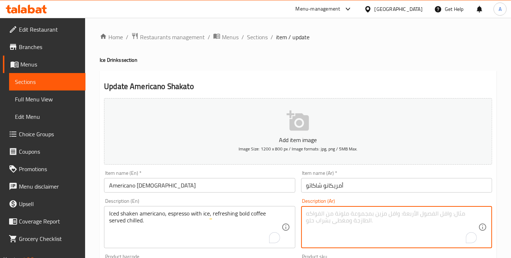
paste textarea "أمريكانو مثلج ومهزوز، إسبرسو مع الثلج، قهوة منعشة جريئة تقدم باردة."
drag, startPoint x: 413, startPoint y: 213, endPoint x: 420, endPoint y: 213, distance: 6.6
click at [420, 213] on textarea "أمريكانو مثلج ومهزوز، إسبرسو مع الثلج، قهوة منعشة جريئة تقدم باردة." at bounding box center [392, 227] width 172 height 35
drag, startPoint x: 413, startPoint y: 213, endPoint x: 427, endPoint y: 214, distance: 13.9
click at [427, 214] on textarea "أمريكانو مثلج ومهزوز، إسبرسو مع الثلج، قهوة منعشة جريئة تقدم باردة." at bounding box center [392, 227] width 172 height 35
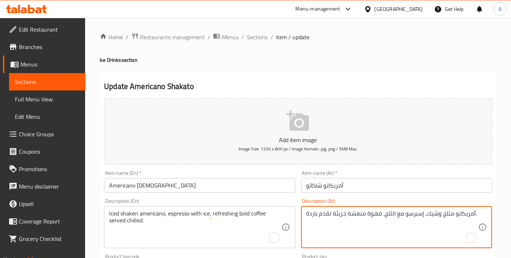
click at [437, 215] on textarea "أمريكانو مثلج وشيك، إسبرسو مع الثلج، قهوة منعشة جريئة تقدم باردة." at bounding box center [392, 227] width 172 height 35
click at [410, 215] on textarea "أمريكانو مثلج و شيك، إسبرسو مع الثلج، قهوة منعشة جريئة تقدم باردة." at bounding box center [392, 227] width 172 height 35
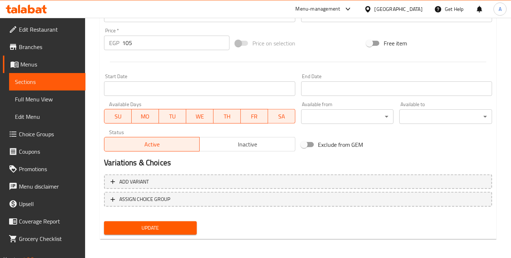
type textarea "أمريكانو مثلج و شيك، إسبريسو مع الثلج، قهوة منعشة جريئة تقدم باردة."
click at [175, 227] on span "Update" at bounding box center [150, 228] width 81 height 9
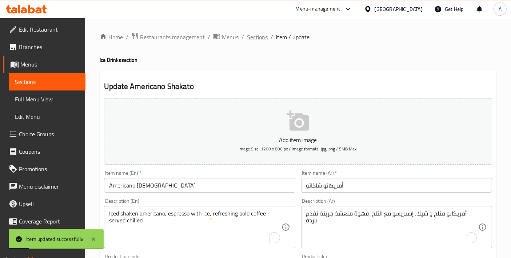
click at [254, 39] on span "Sections" at bounding box center [257, 37] width 21 height 9
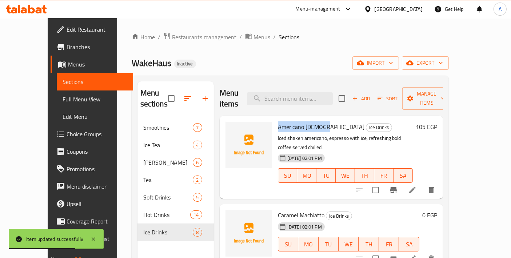
drag, startPoint x: 267, startPoint y: 115, endPoint x: 313, endPoint y: 116, distance: 46.6
click at [313, 122] on h6 "Americano Shakato Ice Drinks" at bounding box center [345, 127] width 135 height 10
copy span "Americano Shakato"
click at [300, 92] on input "search" at bounding box center [290, 98] width 86 height 13
paste input "Americano Shakato"
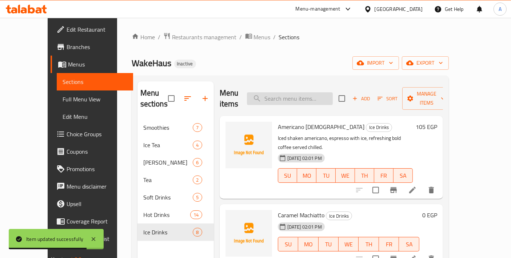
type input "Americano Shakato"
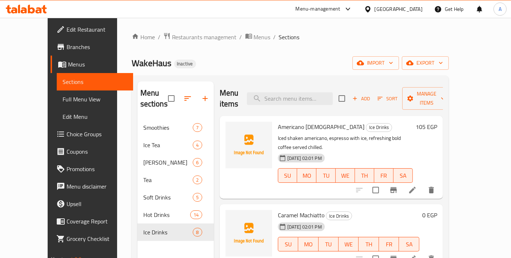
click at [417, 186] on icon at bounding box center [412, 190] width 9 height 9
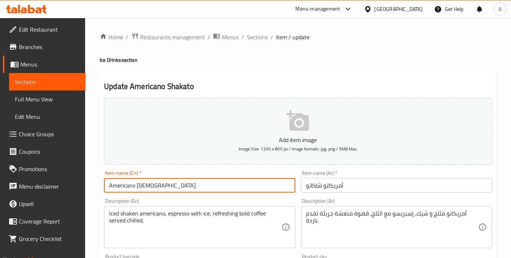
click at [189, 186] on input "Americano Shakato" at bounding box center [199, 185] width 191 height 15
type input "Americano Shakato - Large"
click at [357, 177] on div "Item name (Ar)   * أمريكانو شاكاتو Item name (Ar) *" at bounding box center [396, 182] width 191 height 22
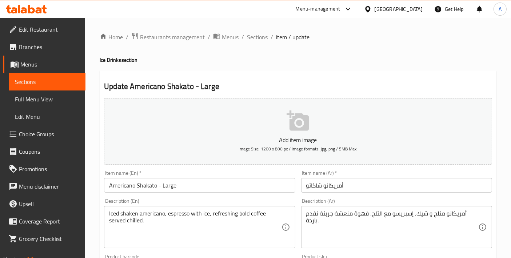
click at [357, 180] on input "أمريكانو شاكاتو" at bounding box center [396, 185] width 191 height 15
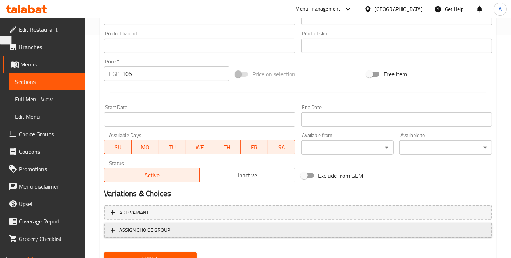
scroll to position [254, 0]
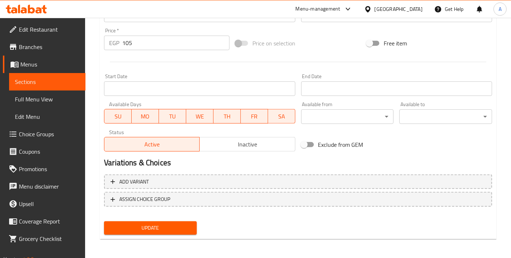
type input "أمريكانو شاكاتو - كبير"
click at [132, 219] on div "Update" at bounding box center [150, 228] width 99 height 19
click at [132, 221] on button "Update" at bounding box center [150, 227] width 93 height 13
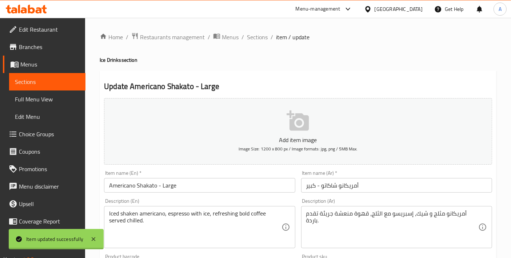
scroll to position [0, 0]
click at [253, 41] on span "Sections" at bounding box center [257, 37] width 21 height 9
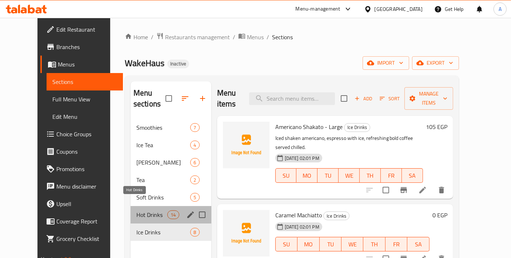
click at [138, 211] on span "Hot Drinks" at bounding box center [151, 215] width 31 height 9
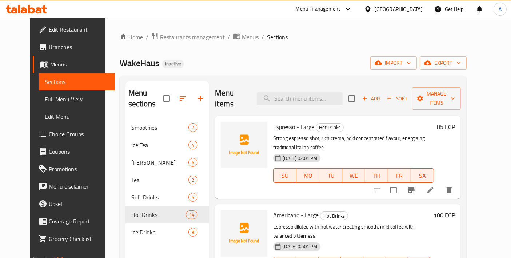
scroll to position [161, 0]
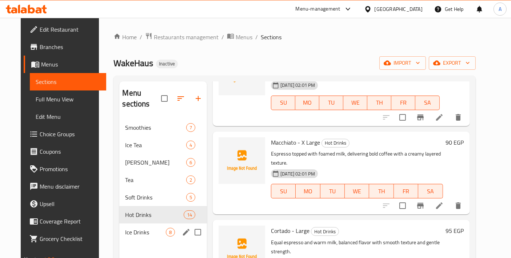
click at [151, 229] on div "Ice Drinks 8" at bounding box center [163, 232] width 88 height 17
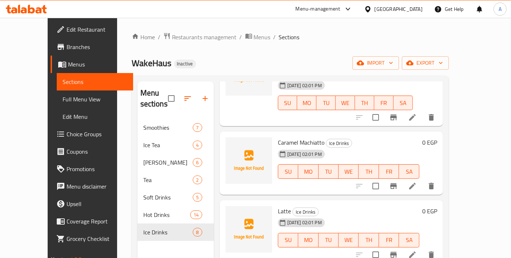
scroll to position [81, 0]
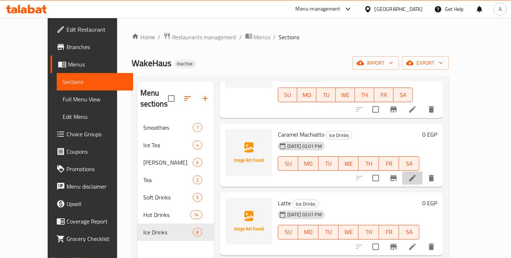
click at [423, 172] on li at bounding box center [412, 178] width 20 height 13
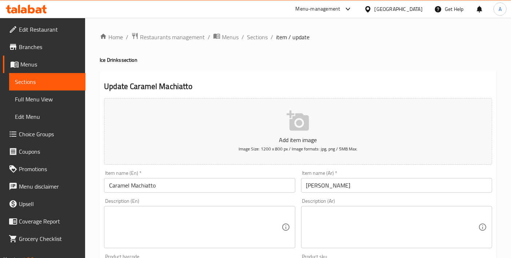
click at [231, 184] on input "Caramel Machiatto" at bounding box center [199, 185] width 191 height 15
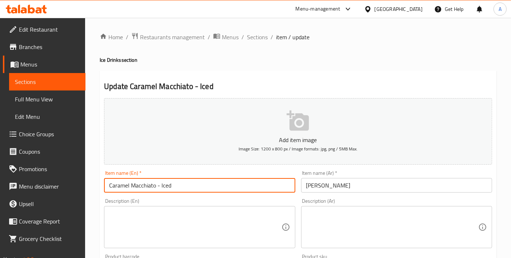
type input "Caramel Macchiato - Iced"
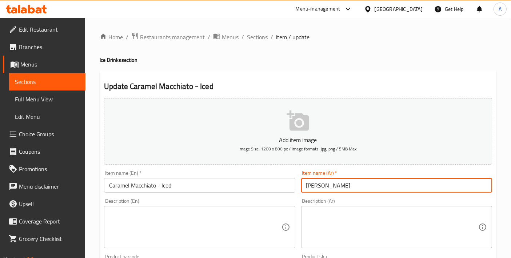
click at [360, 186] on input "كاراميل ماكياتو" at bounding box center [396, 185] width 191 height 15
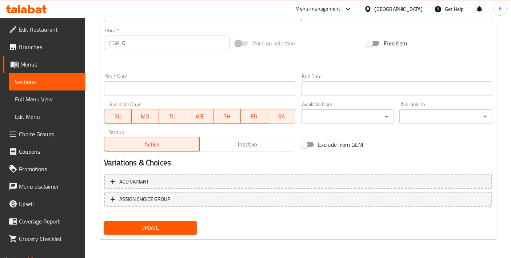
type input "كاراميل ماكياتو - مثلج"
click at [163, 230] on span "Update" at bounding box center [150, 228] width 81 height 9
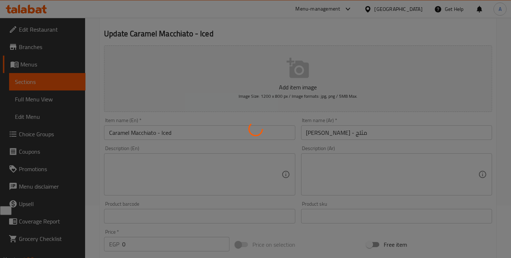
scroll to position [12, 0]
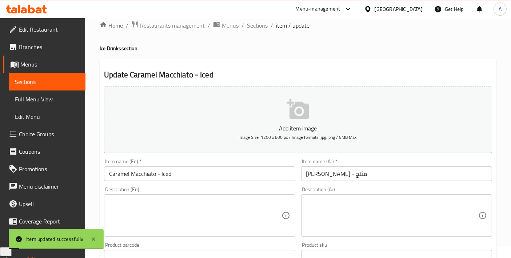
click at [162, 203] on textarea at bounding box center [195, 216] width 172 height 35
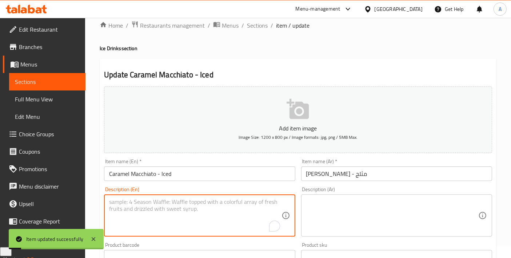
paste textarea "Iced espresso layered with milk, caramel syrup, refreshing creamy caramel coffe…"
click at [194, 219] on textarea "Iced espresso layered with milk, caramel syrup, and refreshing creamy caramel c…" at bounding box center [195, 216] width 172 height 35
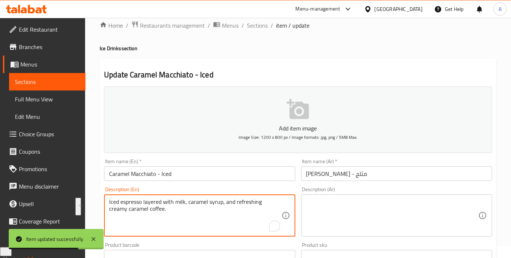
type textarea "Iced espresso layered with milk, caramel syrup, and refreshing creamy caramel c…"
click at [347, 226] on textarea at bounding box center [392, 216] width 172 height 35
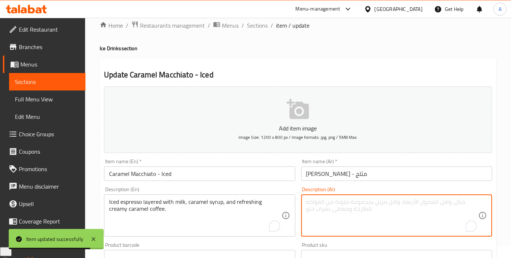
paste textarea "إسبرسو مثلج مع طبقات من الحليب وشراب الكراميل وقهوة الكراميل الكريمية المنعشة."
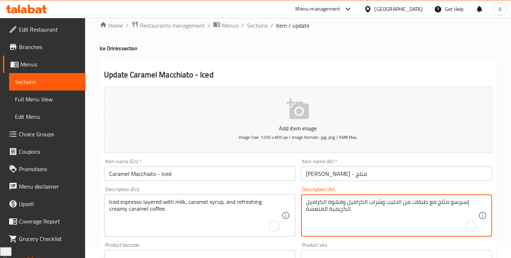
click at [457, 201] on textarea "إسبرسو مثلج مع طبقات من الحليب وشراب الكراميل وقهوة الكراميل الكريمية المنعشة." at bounding box center [392, 216] width 172 height 35
drag, startPoint x: 402, startPoint y: 200, endPoint x: 436, endPoint y: 201, distance: 34.2
click at [436, 201] on textarea "إسبريسو مثلج مع طبقات من الحليب وشراب الكراميل وقهوة الكراميل الكريمية المنعشة." at bounding box center [392, 216] width 172 height 35
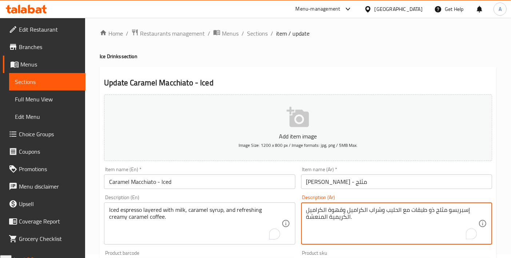
scroll to position [0, 0]
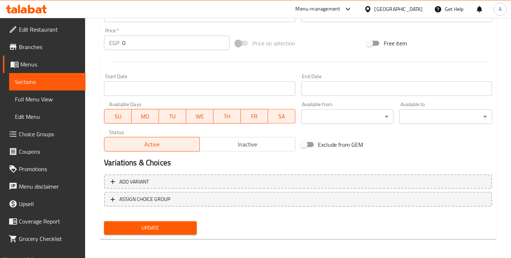
type textarea "إسبريسو مثلج ذو طبقات مع الحليب وشراب الكراميل وقهوة الكراميل الكريمية المنعشة."
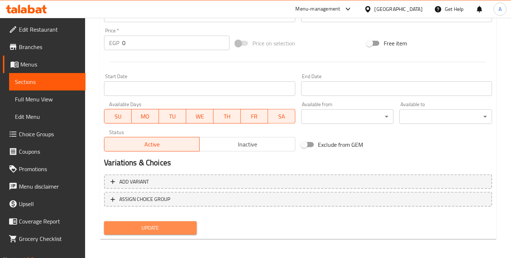
click at [127, 225] on span "Update" at bounding box center [150, 228] width 81 height 9
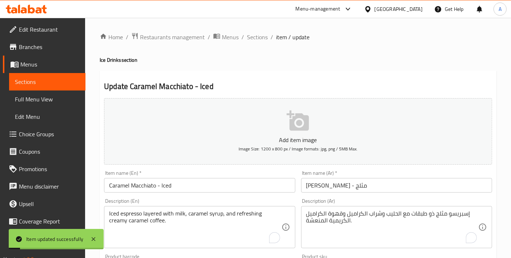
click at [355, 182] on input "[PERSON_NAME] - مثلج" at bounding box center [396, 185] width 191 height 15
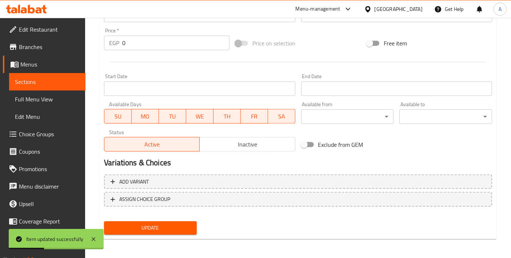
type input "[PERSON_NAME] - مثلج"
click at [165, 231] on span "Update" at bounding box center [150, 228] width 81 height 9
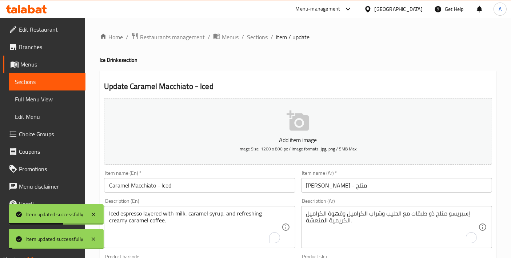
click at [256, 36] on span "Sections" at bounding box center [257, 37] width 21 height 9
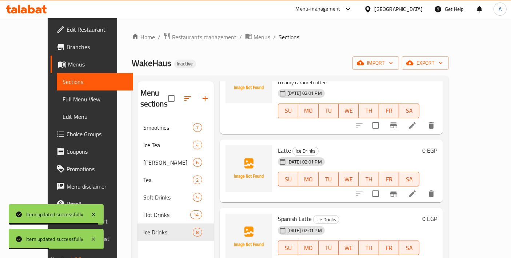
scroll to position [161, 0]
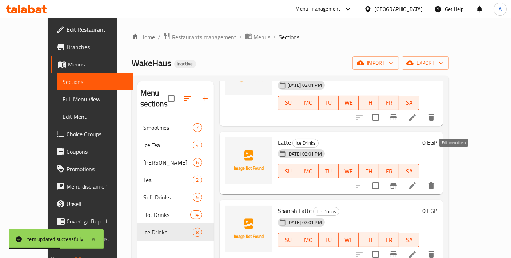
click at [417, 181] on icon at bounding box center [412, 185] width 9 height 9
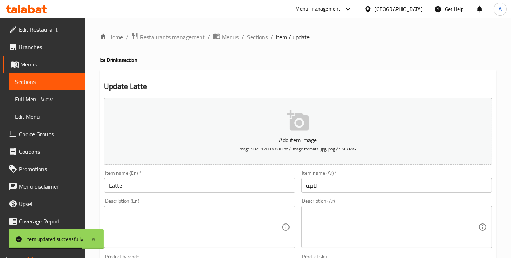
click at [198, 220] on textarea at bounding box center [195, 227] width 172 height 35
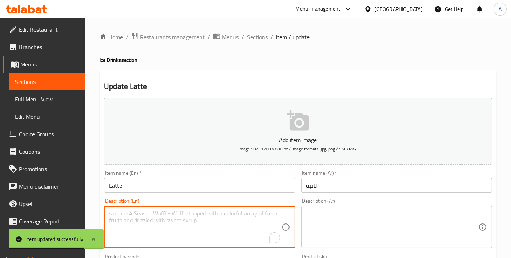
paste textarea "Iced espresso blended with milk, creating smooth creamy coffee perfect for warm…"
click at [197, 221] on textarea "Iced espresso blended with milk, creating smooth creamy coffee perfect for warm…" at bounding box center [195, 227] width 172 height 35
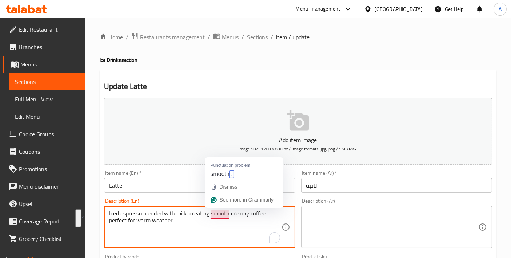
click at [194, 215] on textarea "Iced espresso blended with milk, creating smooth creamy coffee perfect for warm…" at bounding box center [195, 227] width 172 height 35
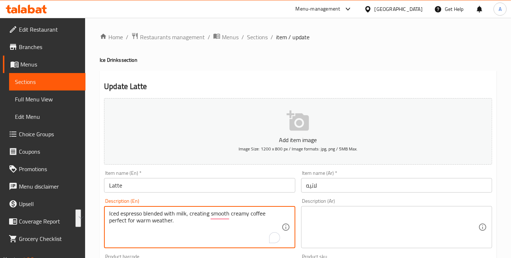
click at [194, 215] on textarea "Iced espresso blended with milk, creating smooth creamy coffee perfect for warm…" at bounding box center [195, 227] width 172 height 35
type textarea "Iced espresso blended with milk, creating smooth creamy coffee perfect for warm…"
click at [331, 223] on textarea at bounding box center [392, 227] width 172 height 35
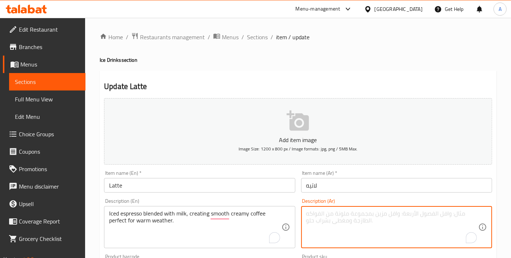
paste textarea "إسبرسو مثلج مخلوط مع الحليب، لخلق قهوة كريمية ناعمة مثالية للطقس الدافئ."
click at [423, 214] on textarea "إسبرسو مثلج مخلوط مع الحليب، لخلق قهوة كريمية ناعمة مثالية للطقس الدافئ." at bounding box center [392, 227] width 172 height 35
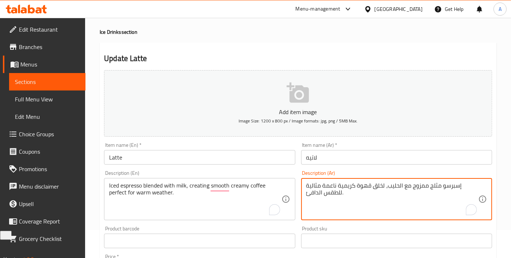
scroll to position [12, 0]
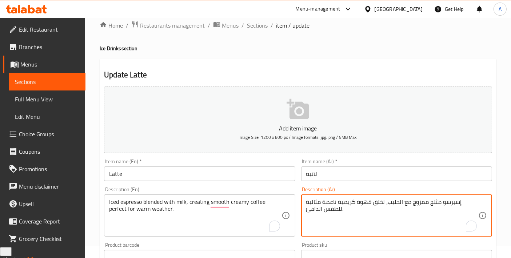
type textarea "إسبرسو مثلج ممزوج مع الحليب، لخلق قهوة كريمية ناعمة مثالية للطقس الدافئ."
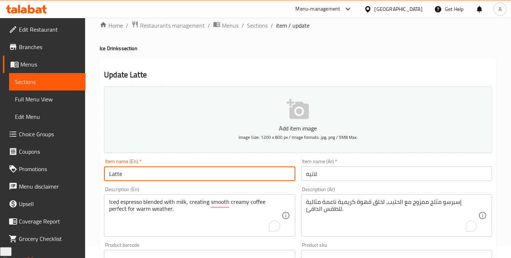
click at [153, 176] on input "Latte" at bounding box center [199, 174] width 191 height 15
type input "Latte - Iced"
click at [365, 178] on input "لاتيه" at bounding box center [396, 174] width 191 height 15
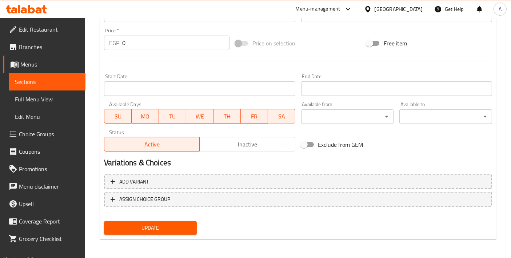
type input "لاتيه - مثلج"
click at [148, 227] on span "Update" at bounding box center [150, 228] width 81 height 9
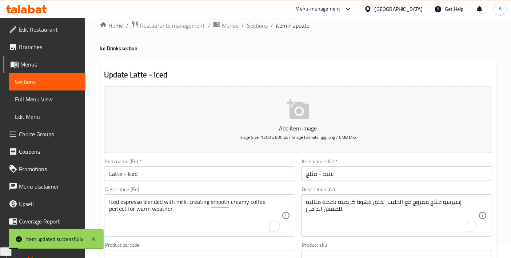
click at [248, 30] on span "Sections" at bounding box center [257, 25] width 21 height 9
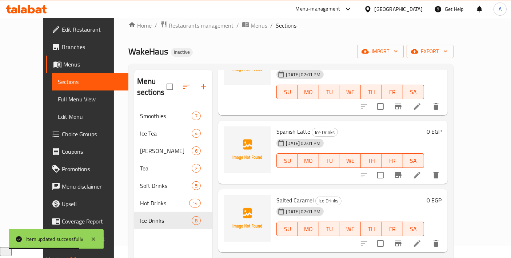
scroll to position [260, 0]
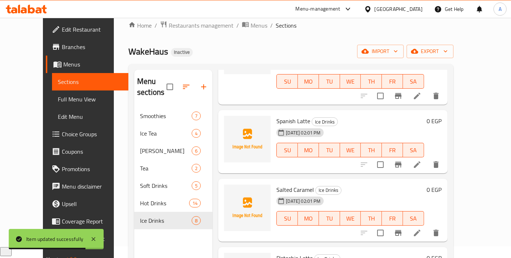
click at [287, 253] on span "Pistachio Latte" at bounding box center [294, 258] width 36 height 11
copy h6 "Pistachio Latte"
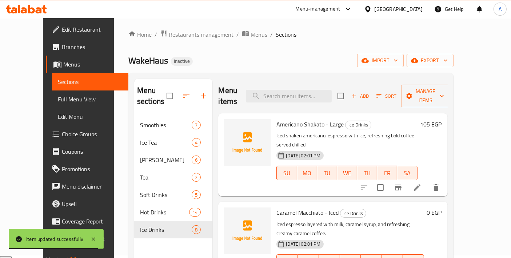
scroll to position [0, 0]
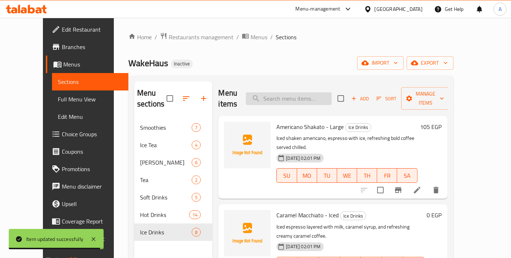
click at [316, 97] on input "search" at bounding box center [289, 98] width 86 height 13
paste input "Pistachio Latte"
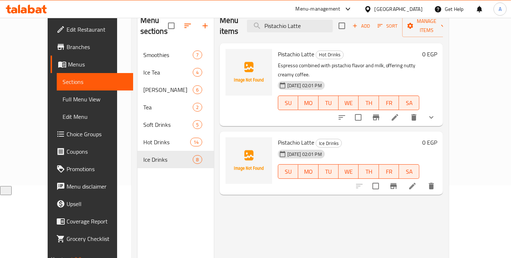
scroll to position [81, 0]
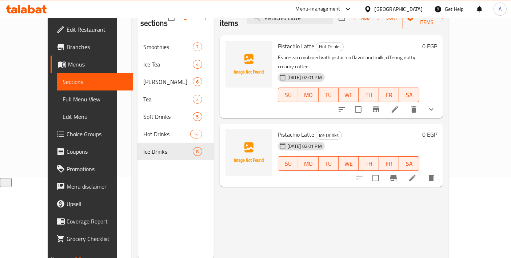
type input "Pistachio Latte"
click at [417, 174] on icon at bounding box center [412, 178] width 9 height 9
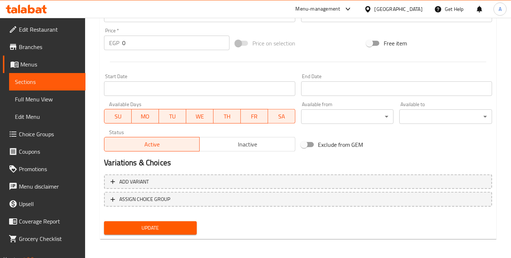
scroll to position [92, 0]
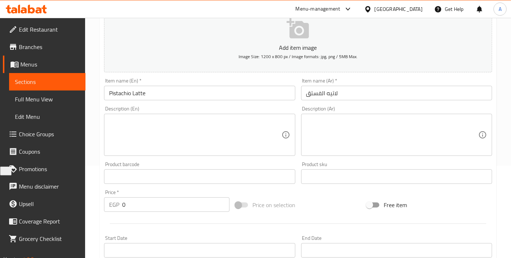
click at [179, 99] on input "Pistachio Latte" at bounding box center [199, 93] width 191 height 15
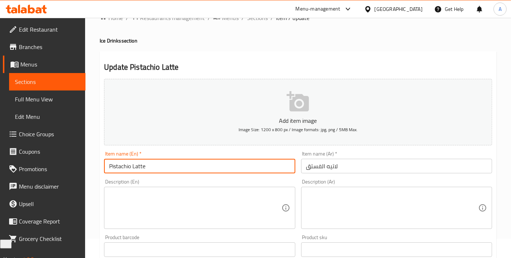
scroll to position [12, 0]
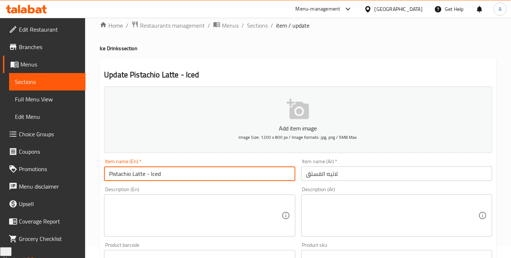
type input "Pistachio Latte - Iced"
click at [389, 184] on div "Description (Ar) Description (Ar)" at bounding box center [396, 212] width 197 height 56
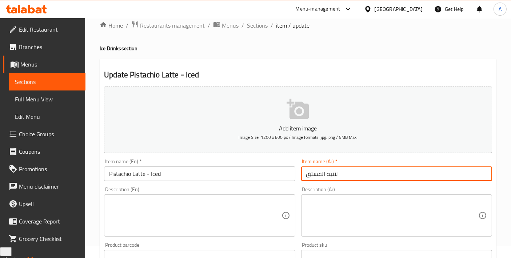
click at [387, 178] on input "لاتيه الفستق" at bounding box center [396, 174] width 191 height 15
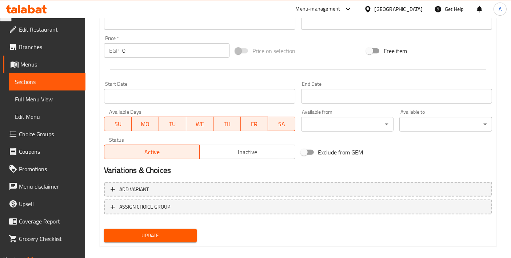
scroll to position [254, 0]
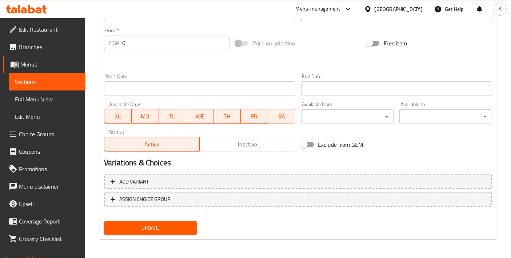
type input "لاتيه الفستق - مثلج"
click at [168, 232] on button "Update" at bounding box center [150, 227] width 93 height 13
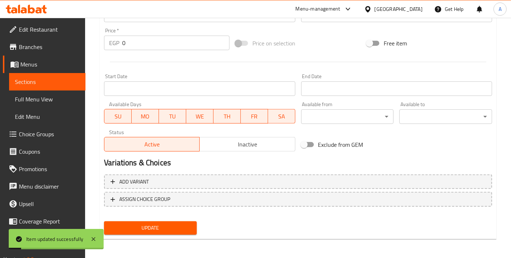
scroll to position [92, 0]
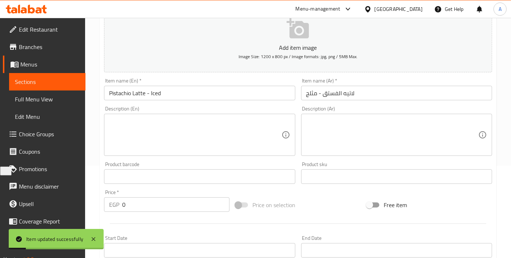
click at [203, 143] on textarea at bounding box center [195, 135] width 172 height 35
paste textarea "Iced espresso with pistachio flavor, blended with milk, creamy nutty chilled co…"
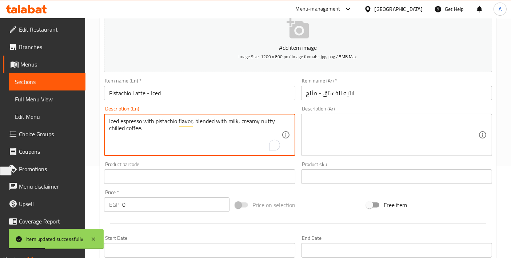
type textarea "Iced espresso with pistachio flavor, blended with milk, creamy nutty chilled co…"
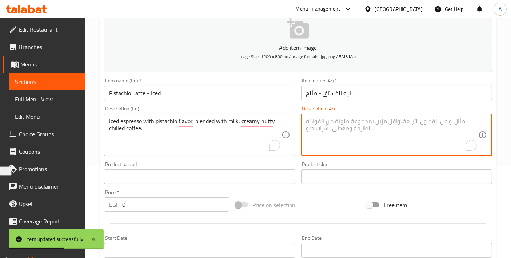
click at [315, 129] on textarea "To enrich screen reader interactions, please activate Accessibility in Grammarl…" at bounding box center [392, 135] width 172 height 35
paste textarea "إسبرسو مثلج بنكهة الفستق، مخلوط مع الحليب، قهوة جوزية كريمية مبردة."
click at [387, 119] on textarea "إسبرسو مثلج بنكهة الفستق، مخلوط مع الحليب، قهوة جوزية كريمية مبردة." at bounding box center [392, 135] width 172 height 35
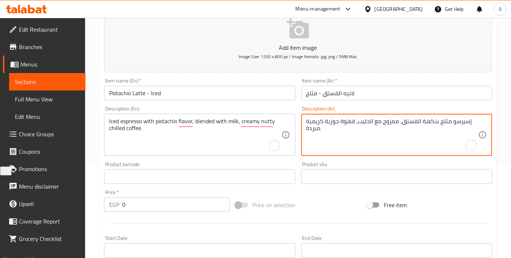
click at [459, 123] on textarea "إسبرسو مثلج بنكهة الفستق، ممزوج مع الحليب، قهوة جوزية كريمية مبردة." at bounding box center [392, 135] width 172 height 35
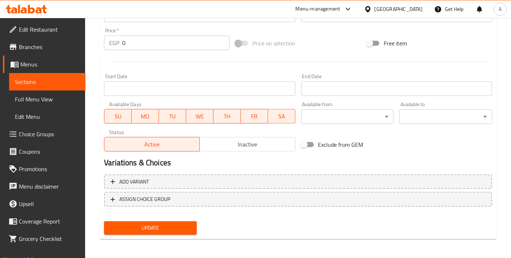
type textarea "إسبريسو مثلج بنكهة الفستق، ممزوج مع الحليب، قهوة جوزية كريمية مبردة."
click at [140, 228] on span "Update" at bounding box center [150, 228] width 81 height 9
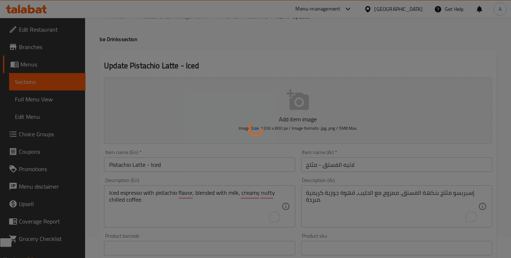
scroll to position [0, 0]
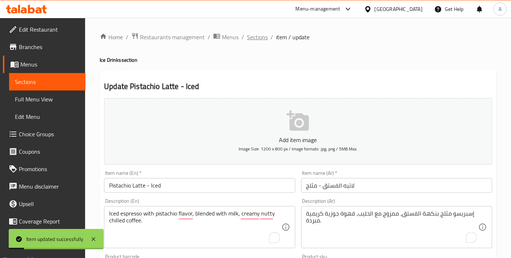
click at [261, 40] on span "Sections" at bounding box center [257, 37] width 21 height 9
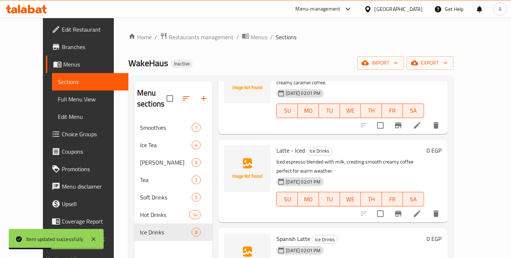
scroll to position [161, 0]
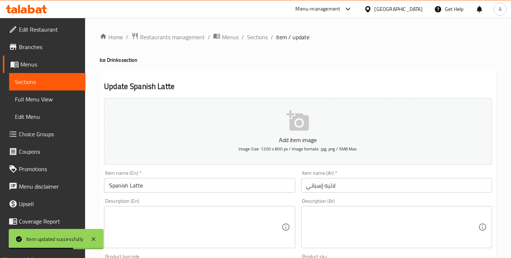
click at [161, 236] on textarea at bounding box center [195, 227] width 172 height 35
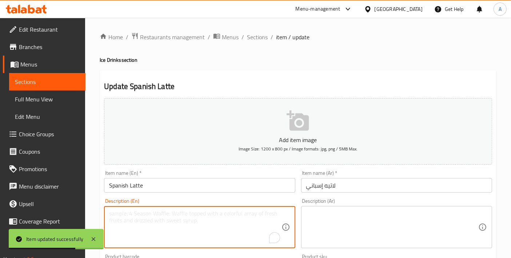
paste textarea "Iced espresso with milk and sugar, creating sweet creamy chilled Spanish-inspir…"
type textarea "Iced espresso with milk and sugar, creating sweet creamy chilled Spanish-inspir…"
click at [378, 180] on input "لاتيه إسباني" at bounding box center [396, 185] width 191 height 15
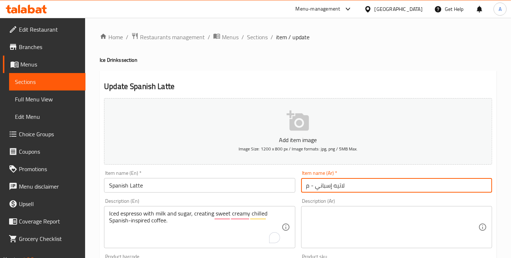
type input "لاتيه إسباني - مث"
type input "لاتيه إسباني - مثلج"
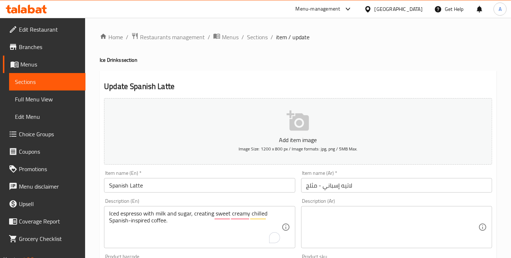
click at [168, 193] on div "Item name (En)   * Spanish Latte Item name (En) *" at bounding box center [199, 182] width 197 height 28
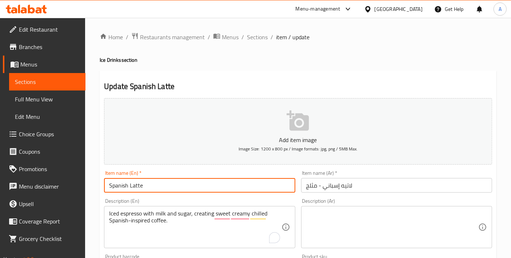
click at [171, 191] on input "Spanish Latte" at bounding box center [199, 185] width 191 height 15
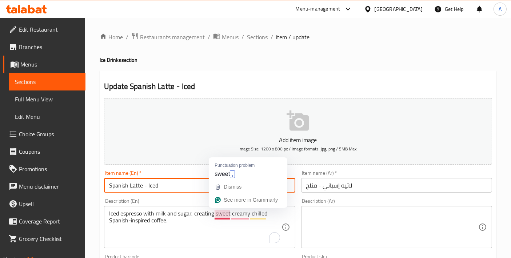
type input "Spanish Latte - Iced"
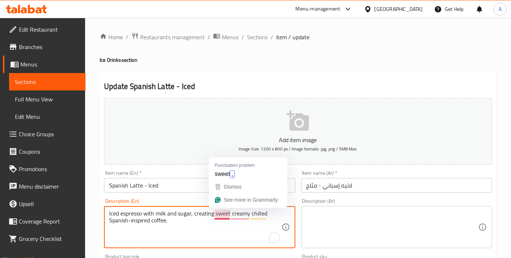
click at [201, 221] on textarea "Iced espresso with milk and sugar, creating sweet creamy chilled Spanish-inspir…" at bounding box center [195, 227] width 172 height 35
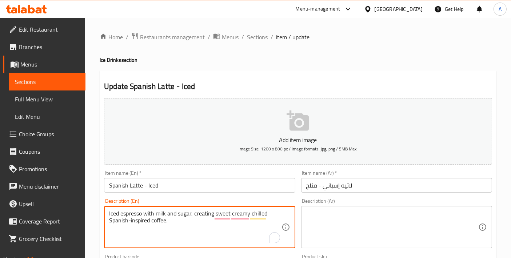
click at [201, 221] on textarea "Iced espresso with milk and sugar, creating sweet creamy chilled Spanish-inspir…" at bounding box center [195, 227] width 172 height 35
click at [367, 225] on textarea at bounding box center [392, 227] width 172 height 35
paste textarea "إسبرسو مثلج مع الحليب والسكر، لخلق قهوة كريمية حلوة مستوحاة من المطبخ الإسباني."
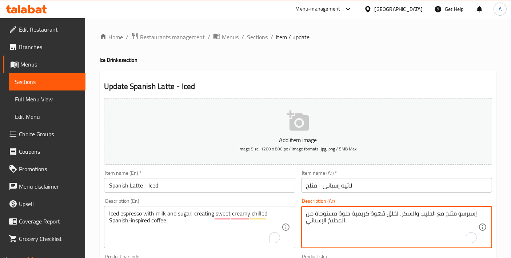
click at [465, 211] on textarea "إسبرسو مثلج مع الحليب والسكر، لخلق قهوة كريمية حلوة مستوحاة من المطبخ الإسباني." at bounding box center [392, 227] width 172 height 35
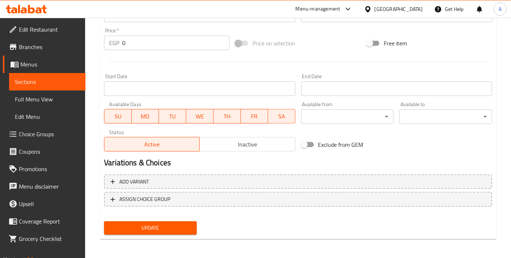
click at [152, 224] on span "Update" at bounding box center [150, 228] width 81 height 9
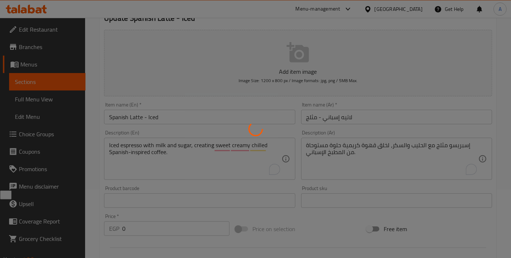
scroll to position [12, 0]
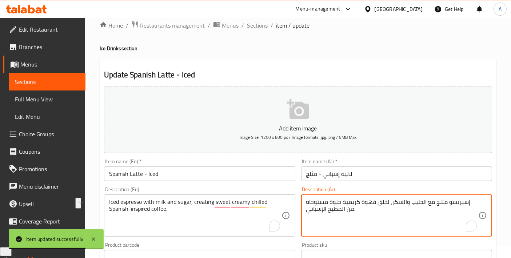
drag, startPoint x: 342, startPoint y: 208, endPoint x: 308, endPoint y: 209, distance: 33.8
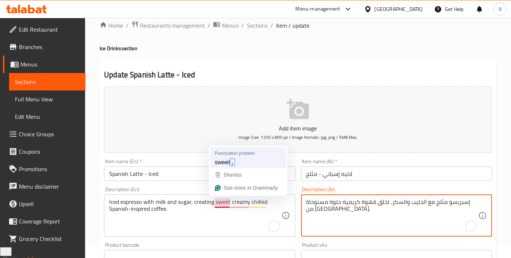
type textarea "إسبريسو مثلج مع الحليب والسكر، لخلق قهوة كريمية حلوة مستوحاة من [GEOGRAPHIC_DAT…"
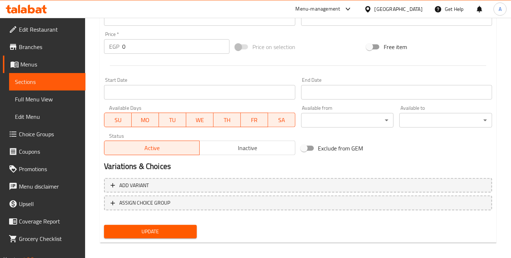
scroll to position [254, 0]
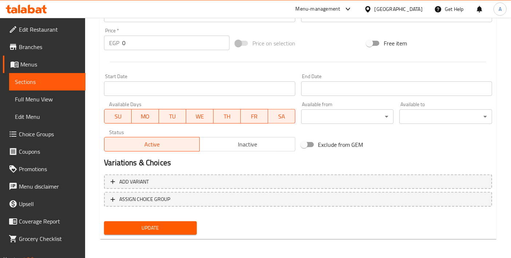
type textarea "Iced espresso with milk and sugar, creating sweet, creamy, chilled Spanish-insp…"
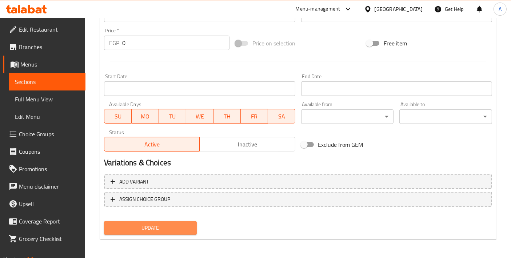
click at [167, 221] on button "Update" at bounding box center [150, 227] width 93 height 13
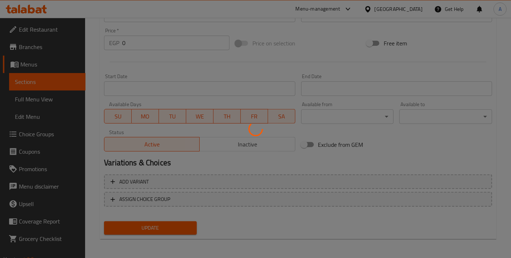
scroll to position [0, 0]
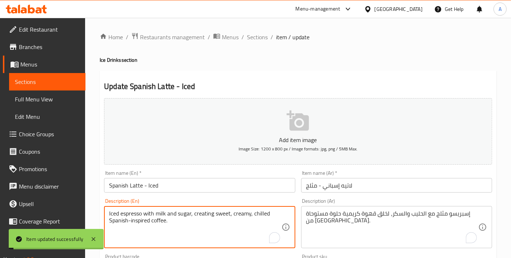
click at [200, 224] on textarea "Iced espresso with milk and sugar, creating sweet, creamy, chilled Spanish-insp…" at bounding box center [195, 227] width 172 height 35
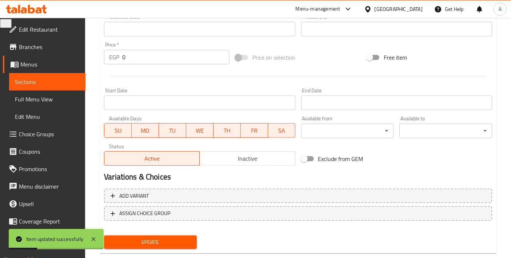
scroll to position [254, 0]
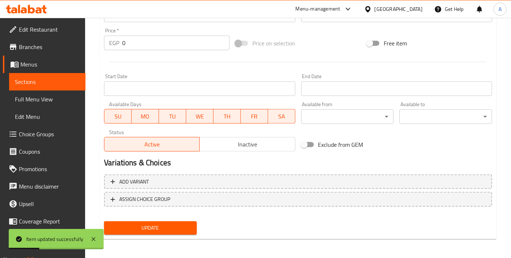
click at [177, 239] on div "Home / Restaurants management / Menus / Sections / item / update Ice Drinks sec…" at bounding box center [298, 11] width 397 height 467
click at [172, 232] on button "Update" at bounding box center [150, 227] width 93 height 13
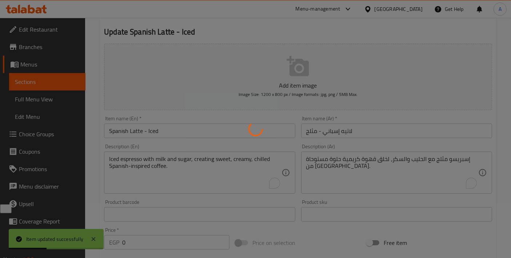
scroll to position [0, 0]
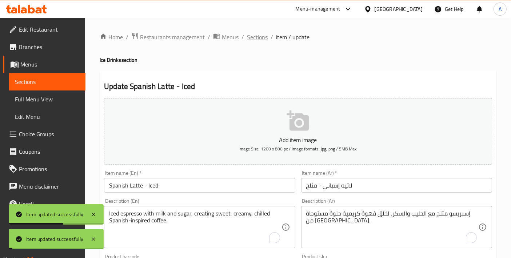
click at [257, 41] on span "Sections" at bounding box center [257, 37] width 21 height 9
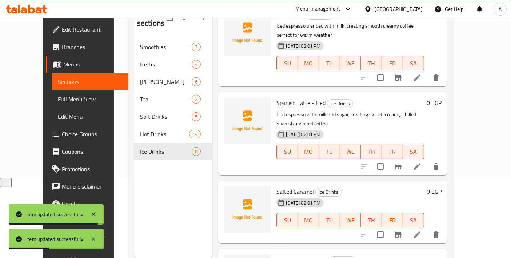
scroll to position [201, 0]
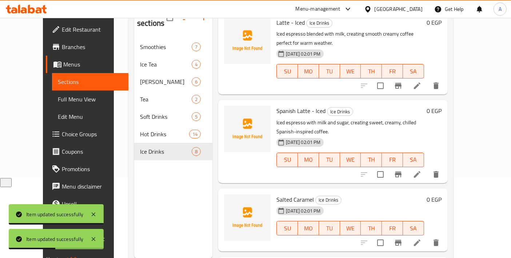
click at [427, 236] on li at bounding box center [417, 242] width 20 height 13
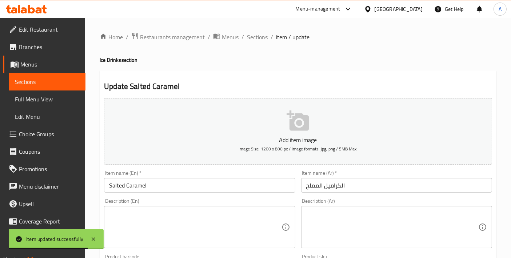
click at [159, 206] on div "Description (En)" at bounding box center [199, 227] width 191 height 42
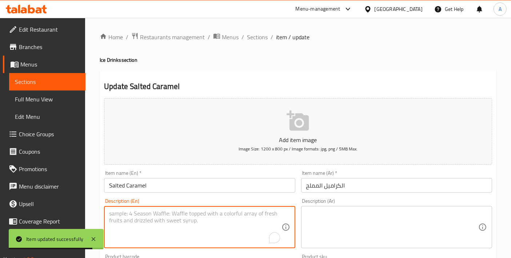
paste textarea "Iced espresso with milk and salted caramel, combining sweetness and refreshing …"
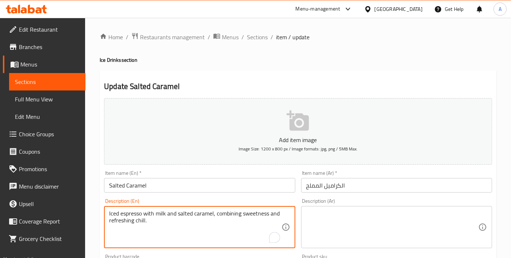
click at [167, 213] on textarea "Iced espresso with milk and salted caramel, combining sweetness and refreshing …" at bounding box center [195, 227] width 172 height 35
type textarea "Iced espresso with milk and salted caramel, combining sweetness and refreshing …"
click at [365, 206] on div "Description (Ar)" at bounding box center [396, 227] width 191 height 42
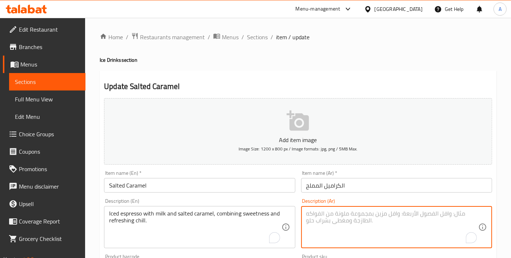
click at [364, 217] on textarea "To enrich screen reader interactions, please activate Accessibility in Grammarl…" at bounding box center [392, 227] width 172 height 35
paste textarea "إسبرسو مثلج مع الحليب والكراميل المملح، يجمع بين الحلاوة والبرودة المنعشة."
click at [458, 213] on textarea "إسبرسو مثلج مع الحليب والكراميل المملح، يجمع بين الحلاوة والبرودة المنعشة." at bounding box center [392, 227] width 172 height 35
click at [441, 235] on textarea "إسبريسو مثلج مع الحليب والكراميل المملح، يجمع بين الحلاوة والبرودة المنعشة." at bounding box center [392, 227] width 172 height 35
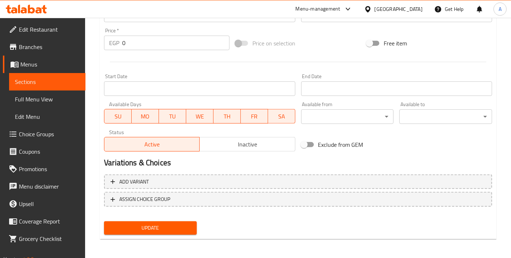
type textarea "إسبريسو مثلج مع الحليب والكراميل المملح، يجمع بين الحلاوة والبرودة المنعشة."
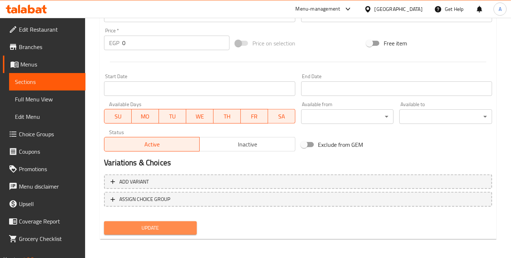
click at [167, 229] on span "Update" at bounding box center [150, 228] width 81 height 9
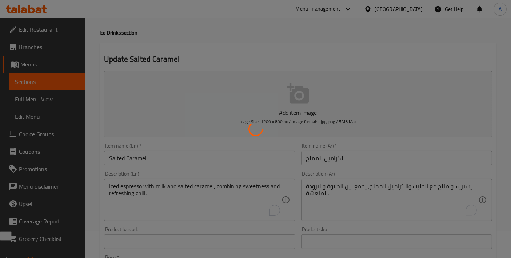
scroll to position [0, 0]
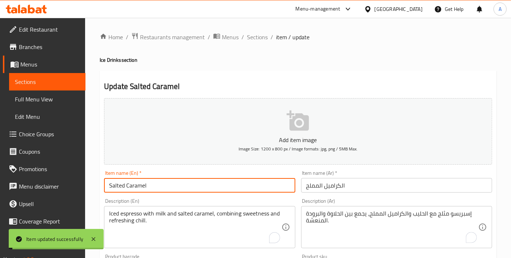
click at [185, 181] on input "Salted Caramel" at bounding box center [199, 185] width 191 height 15
type input "Salted Caramel - Iced"
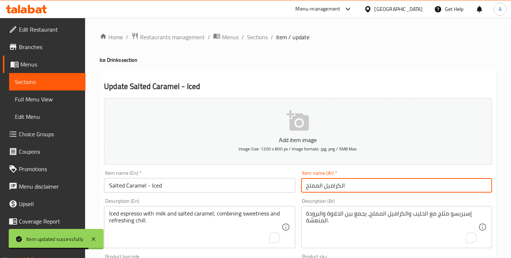
drag, startPoint x: 341, startPoint y: 186, endPoint x: 345, endPoint y: 186, distance: 4.4
click at [345, 186] on input "الكراميل المملح" at bounding box center [396, 185] width 191 height 15
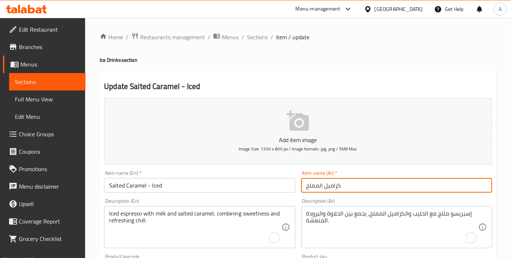
click at [321, 185] on input "كراميل المملح" at bounding box center [396, 185] width 191 height 15
click at [303, 181] on input "كراميل مملح" at bounding box center [396, 185] width 191 height 15
click at [370, 185] on input "- كراميل مملح" at bounding box center [396, 185] width 191 height 15
drag, startPoint x: 311, startPoint y: 184, endPoint x: 283, endPoint y: 188, distance: 28.3
click at [285, 188] on div "Add item image Image Size: 1200 x 800 px / Image formats: jpg, png / 5MB Max. I…" at bounding box center [298, 251] width 394 height 313
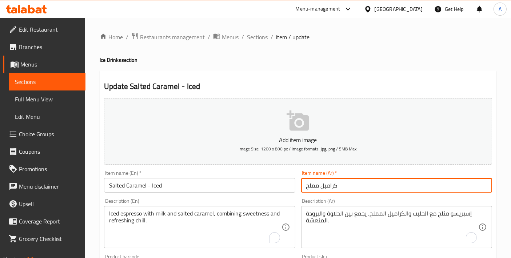
click at [306, 188] on input "كراميل مملح" at bounding box center [396, 185] width 191 height 15
click at [374, 188] on input "كراميل مملح" at bounding box center [396, 185] width 191 height 15
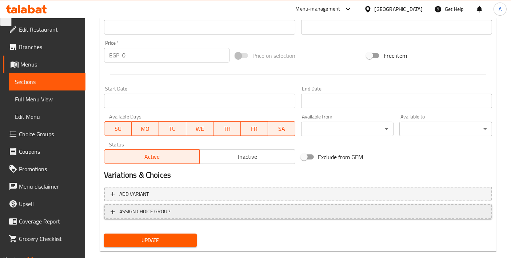
scroll to position [242, 0]
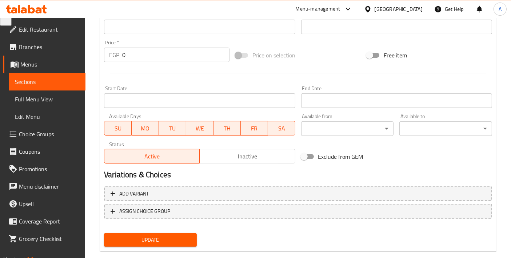
type input "كراميل مملح - مثلج"
click at [169, 228] on div "Add variant ASSIGN CHOICE GROUP" at bounding box center [298, 207] width 394 height 47
click at [168, 238] on span "Update" at bounding box center [150, 240] width 81 height 9
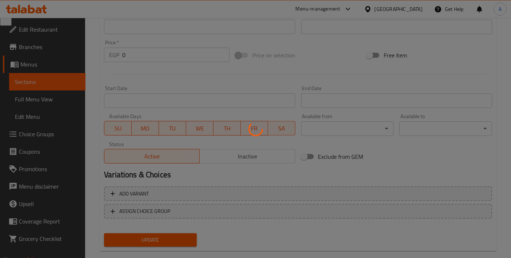
scroll to position [81, 0]
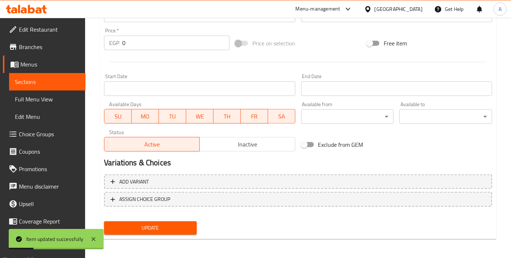
click at [181, 234] on div "Update" at bounding box center [150, 228] width 99 height 19
click at [181, 230] on span "Update" at bounding box center [150, 228] width 81 height 9
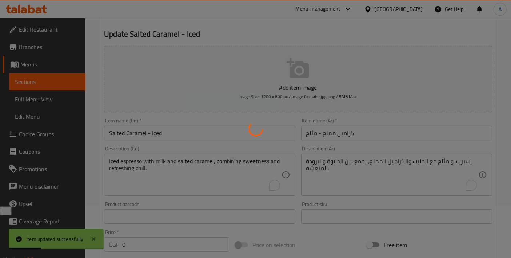
scroll to position [0, 0]
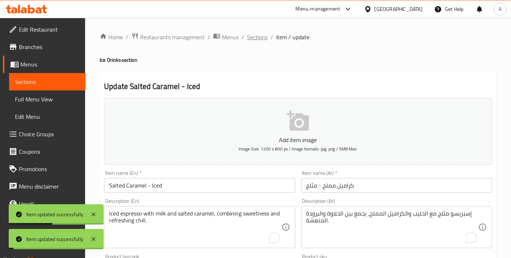
click at [262, 39] on span "Sections" at bounding box center [257, 37] width 21 height 9
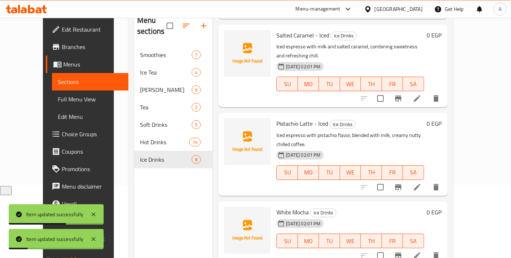
scroll to position [81, 0]
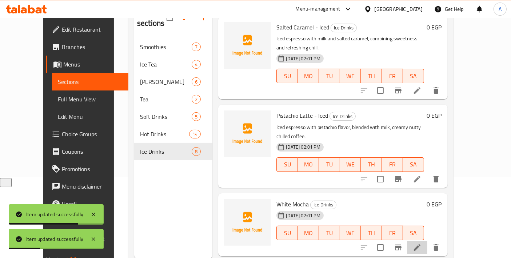
click at [427, 241] on li at bounding box center [417, 247] width 20 height 13
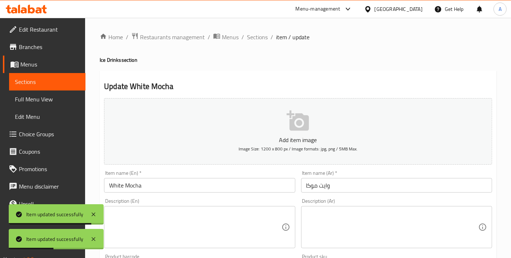
click at [194, 223] on textarea at bounding box center [195, 227] width 172 height 35
paste textarea "Iced espresso mixed with white chocolate syrup and milk, creamy sweet chilled c…"
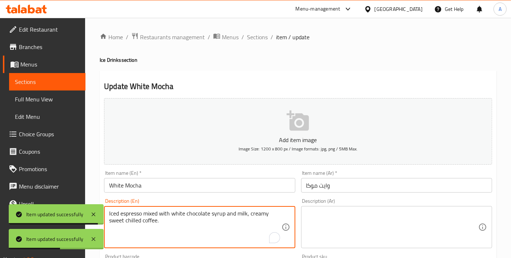
click at [194, 223] on textarea "Iced espresso mixed with white chocolate syrup and milk, creamy sweet chilled c…" at bounding box center [195, 227] width 172 height 35
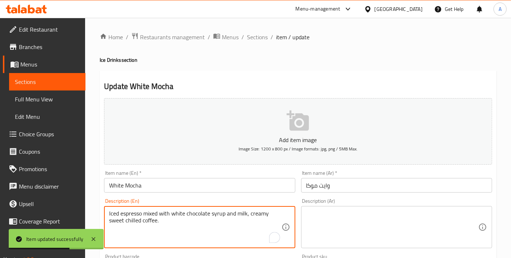
type textarea "Iced espresso mixed with white chocolate syrup and milk, creamy sweet chilled c…"
type textarea "Iced espresso mixed with white chocolate syrup and milk, creamy, sweet, chilled…"
click at [352, 218] on textarea at bounding box center [392, 227] width 172 height 35
paste textarea "إسبرسو مثلج مخلوط بشراب الشوكولاتة البيضاء والحليب، قهوة كريمية حلوة باردة."
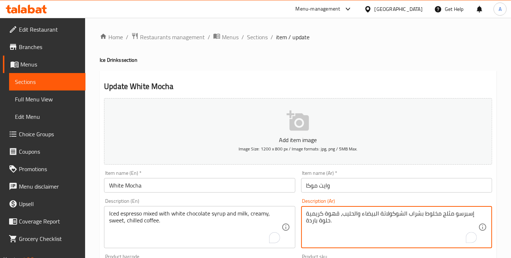
click at [425, 213] on textarea "إسبرسو مثلج مخلوط بشراب الشوكولاتة البيضاء والحليب، قهوة كريمية حلوة باردة." at bounding box center [392, 227] width 172 height 35
click at [428, 212] on textarea "إسبرسو مثلج مخلوط بشراب الشوكولاتة البيضاء والحليب، قهوة كريمية حلوة باردة." at bounding box center [392, 227] width 172 height 35
click at [462, 213] on textarea "إسبرسو مثلج ممزوج بشراب الشوكولاتة [GEOGRAPHIC_DATA] والحليب، قهوة كريمية حلوة …" at bounding box center [392, 227] width 172 height 35
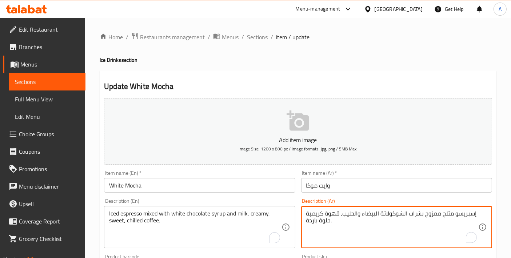
type textarea "إسبريسو مثلج ممزوج بشراب الشوكولاتة البيضاء والحليب، قهوة كريمية حلوة باردة."
click at [240, 192] on input "White Mocha" at bounding box center [199, 185] width 191 height 15
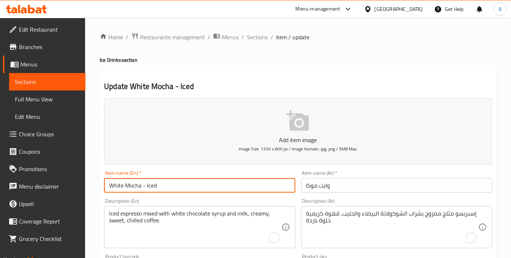
type input "White Mocha - Iced"
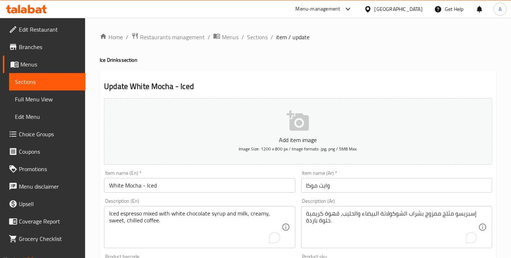
click at [368, 176] on div "Item name (Ar)   * وايت موكا Item name (Ar) *" at bounding box center [396, 182] width 191 height 22
click at [357, 184] on input "وايت موكا" at bounding box center [396, 185] width 191 height 15
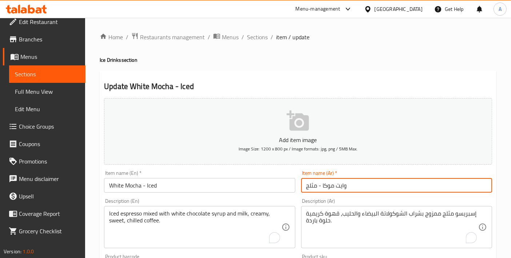
scroll to position [11, 0]
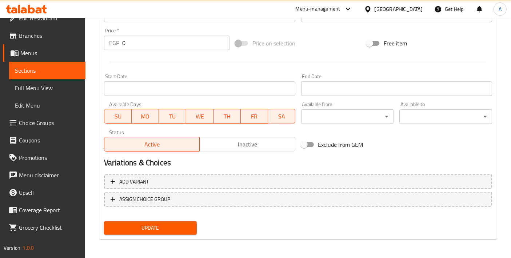
type input "وايت موكا - مثلج"
click at [179, 230] on span "Update" at bounding box center [150, 228] width 81 height 9
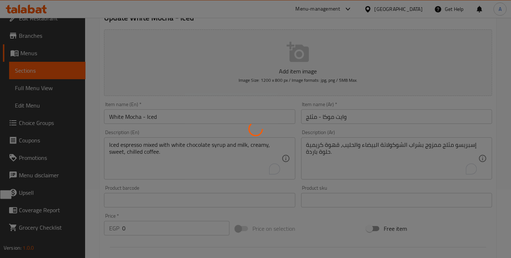
scroll to position [0, 0]
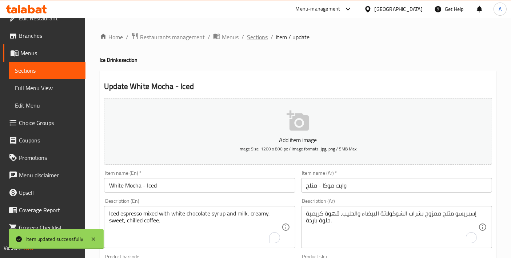
click at [248, 39] on span "Sections" at bounding box center [257, 37] width 21 height 9
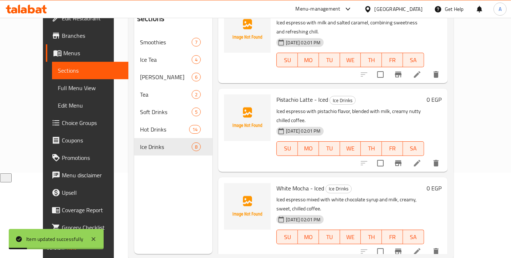
scroll to position [101, 0]
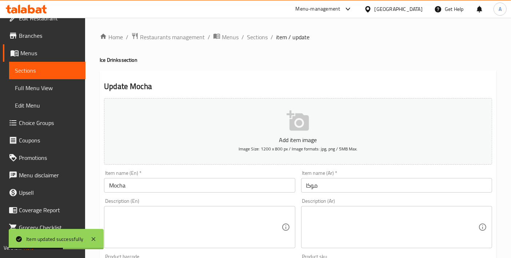
click at [208, 233] on textarea at bounding box center [195, 227] width 172 height 35
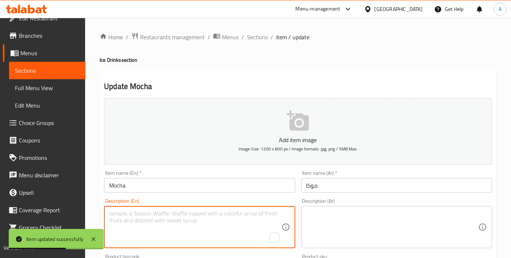
paste textarea "Iced espresso with chocolate syrup and milk, refreshing creamy coffee-chocolate…"
click at [208, 233] on textarea "Iced espresso with chocolate syrup and milk, refreshing creamy coffee-chocolate…" at bounding box center [195, 227] width 172 height 35
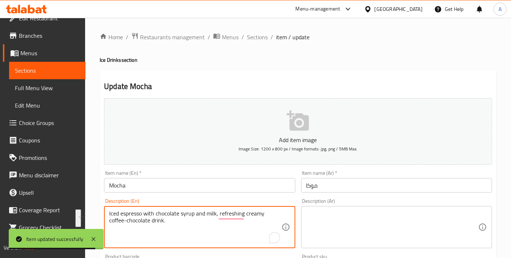
paste textarea ","
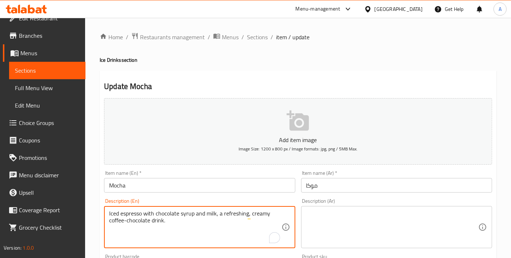
click at [216, 216] on textarea "Iced espresso with chocolate syrup and milk, a refreshing, creamy coffee-chocol…" at bounding box center [195, 227] width 172 height 35
type textarea "Iced espresso with chocolate syrup and milk, a refreshing, creamy coffee-chocol…"
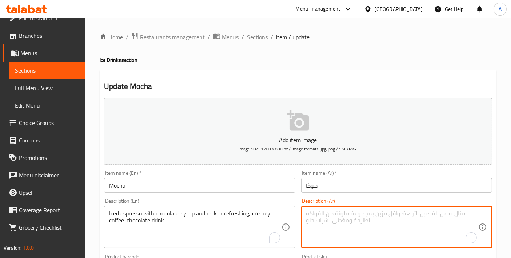
click at [358, 227] on textarea "To enrich screen reader interactions, please activate Accessibility in Grammarl…" at bounding box center [392, 227] width 172 height 35
paste textarea "إسبرسو مثلج مع شراب الشوكولاتة والحليب، وهو مشروب منعش من القهوة والشوكولاتة."
click at [455, 213] on textarea "إسبرسو مثلج مع شراب الشوكولاتة والحليب، وهو مشروب منعش من القهوة والشوكولاتة." at bounding box center [392, 227] width 172 height 35
click at [444, 212] on textarea "إسبريسو مثلج مع شراب الشوكولاتة والحليب، وهو مشروب منعش من القهوة والشوكولاتة." at bounding box center [392, 227] width 172 height 35
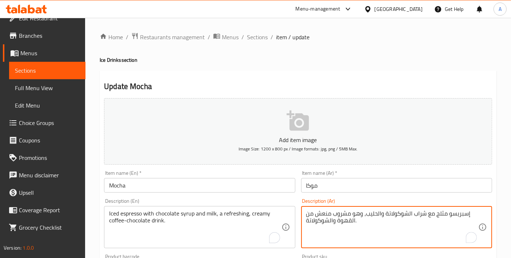
type textarea "إسبريسو مثلج مع شراب الشوكولاتة والحليب، وهو مشروب منعش من القهوة والشوكولاتة."
click at [392, 183] on input "موكا" at bounding box center [396, 185] width 191 height 15
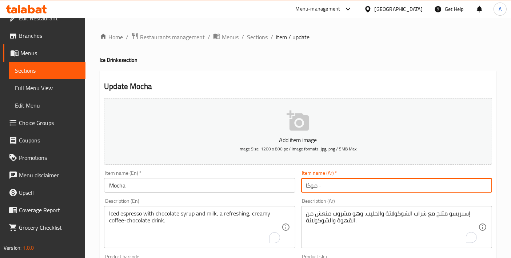
paste input "مثلج"
type input "موكا - مثلجة"
click at [183, 194] on div "Item name (En)   * Mocha Item name (En) *" at bounding box center [199, 182] width 197 height 28
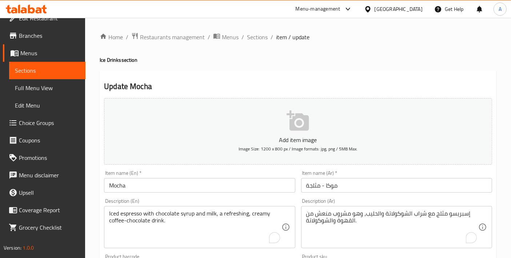
click at [181, 187] on input "Mocha" at bounding box center [199, 185] width 191 height 15
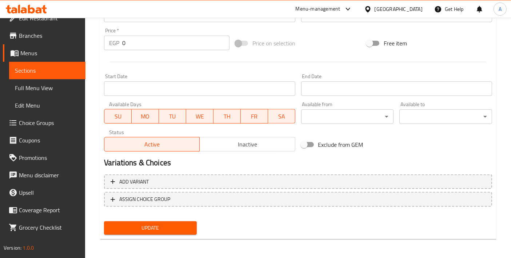
type input "Mocha - Iced"
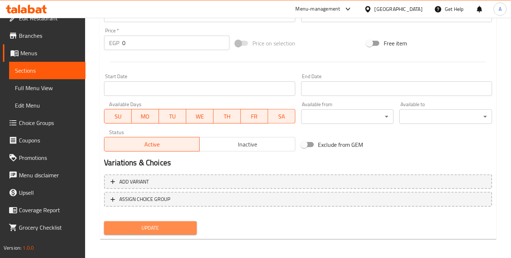
click at [169, 232] on button "Update" at bounding box center [150, 227] width 93 height 13
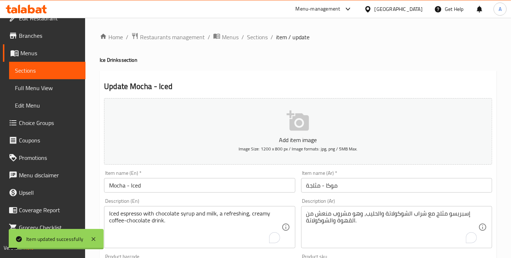
click at [255, 39] on span "Sections" at bounding box center [257, 37] width 21 height 9
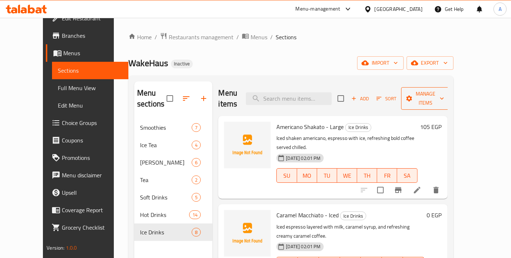
click at [444, 97] on span "Manage items" at bounding box center [425, 98] width 37 height 18
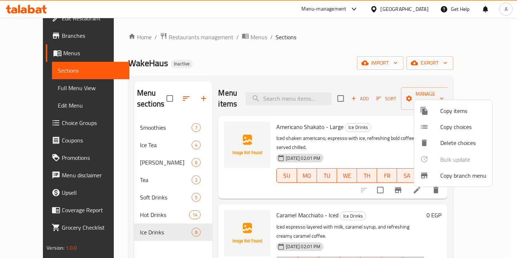
click at [456, 124] on span "Copy choices" at bounding box center [463, 127] width 46 height 9
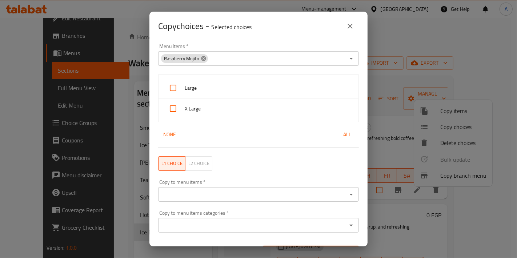
click at [201, 56] on icon at bounding box center [204, 59] width 6 height 6
click at [202, 56] on input "Menu Items   *" at bounding box center [252, 58] width 184 height 10
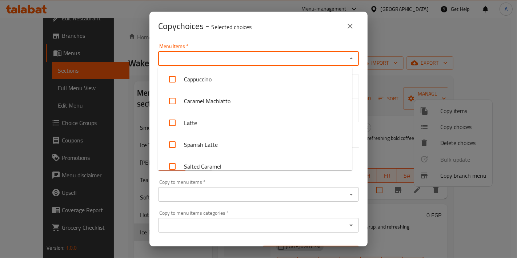
scroll to position [127, 0]
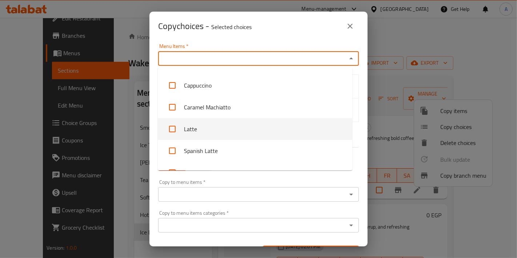
click at [250, 136] on li "Latte" at bounding box center [255, 129] width 195 height 22
checkbox input "true"
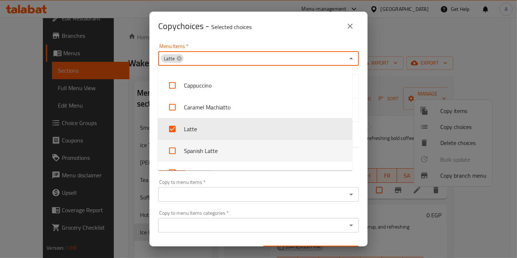
click at [351, 181] on div "Copy to menu items   * Copy to menu items *" at bounding box center [258, 191] width 201 height 22
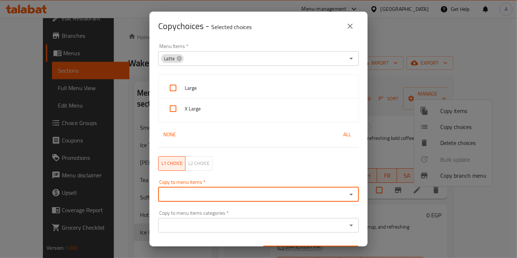
click at [343, 137] on span "All" at bounding box center [347, 134] width 17 height 9
checkbox input "true"
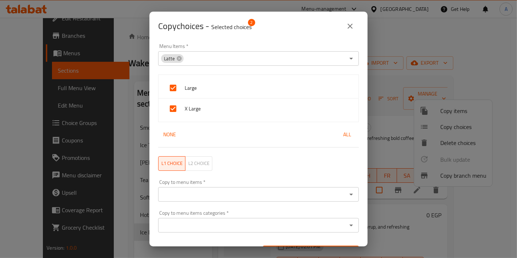
scroll to position [16, 0]
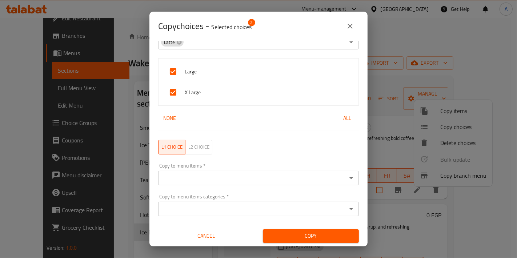
click at [252, 175] on input "Copy to menu items   *" at bounding box center [252, 178] width 184 height 10
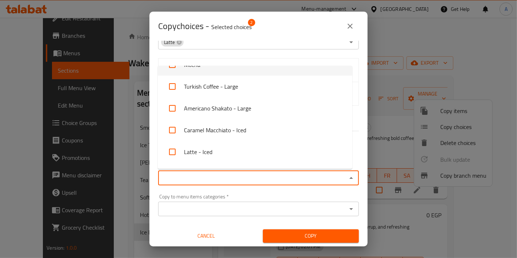
scroll to position [808, 0]
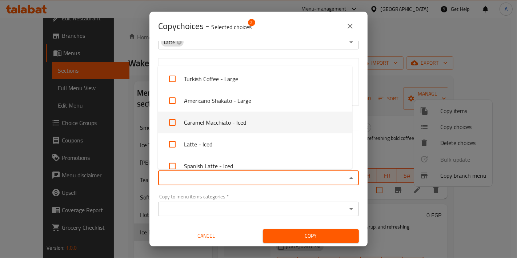
click at [173, 124] on input "checkbox" at bounding box center [172, 122] width 17 height 17
checkbox input "true"
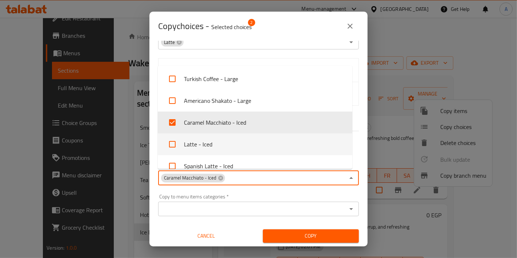
click at [178, 144] on input "checkbox" at bounding box center [172, 144] width 17 height 17
checkbox input "true"
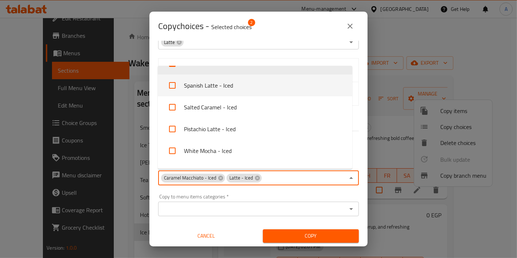
click at [173, 85] on input "checkbox" at bounding box center [172, 85] width 17 height 17
checkbox input "true"
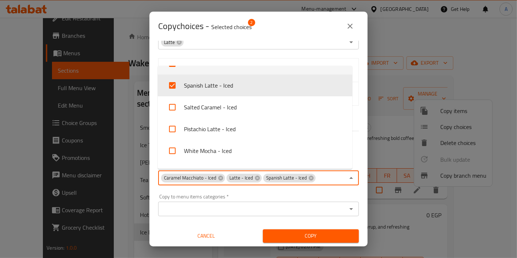
scroll to position [855, 0]
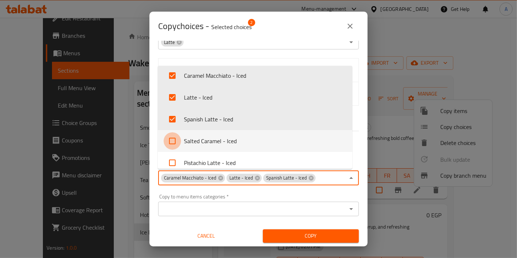
click at [171, 135] on input "checkbox" at bounding box center [172, 140] width 17 height 17
checkbox input "true"
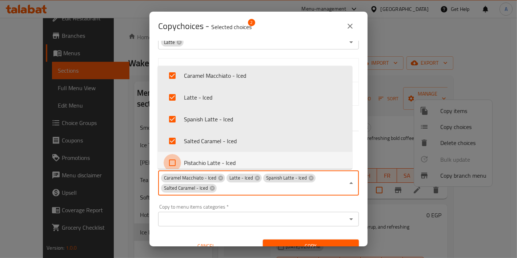
drag, startPoint x: 172, startPoint y: 161, endPoint x: 198, endPoint y: 148, distance: 28.8
click at [173, 162] on input "checkbox" at bounding box center [172, 162] width 17 height 17
checkbox input "true"
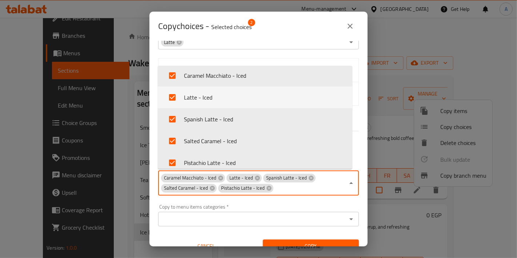
scroll to position [905, 0]
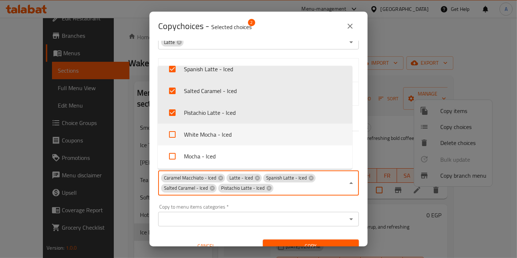
click at [177, 132] on input "checkbox" at bounding box center [172, 134] width 17 height 17
checkbox input "true"
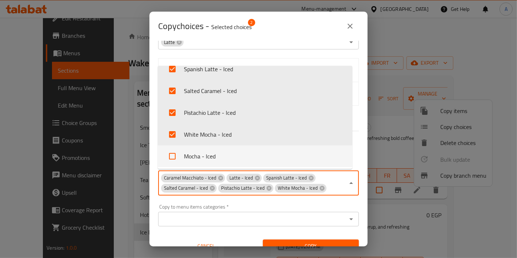
click at [171, 149] on input "checkbox" at bounding box center [172, 156] width 17 height 17
checkbox input "true"
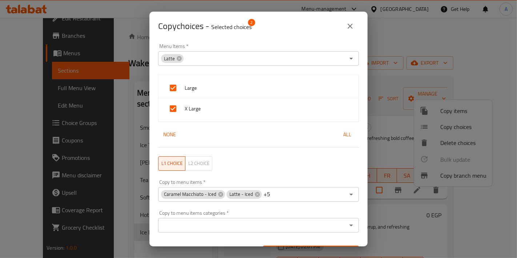
click at [358, 221] on div "Menu Items   * Latte Menu Items * Large X Large None All L1 choice L2 choice Co…" at bounding box center [258, 144] width 218 height 206
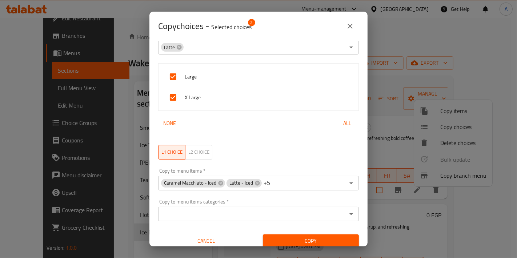
scroll to position [16, 0]
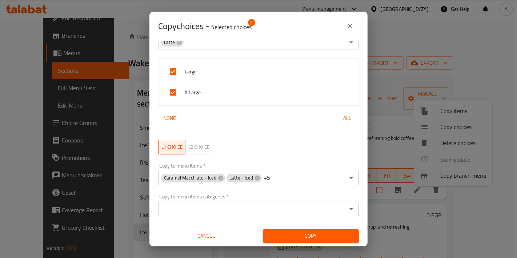
click at [327, 226] on div "Copy" at bounding box center [311, 236] width 105 height 22
click at [326, 233] on span "Copy" at bounding box center [311, 236] width 84 height 9
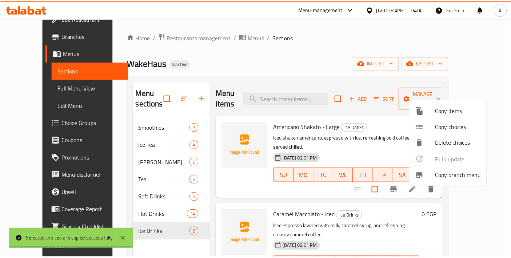
scroll to position [1, 0]
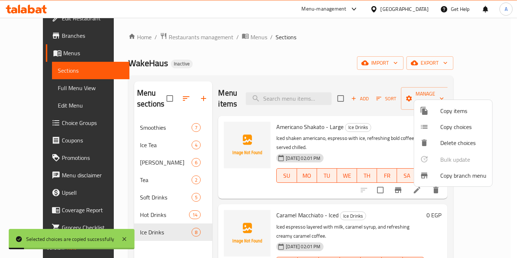
click at [154, 225] on div at bounding box center [258, 129] width 517 height 258
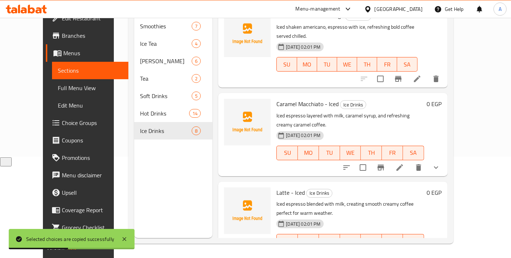
scroll to position [0, 0]
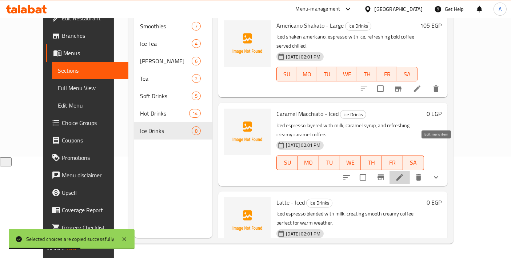
click at [404, 173] on icon at bounding box center [399, 177] width 9 height 9
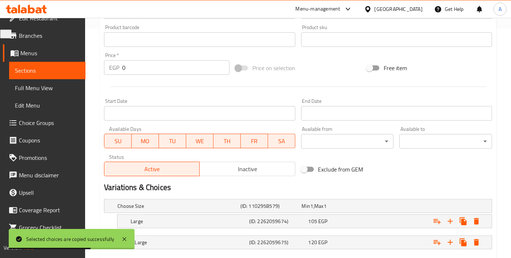
scroll to position [270, 0]
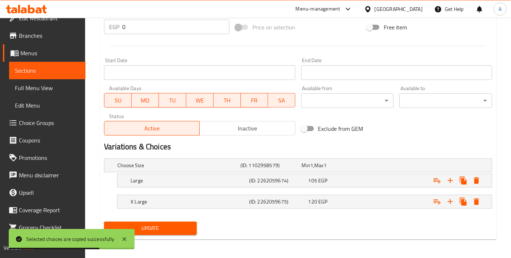
click at [200, 189] on nav at bounding box center [298, 192] width 388 height 6
click at [293, 177] on h5 "(ID: 2262059674)" at bounding box center [277, 180] width 56 height 7
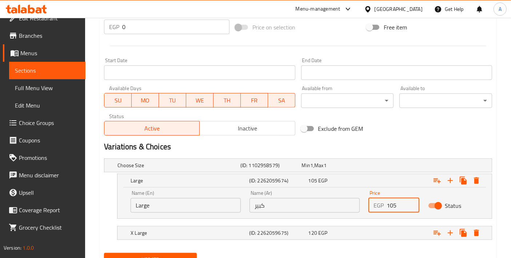
drag, startPoint x: 397, startPoint y: 205, endPoint x: 373, endPoint y: 206, distance: 23.3
click at [373, 206] on div "EGP 105 Price" at bounding box center [393, 205] width 51 height 15
paste input "2"
type input "125"
click at [361, 230] on div "120 EGP" at bounding box center [336, 232] width 56 height 7
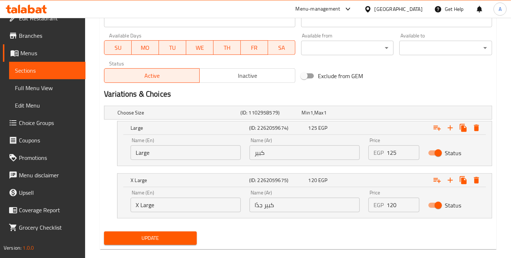
scroll to position [333, 0]
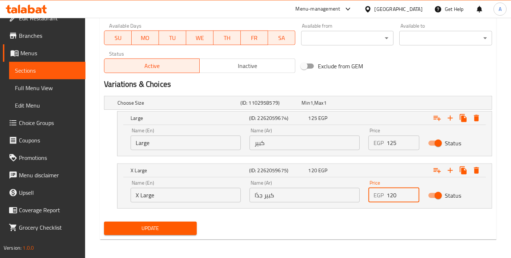
drag, startPoint x: 400, startPoint y: 195, endPoint x: 367, endPoint y: 194, distance: 32.7
click at [371, 194] on div "EGP 120 Price" at bounding box center [393, 195] width 51 height 15
paste input "55"
type input "155"
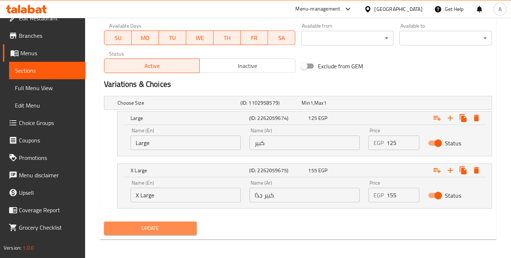
click at [165, 228] on span "Update" at bounding box center [150, 228] width 81 height 9
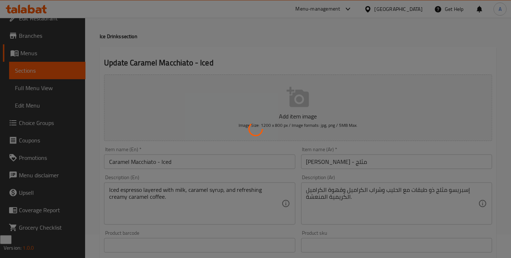
scroll to position [0, 0]
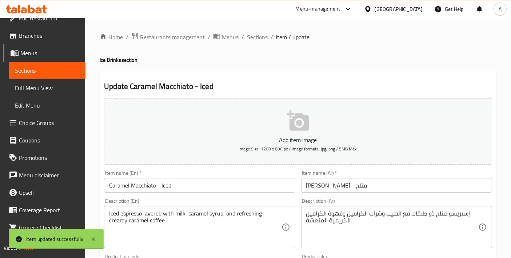
click at [264, 37] on span "Sections" at bounding box center [257, 37] width 21 height 9
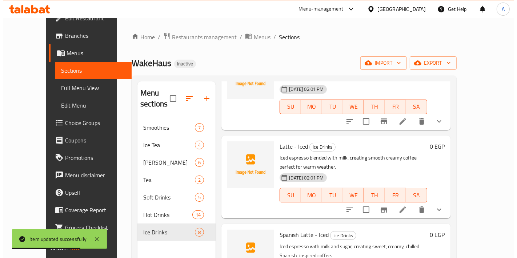
scroll to position [161, 0]
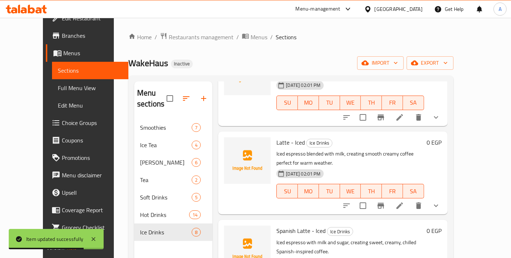
click at [404, 201] on icon at bounding box center [399, 205] width 9 height 9
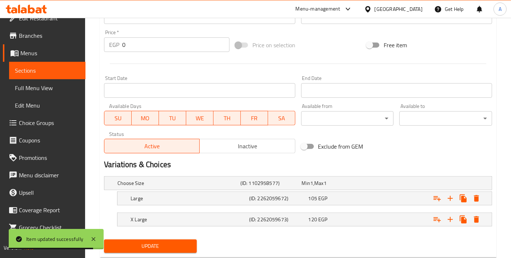
scroll to position [270, 0]
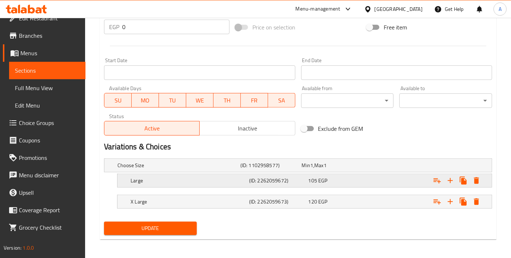
click at [324, 186] on div "Large (ID: 2262059672) 105 EGP" at bounding box center [306, 181] width 355 height 16
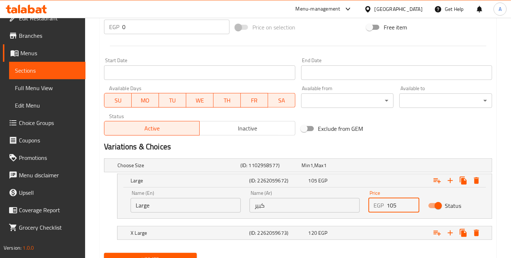
drag, startPoint x: 397, startPoint y: 202, endPoint x: 349, endPoint y: 199, distance: 47.7
click at [351, 199] on div "Name (En) Large Name (En) Name (Ar) كبير Name (Ar) Price EGP 105 Price Status" at bounding box center [304, 201] width 357 height 31
paste input "10"
type input "110"
click at [331, 236] on div "120 EGP" at bounding box center [336, 233] width 59 height 10
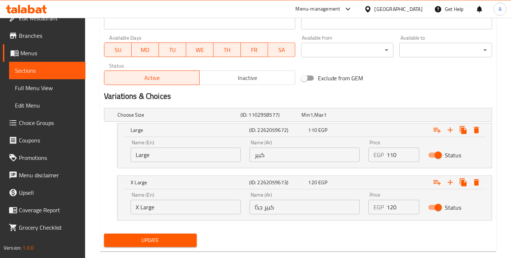
scroll to position [333, 0]
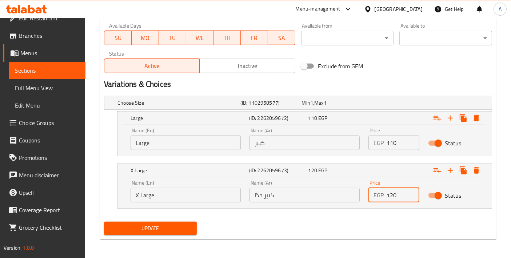
drag, startPoint x: 403, startPoint y: 198, endPoint x: 372, endPoint y: 198, distance: 31.3
click at [372, 198] on div "EGP 120 Price" at bounding box center [393, 195] width 51 height 15
type input "130"
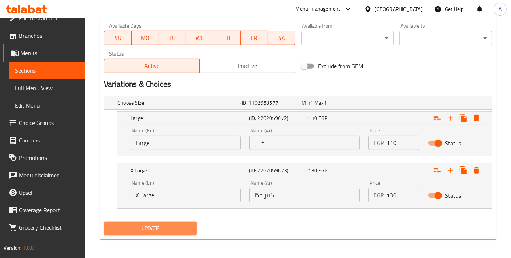
click at [152, 231] on span "Update" at bounding box center [150, 228] width 81 height 9
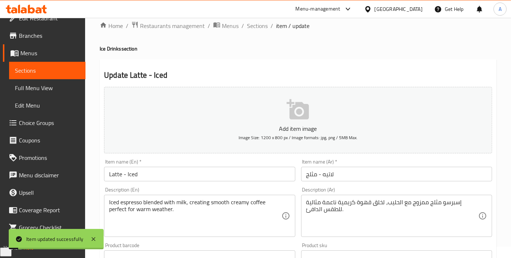
scroll to position [0, 0]
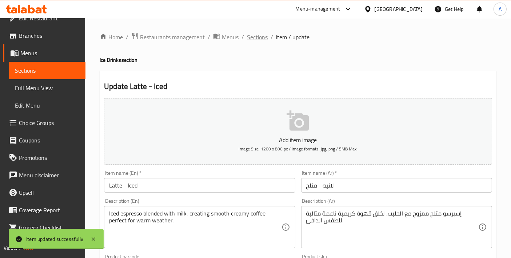
click at [262, 36] on span "Sections" at bounding box center [257, 37] width 21 height 9
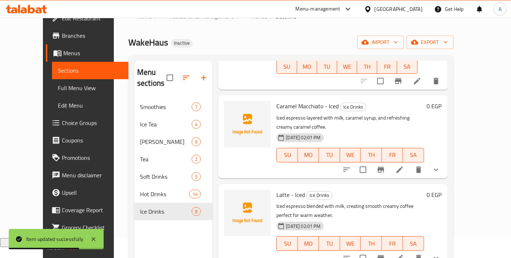
scroll to position [81, 0]
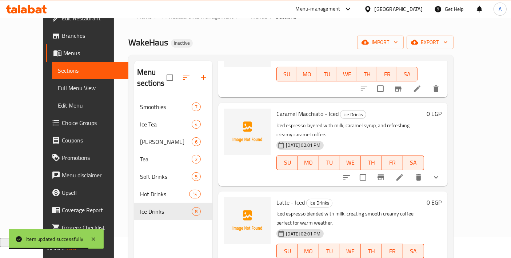
click at [410, 171] on li at bounding box center [399, 177] width 20 height 13
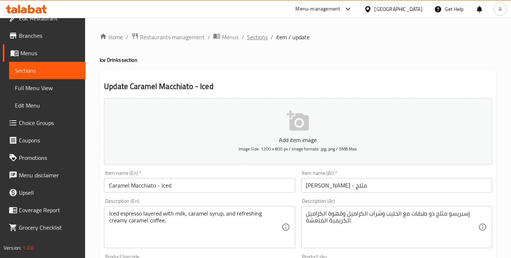
click at [259, 38] on span "Sections" at bounding box center [257, 37] width 21 height 9
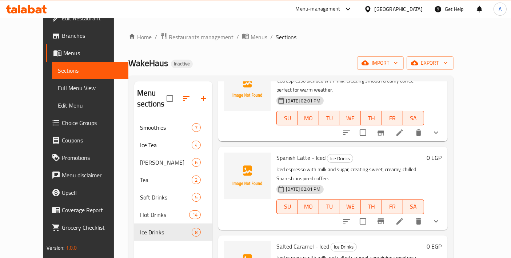
scroll to position [242, 0]
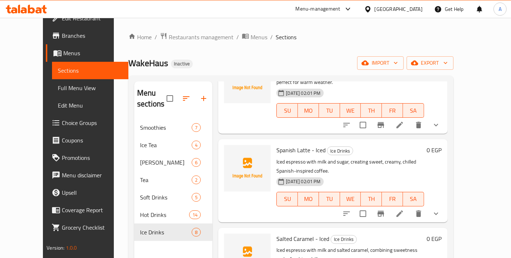
click at [410, 207] on li at bounding box center [399, 213] width 20 height 13
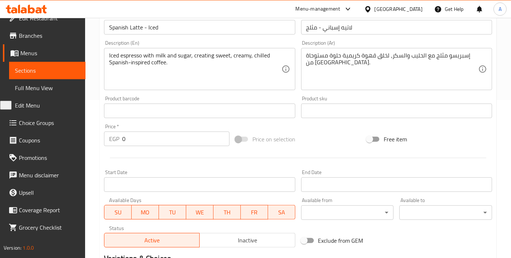
scroll to position [242, 0]
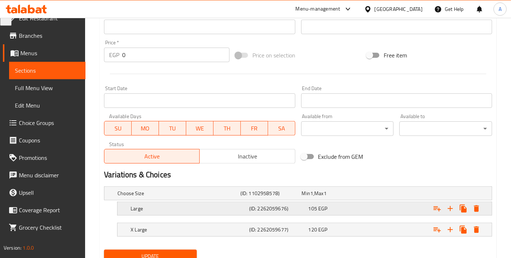
click at [335, 211] on div "105 EGP" at bounding box center [336, 209] width 59 height 10
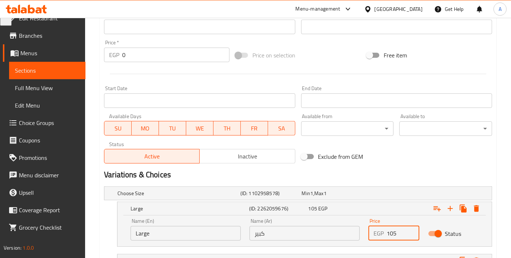
drag, startPoint x: 402, startPoint y: 231, endPoint x: 337, endPoint y: 231, distance: 64.4
click at [337, 231] on div "Name (En) Large Name (En) Name (Ar) كبير Name (Ar) Price EGP 105 Price Status" at bounding box center [304, 229] width 357 height 31
paste input "30"
type input "130"
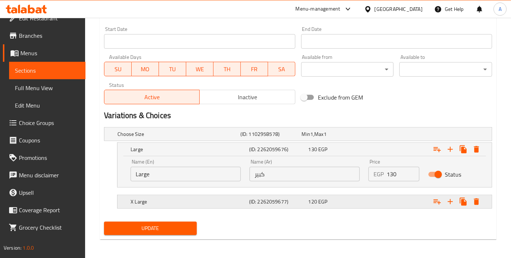
click at [351, 201] on div "120 EGP" at bounding box center [336, 201] width 56 height 7
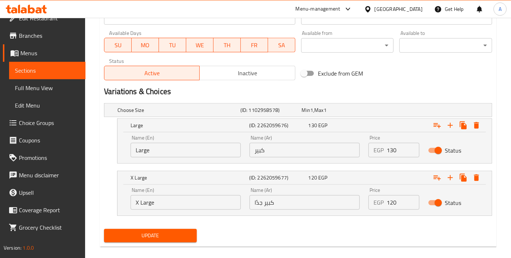
scroll to position [333, 0]
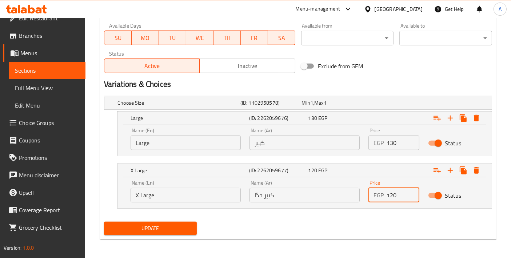
drag, startPoint x: 401, startPoint y: 199, endPoint x: 307, endPoint y: 199, distance: 93.5
click at [329, 199] on div "Name (En) X Large Name (En) Name (Ar) كبير جدًا Name (Ar) Price EGP 120 Price S…" at bounding box center [304, 191] width 357 height 31
paste input "55"
type input "155"
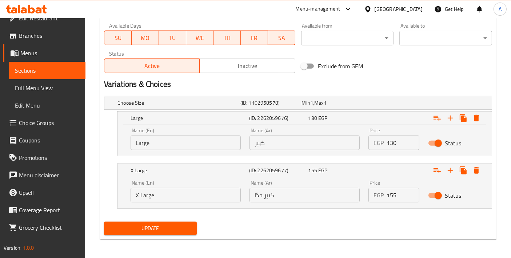
click at [119, 233] on button "Update" at bounding box center [150, 228] width 93 height 13
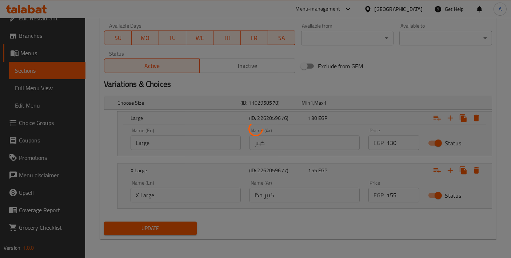
scroll to position [0, 0]
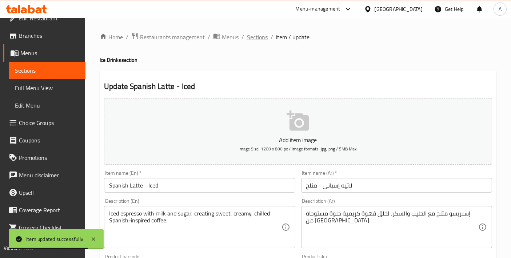
click at [255, 40] on span "Sections" at bounding box center [257, 37] width 21 height 9
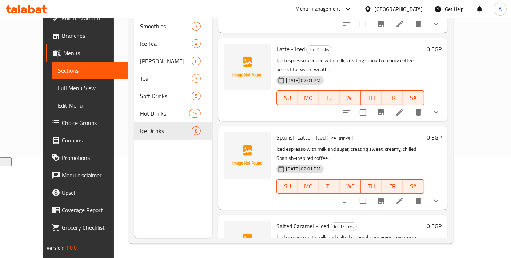
scroll to position [161, 0]
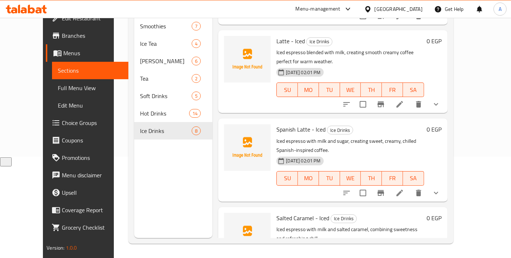
click at [403, 190] on icon at bounding box center [399, 193] width 7 height 7
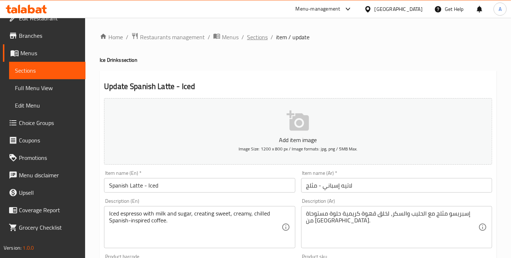
click at [253, 40] on span "Sections" at bounding box center [257, 37] width 21 height 9
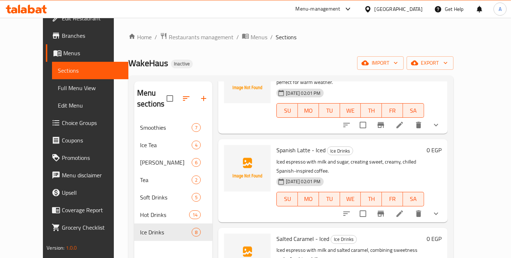
scroll to position [323, 0]
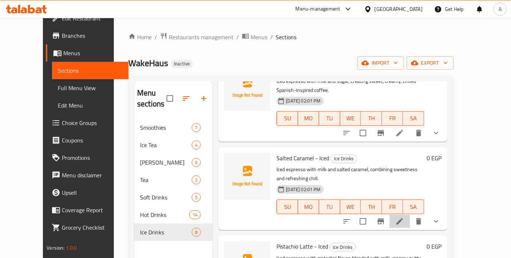
click at [404, 217] on icon at bounding box center [399, 221] width 9 height 9
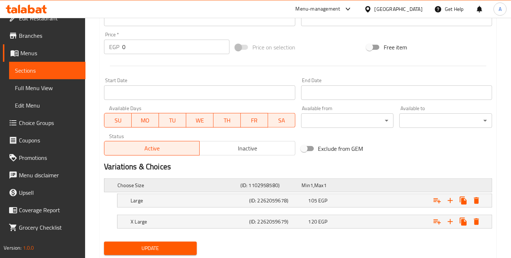
scroll to position [270, 0]
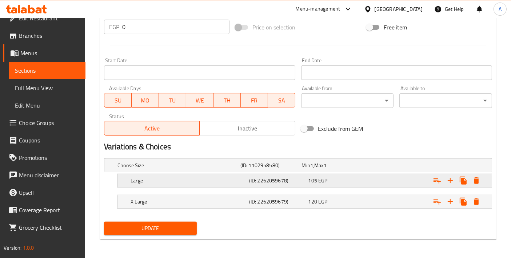
click at [243, 184] on div "Large" at bounding box center [188, 181] width 119 height 10
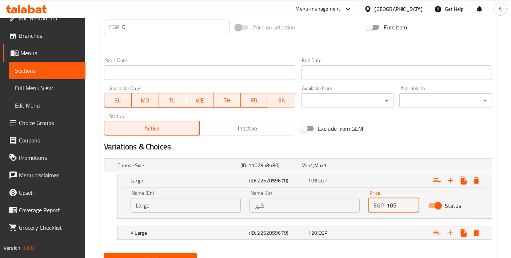
drag, startPoint x: 399, startPoint y: 202, endPoint x: 351, endPoint y: 194, distance: 48.4
click at [351, 194] on div "Name (En) Large Name (En) Name (Ar) كبير Name (Ar) Price EGP 105 Price Status" at bounding box center [304, 201] width 357 height 31
paste input "3"
type input "135"
click at [272, 232] on h5 "(ID: 2262059679)" at bounding box center [277, 232] width 56 height 7
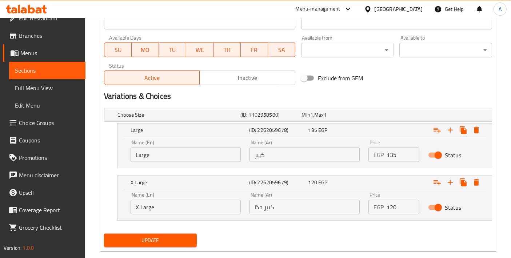
scroll to position [333, 0]
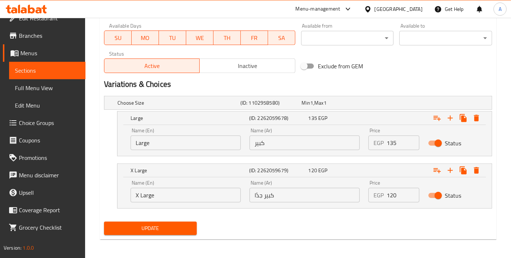
drag, startPoint x: 363, startPoint y: 195, endPoint x: 355, endPoint y: 193, distance: 7.7
click at [356, 193] on div "Name (En) X Large Name (En) Name (Ar) كبير جدًا Name (Ar) Price EGP 120 Price S…" at bounding box center [304, 191] width 357 height 31
type input "170"
click at [124, 228] on span "Update" at bounding box center [150, 228] width 81 height 9
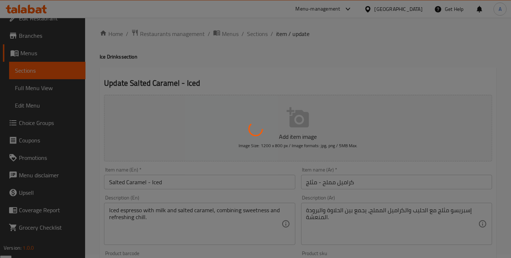
scroll to position [0, 0]
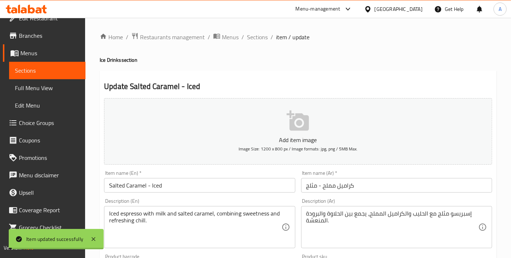
click at [255, 36] on span "Sections" at bounding box center [257, 37] width 21 height 9
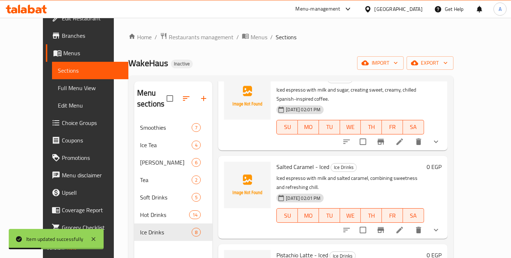
scroll to position [395, 0]
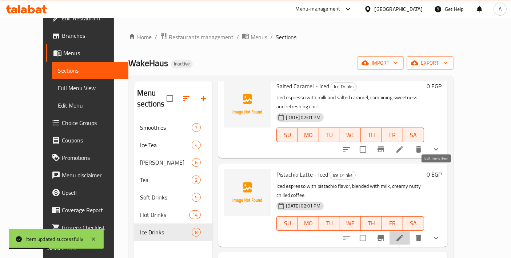
click at [404, 234] on icon at bounding box center [399, 238] width 9 height 9
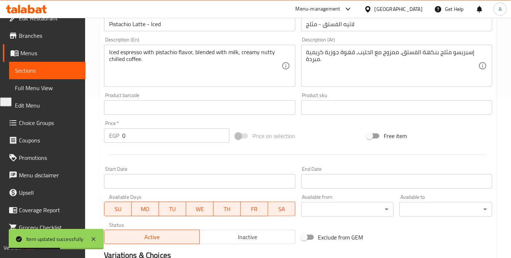
scroll to position [270, 0]
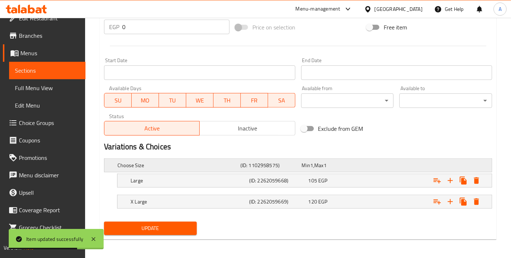
click at [304, 167] on span "Min" at bounding box center [306, 165] width 8 height 9
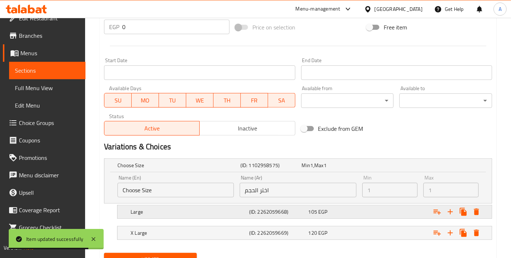
click at [290, 217] on div "Large (ID: 2262059668) 105 EGP" at bounding box center [306, 212] width 355 height 16
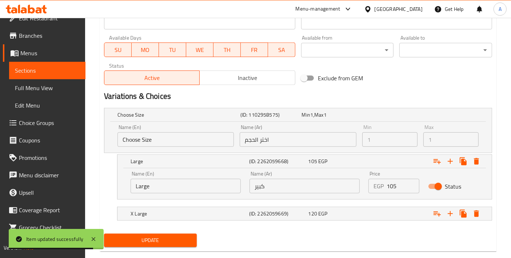
scroll to position [333, 0]
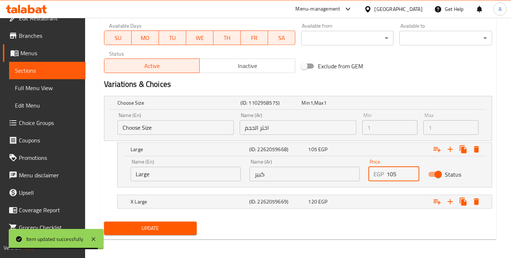
drag, startPoint x: 399, startPoint y: 175, endPoint x: 357, endPoint y: 175, distance: 42.6
click at [357, 175] on div "Name (En) Large Name (En) Name (Ar) كبير Name (Ar) Price EGP 105 Price Status" at bounding box center [304, 170] width 357 height 31
paste input "4"
type input "145"
click at [326, 210] on nav at bounding box center [298, 213] width 388 height 6
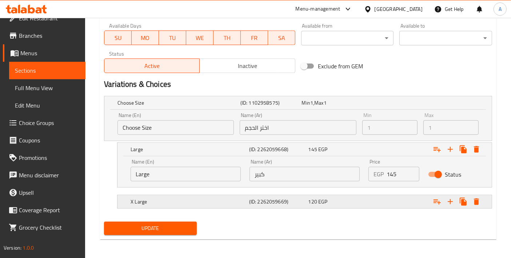
click at [321, 200] on span "EGP" at bounding box center [322, 201] width 9 height 9
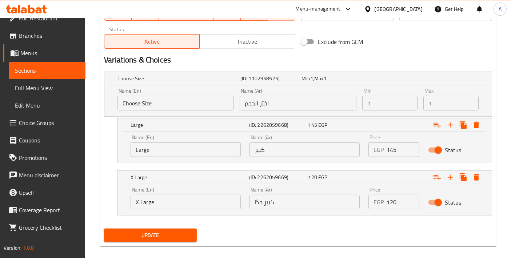
scroll to position [364, 0]
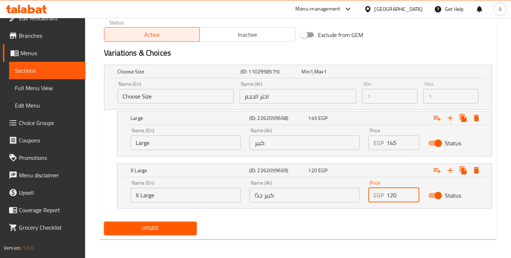
drag, startPoint x: 401, startPoint y: 199, endPoint x: 343, endPoint y: 188, distance: 59.6
click at [344, 188] on div "Name (En) X Large Name (En) Name (Ar) كبير جدًا Name (Ar) Price EGP 120 Price S…" at bounding box center [304, 191] width 357 height 31
paste input "85"
type input "185"
click at [210, 224] on div "Update" at bounding box center [298, 228] width 394 height 19
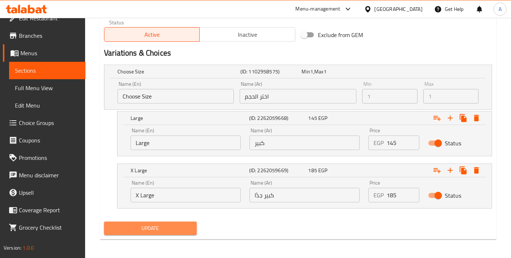
click at [194, 229] on button "Update" at bounding box center [150, 228] width 93 height 13
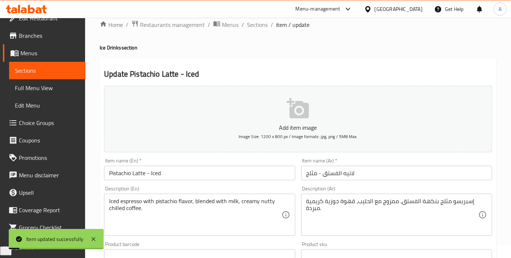
scroll to position [0, 0]
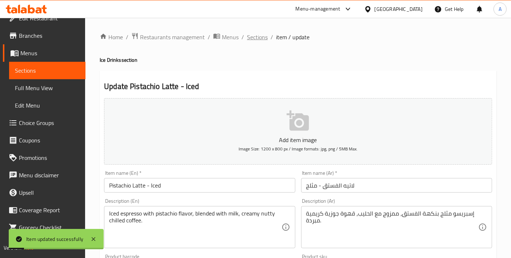
click at [260, 33] on span "Sections" at bounding box center [257, 37] width 21 height 9
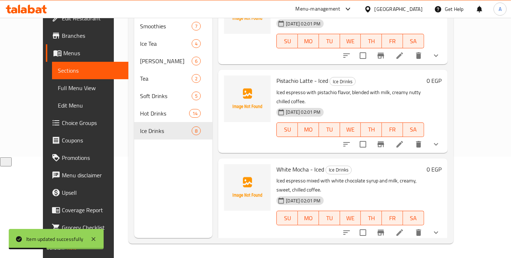
scroll to position [395, 0]
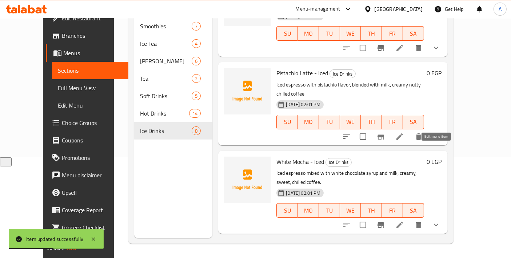
click at [404, 221] on icon at bounding box center [399, 225] width 9 height 9
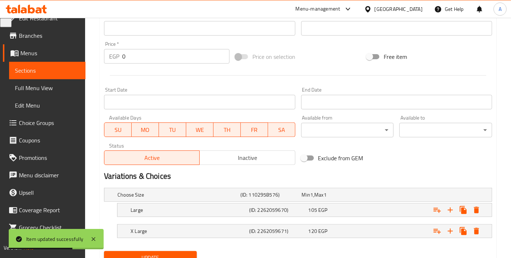
scroll to position [270, 0]
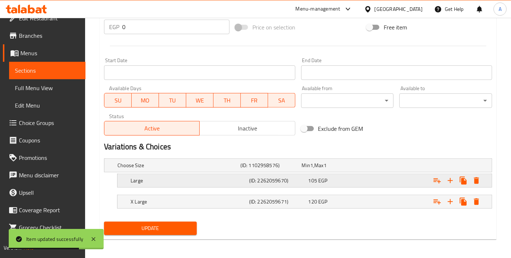
click at [266, 177] on h5 "(ID: 2262059670)" at bounding box center [277, 180] width 56 height 7
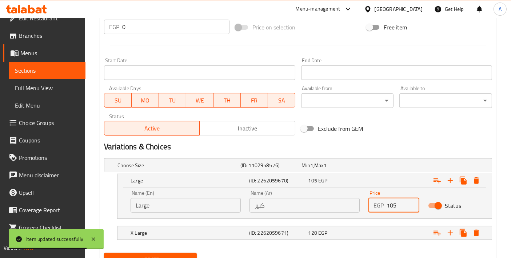
drag, startPoint x: 404, startPoint y: 203, endPoint x: 354, endPoint y: 200, distance: 50.3
click at [354, 200] on div "Name (En) Large Name (En) Name (Ar) كبير Name (Ar) Price EGP 105 Price Status" at bounding box center [304, 201] width 357 height 31
paste input "3"
type input "135"
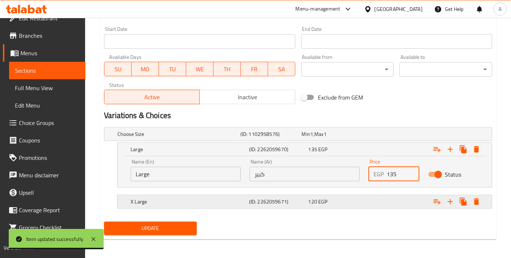
click at [262, 207] on div "X Large (ID: 2262059671) 120 EGP" at bounding box center [306, 202] width 355 height 16
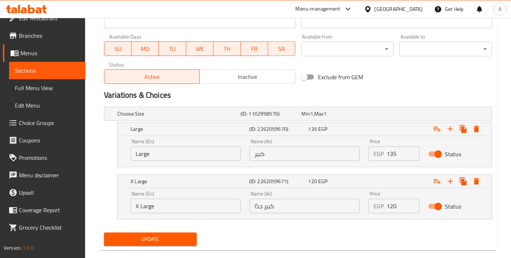
scroll to position [333, 0]
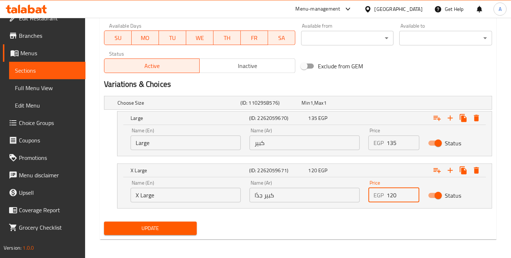
drag, startPoint x: 397, startPoint y: 196, endPoint x: 360, endPoint y: 187, distance: 38.2
click at [360, 187] on div "Name (En) X Large Name (En) Name (Ar) كبير جدًا Name (Ar) Price EGP 120 Price S…" at bounding box center [304, 191] width 357 height 31
paste input "75"
type input "175"
click at [192, 219] on div "Update" at bounding box center [150, 228] width 99 height 19
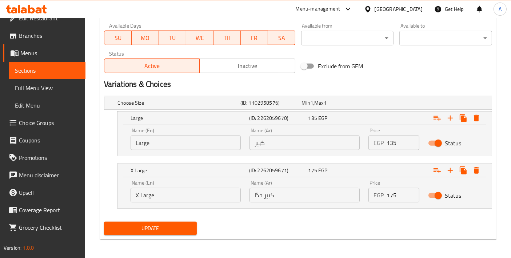
click at [185, 225] on span "Update" at bounding box center [150, 228] width 81 height 9
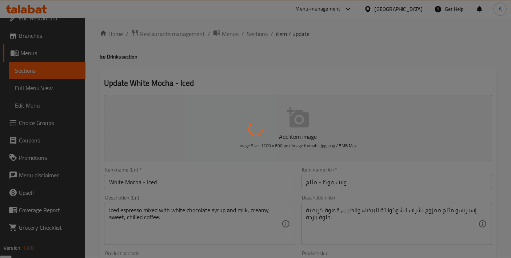
scroll to position [0, 0]
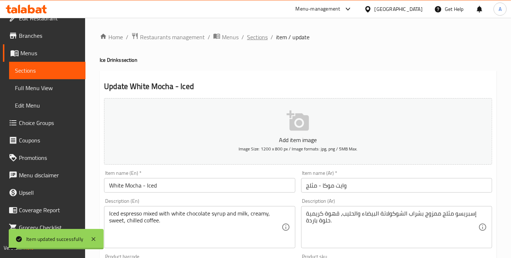
click at [266, 37] on span "Sections" at bounding box center [257, 37] width 21 height 9
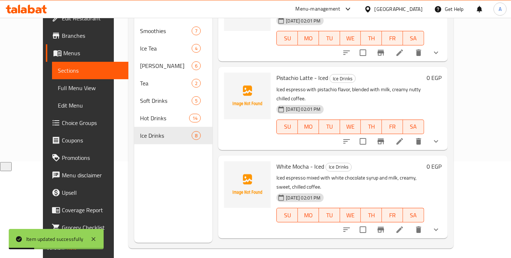
scroll to position [101, 0]
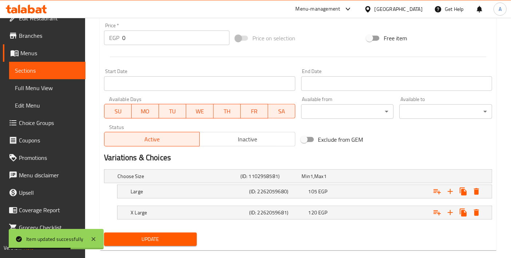
scroll to position [270, 0]
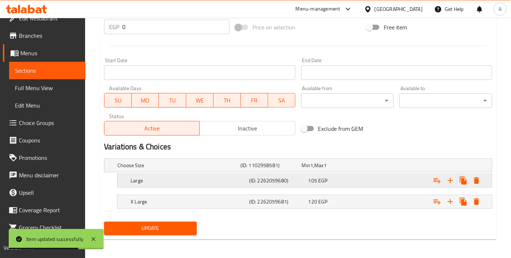
click at [225, 187] on div "Large (ID: 2262059680) 105 EGP" at bounding box center [306, 181] width 355 height 16
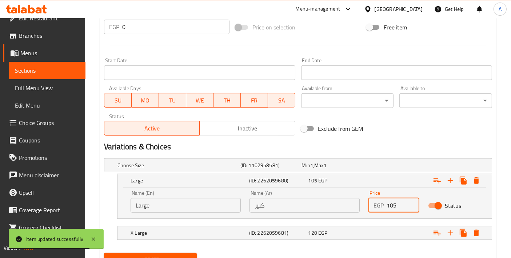
drag, startPoint x: 402, startPoint y: 204, endPoint x: 344, endPoint y: 197, distance: 58.3
click at [344, 197] on div "Name (En) Large Name (En) Name (Ar) كبير Name (Ar) Price EGP 105 Price Status" at bounding box center [304, 201] width 357 height 31
paste input "30"
type input "130"
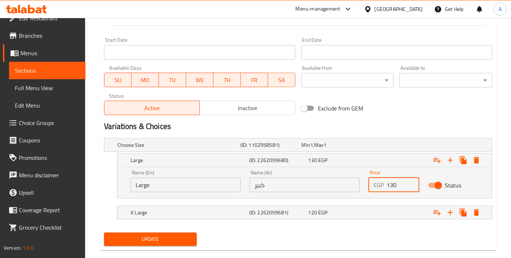
scroll to position [301, 0]
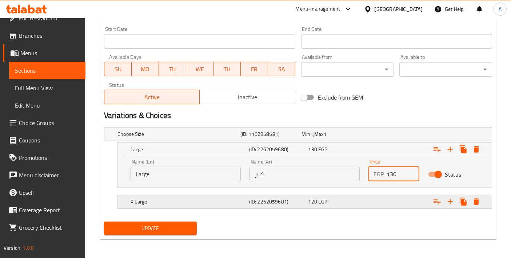
click at [272, 194] on div "X Large (ID: 2262059681) 120 EGP" at bounding box center [306, 202] width 355 height 16
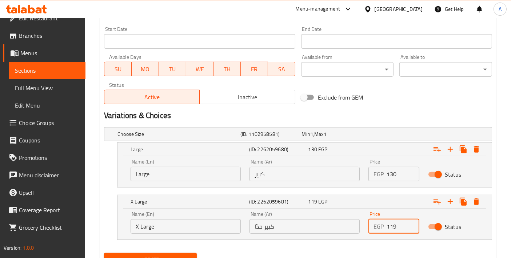
drag, startPoint x: 407, startPoint y: 230, endPoint x: 356, endPoint y: 224, distance: 51.6
click at [387, 224] on input "119" at bounding box center [403, 226] width 32 height 15
click at [394, 222] on input "120" at bounding box center [403, 226] width 32 height 15
paste input "7"
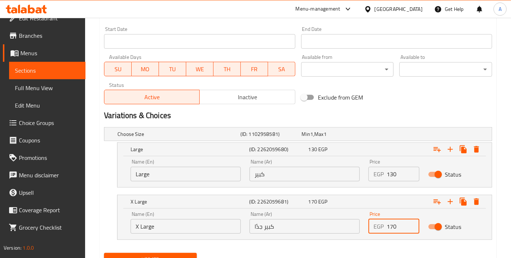
type input "170"
click at [170, 250] on div "Update" at bounding box center [150, 259] width 99 height 19
click at [168, 255] on span "Update" at bounding box center [150, 259] width 81 height 9
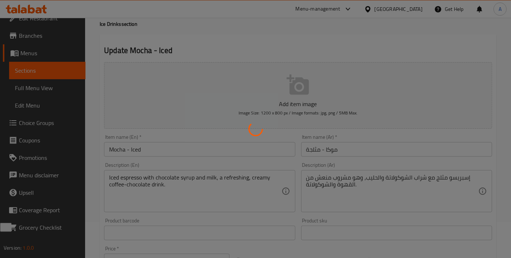
scroll to position [0, 0]
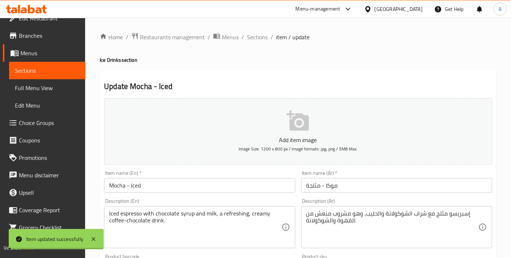
click at [257, 39] on span "Sections" at bounding box center [257, 37] width 21 height 9
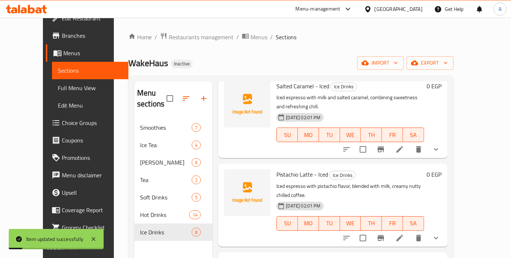
scroll to position [101, 0]
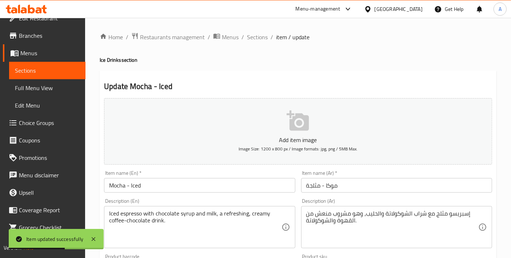
click at [256, 37] on span "Sections" at bounding box center [257, 37] width 21 height 9
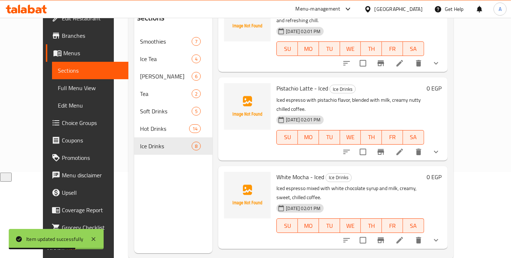
scroll to position [101, 0]
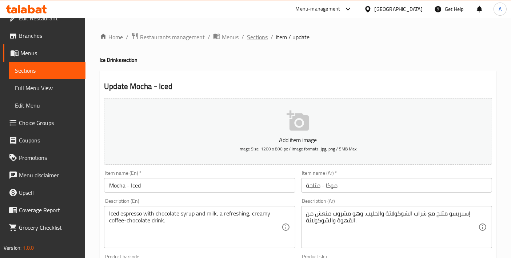
click at [250, 36] on span "Sections" at bounding box center [257, 37] width 21 height 9
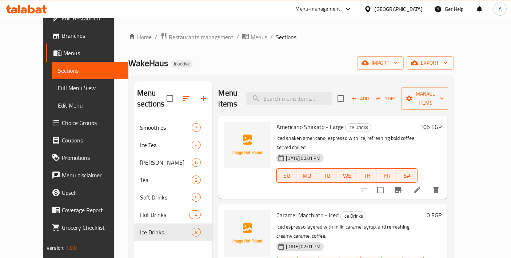
click at [62, 123] on span "Choice Groups" at bounding box center [92, 123] width 61 height 9
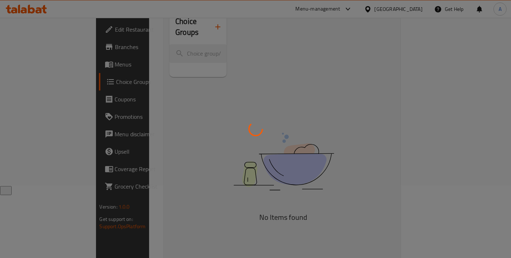
scroll to position [81, 0]
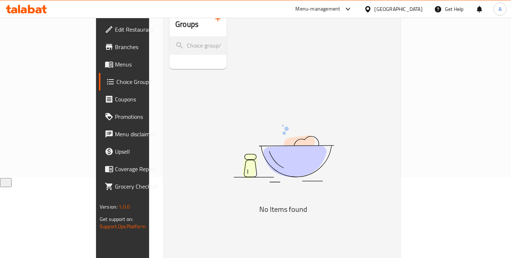
click at [115, 66] on span "Menus" at bounding box center [145, 64] width 61 height 9
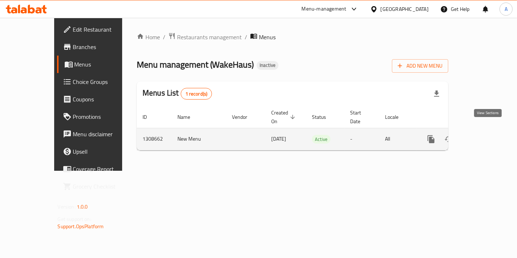
click at [487, 136] on icon "enhanced table" at bounding box center [483, 139] width 7 height 7
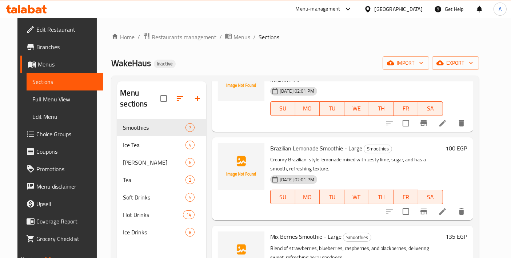
scroll to position [161, 0]
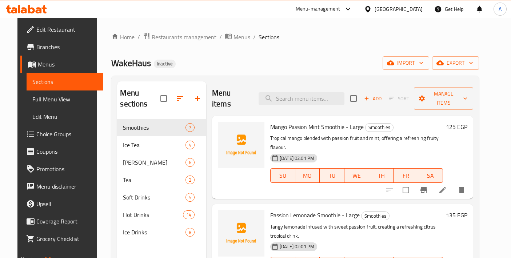
click at [465, 61] on span "export" at bounding box center [455, 63] width 35 height 9
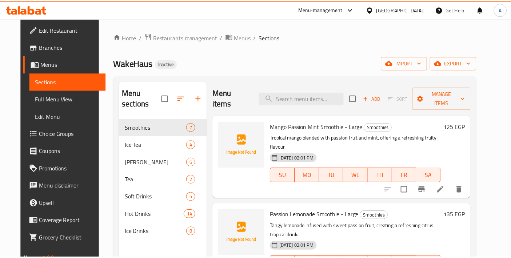
scroll to position [161, 0]
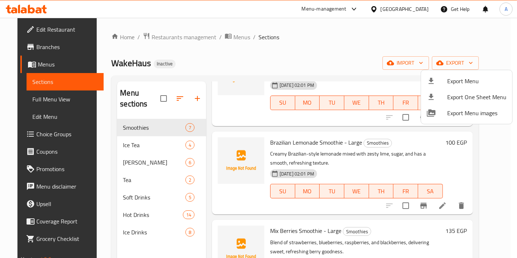
click at [439, 79] on div at bounding box center [437, 81] width 20 height 9
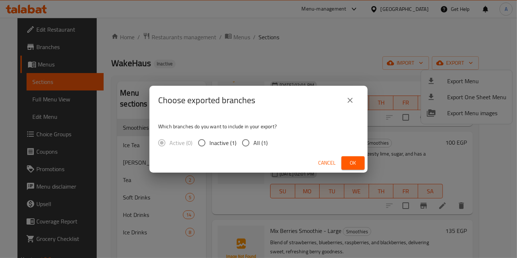
click at [265, 141] on span "All (1)" at bounding box center [260, 143] width 14 height 9
click at [253, 141] on input "All (1)" at bounding box center [245, 142] width 15 height 15
radio input "true"
click at [353, 159] on span "Ok" at bounding box center [353, 163] width 12 height 9
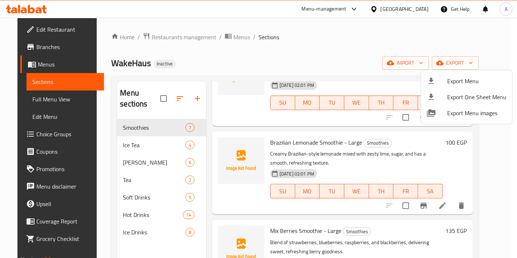
click at [39, 103] on div at bounding box center [258, 129] width 517 height 258
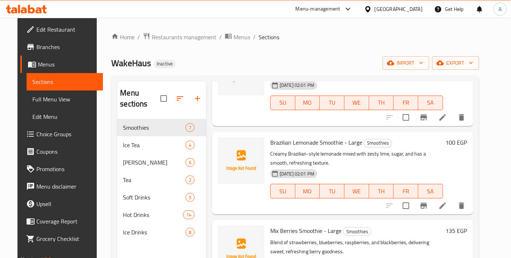
drag, startPoint x: 39, startPoint y: 103, endPoint x: 131, endPoint y: 49, distance: 107.0
click at [39, 103] on span "Full Menu View" at bounding box center [64, 99] width 65 height 9
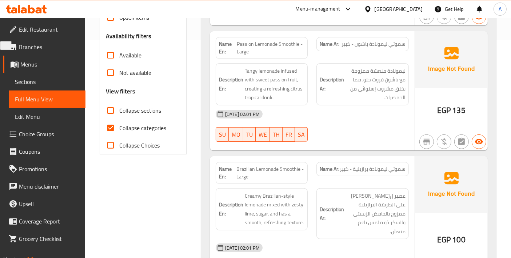
scroll to position [242, 0]
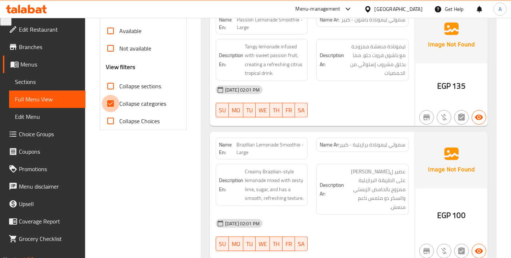
click at [117, 108] on input "Collapse categories" at bounding box center [110, 103] width 17 height 17
checkbox input "false"
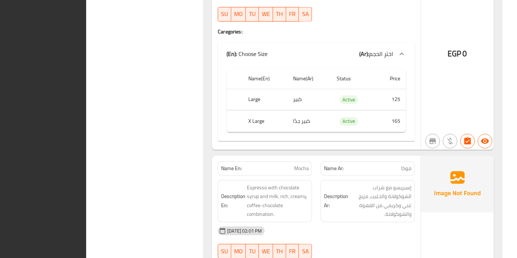
scroll to position [4623, 0]
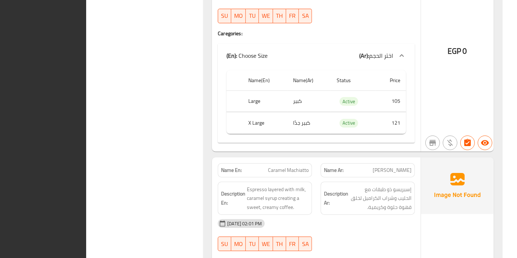
click at [297, 167] on span "Caramel Machiatto" at bounding box center [288, 171] width 41 height 8
copy span "Caramel Machiatto"
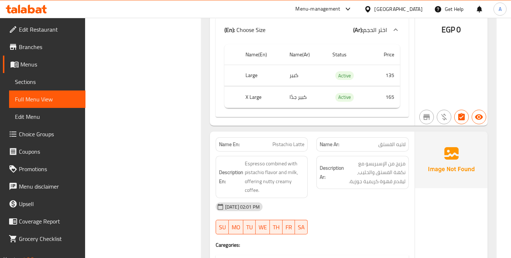
click at [30, 85] on span "Sections" at bounding box center [47, 81] width 65 height 9
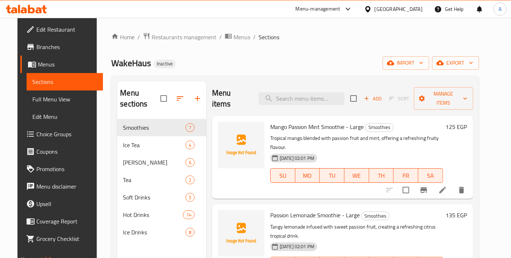
click at [308, 101] on div "Menu items Add Sort Manage items" at bounding box center [342, 98] width 261 height 35
click at [308, 95] on input "search" at bounding box center [302, 98] width 86 height 13
paste input "Caramel Machiatto"
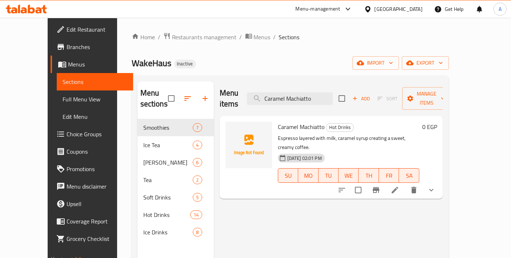
type input "Caramel Machiatto"
click at [399, 186] on icon at bounding box center [395, 190] width 9 height 9
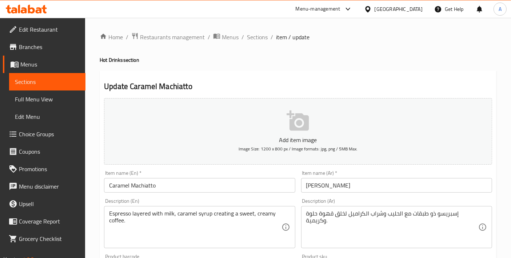
click at [219, 195] on div "Item name (En)   * Caramel Machiatto Item name (En) *" at bounding box center [199, 182] width 197 height 28
click at [207, 191] on input "Caramel Machiatto" at bounding box center [199, 185] width 191 height 15
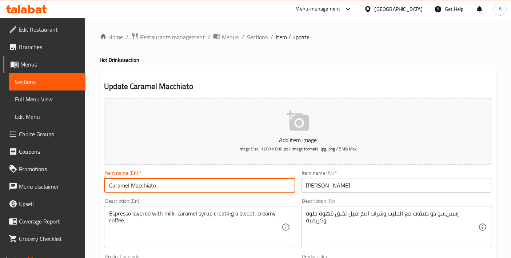
type input "Caramel Macchiato"
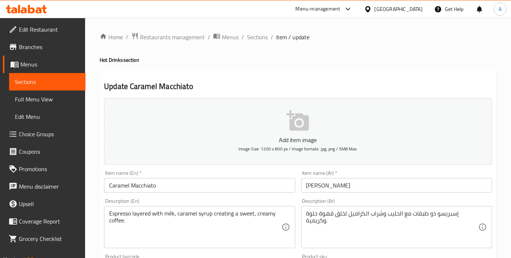
click at [270, 204] on div "Description (En) Espresso layered with milk, caramel syrup creating a sweet, cr…" at bounding box center [199, 224] width 191 height 50
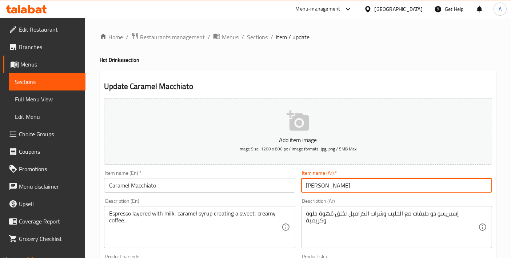
click at [338, 183] on input "[PERSON_NAME]" at bounding box center [396, 185] width 191 height 15
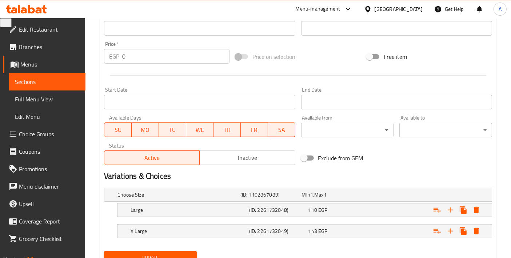
scroll to position [270, 0]
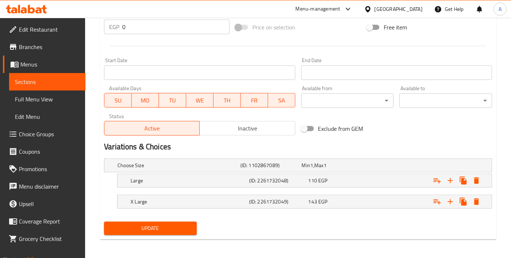
type input "[PERSON_NAME]"
click at [195, 226] on button "Update" at bounding box center [150, 228] width 93 height 13
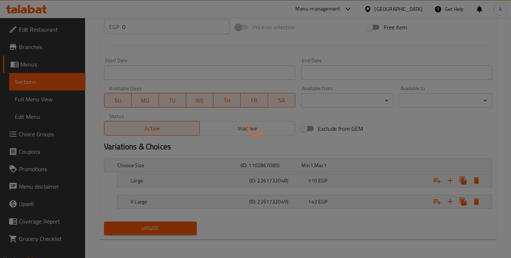
scroll to position [0, 0]
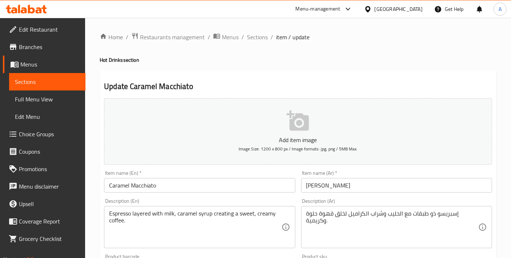
click at [319, 187] on input "[PERSON_NAME]" at bounding box center [396, 185] width 191 height 15
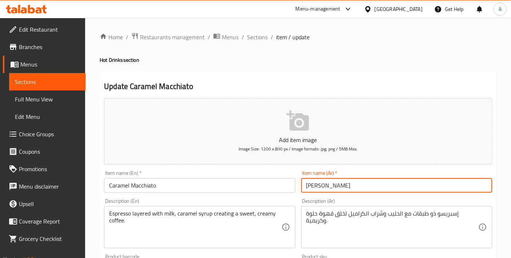
click at [319, 187] on input "[PERSON_NAME]" at bounding box center [396, 185] width 191 height 15
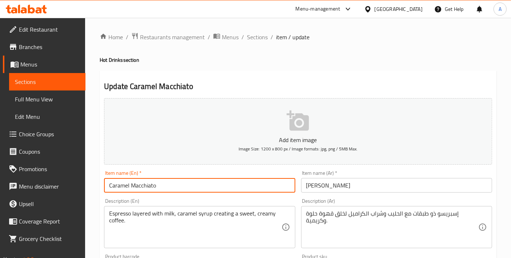
click at [232, 190] on input "Caramel Macchiato" at bounding box center [199, 185] width 191 height 15
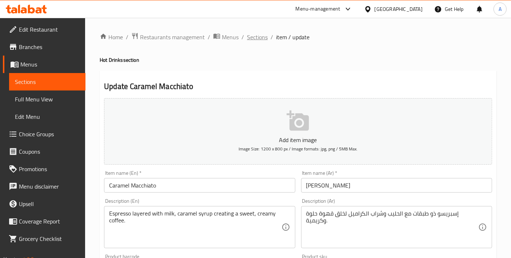
click at [256, 40] on span "Sections" at bounding box center [257, 37] width 21 height 9
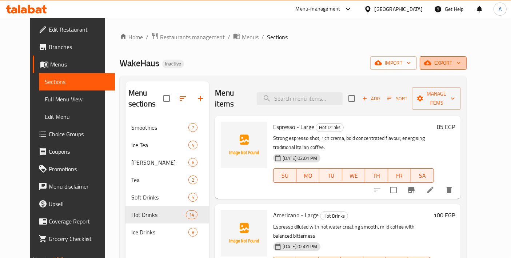
click at [467, 69] on button "export" at bounding box center [443, 62] width 47 height 13
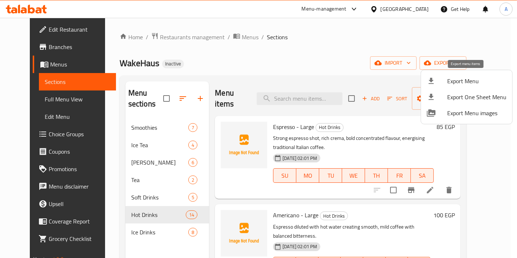
click at [440, 79] on div at bounding box center [437, 81] width 20 height 9
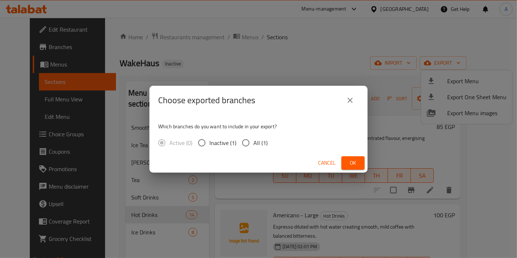
click at [260, 134] on div "Which branches do you want to include in your export? Active (0) Inactive (1) A…" at bounding box center [258, 134] width 218 height 39
click at [260, 144] on span "All (1)" at bounding box center [260, 143] width 14 height 9
click at [253, 144] on input "All (1)" at bounding box center [245, 142] width 15 height 15
radio input "true"
click at [356, 160] on span "Ok" at bounding box center [353, 163] width 12 height 9
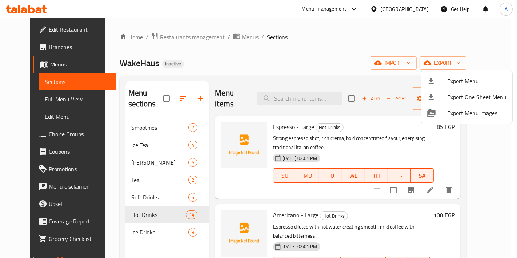
click at [47, 106] on div at bounding box center [258, 129] width 517 height 258
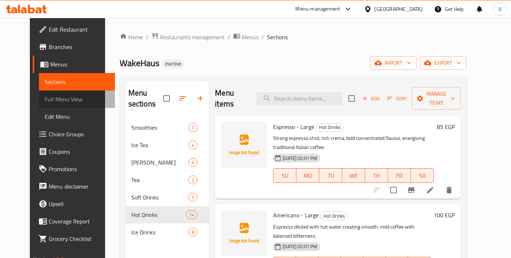
click at [47, 104] on span "Full Menu View" at bounding box center [77, 99] width 65 height 9
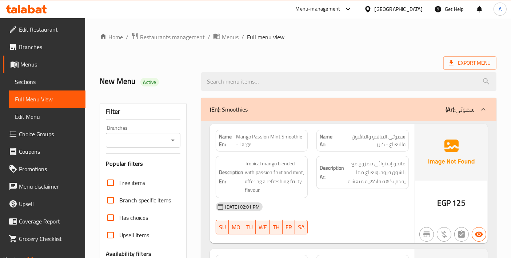
scroll to position [161, 0]
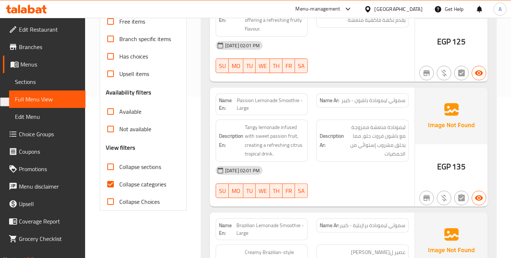
click at [111, 187] on input "Collapse categories" at bounding box center [110, 184] width 17 height 17
checkbox input "false"
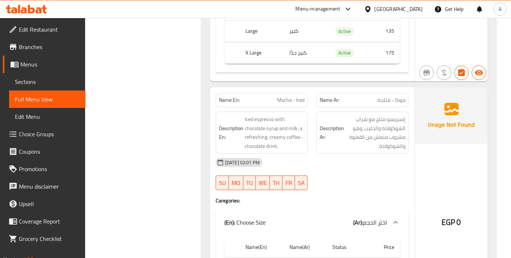
scroll to position [8070, 0]
